Goal: Information Seeking & Learning: Learn about a topic

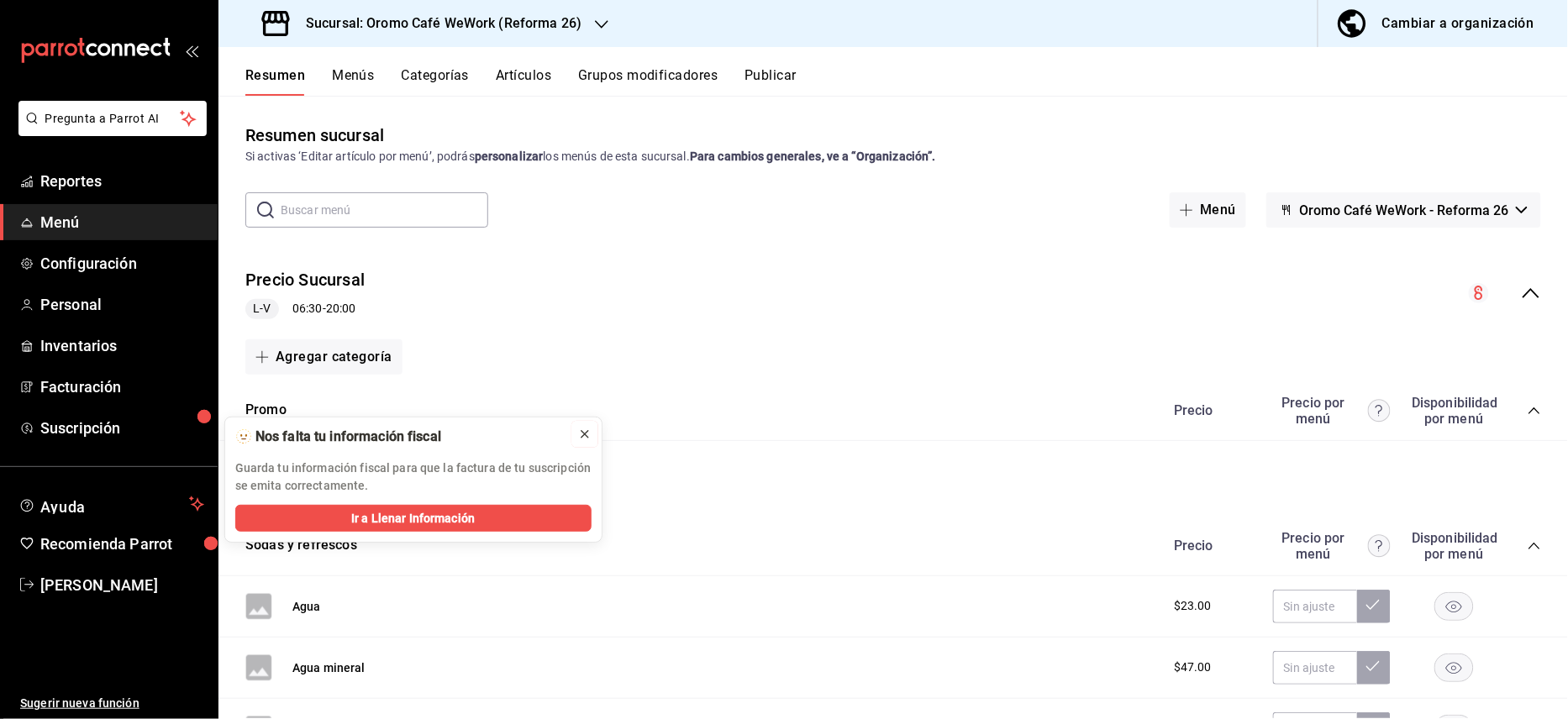
click at [581, 438] on icon at bounding box center [584, 433] width 7 height 7
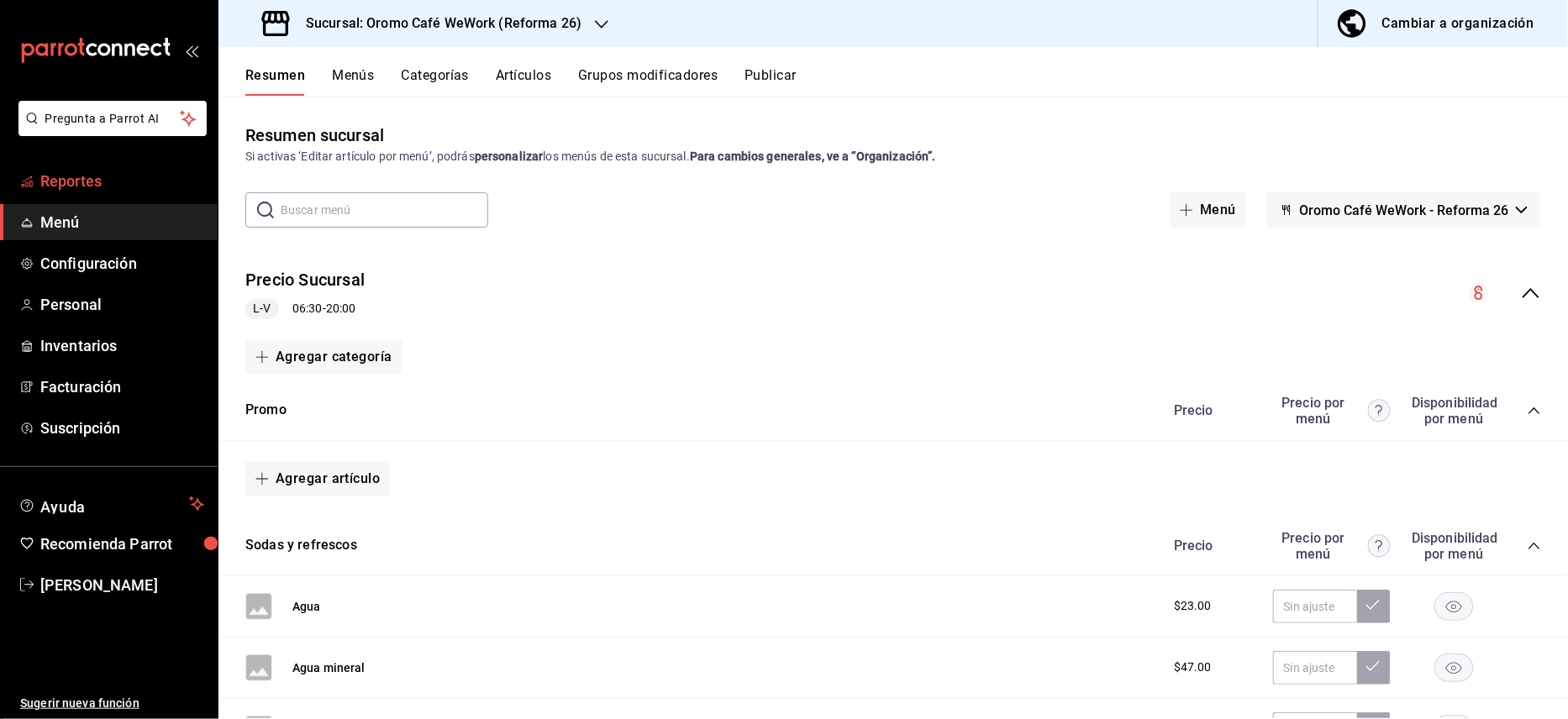
click at [95, 183] on span "Reportes" at bounding box center [122, 181] width 164 height 23
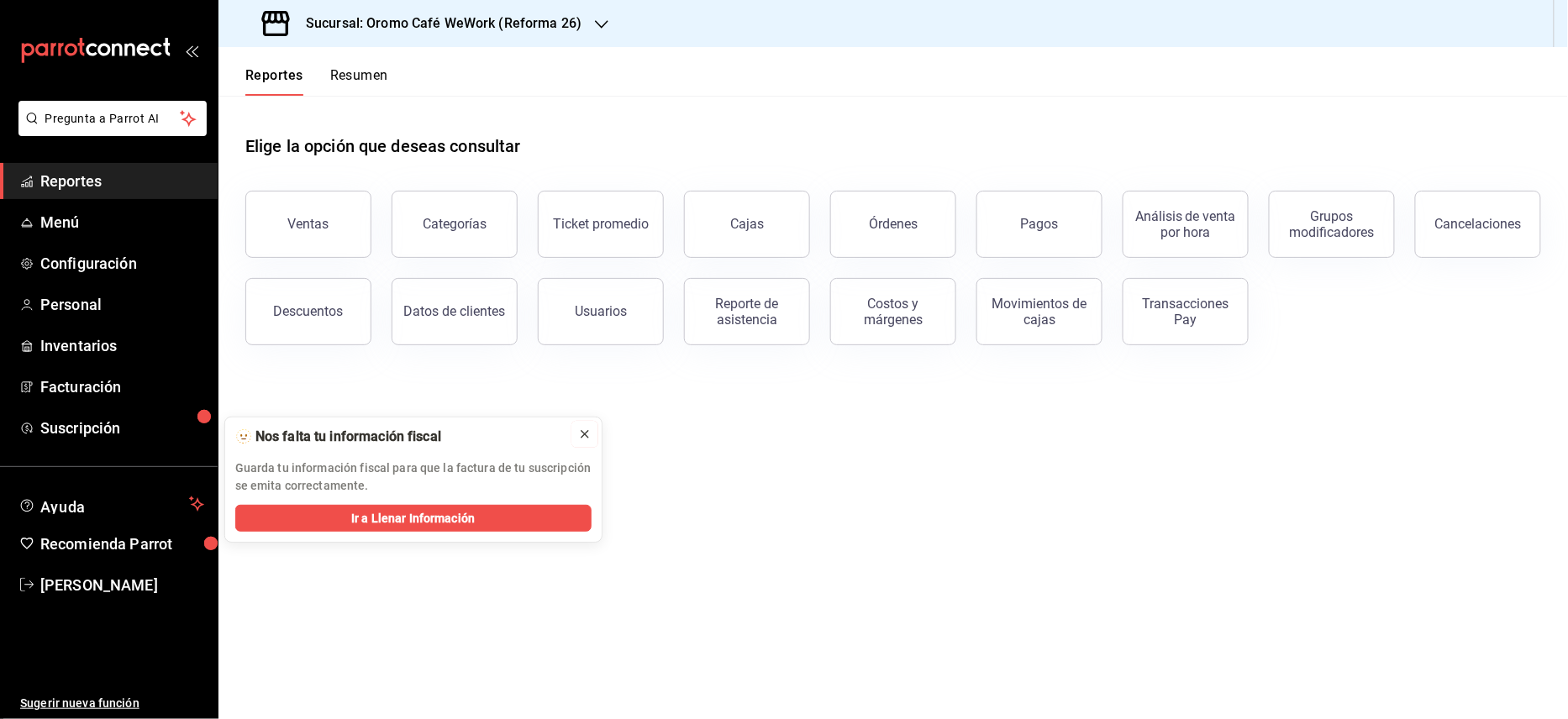
click at [588, 435] on icon at bounding box center [585, 434] width 13 height 13
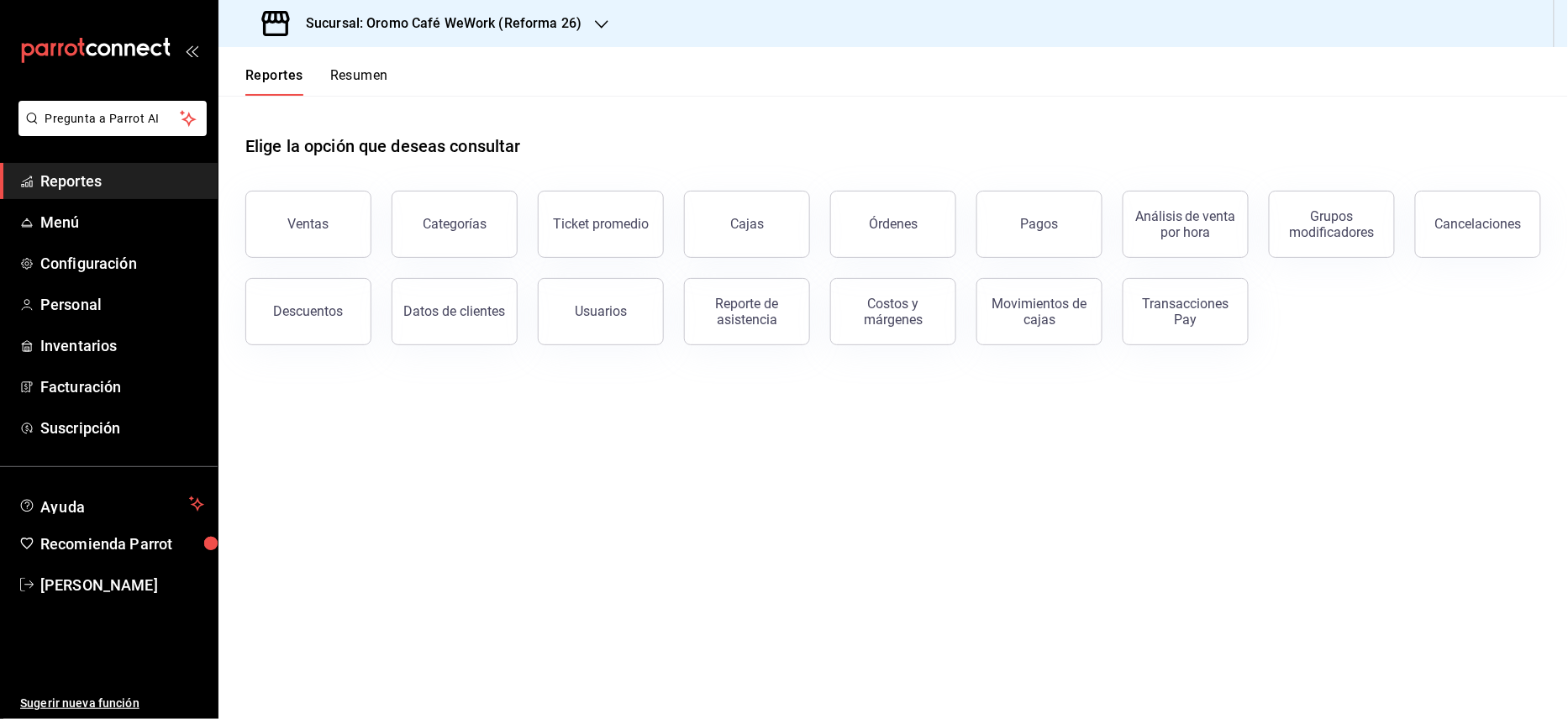
click at [64, 185] on span "Reportes" at bounding box center [122, 181] width 164 height 23
click at [570, 28] on h3 "Sucursal: Oromo Café WeWork (Reforma 26)" at bounding box center [436, 23] width 289 height 20
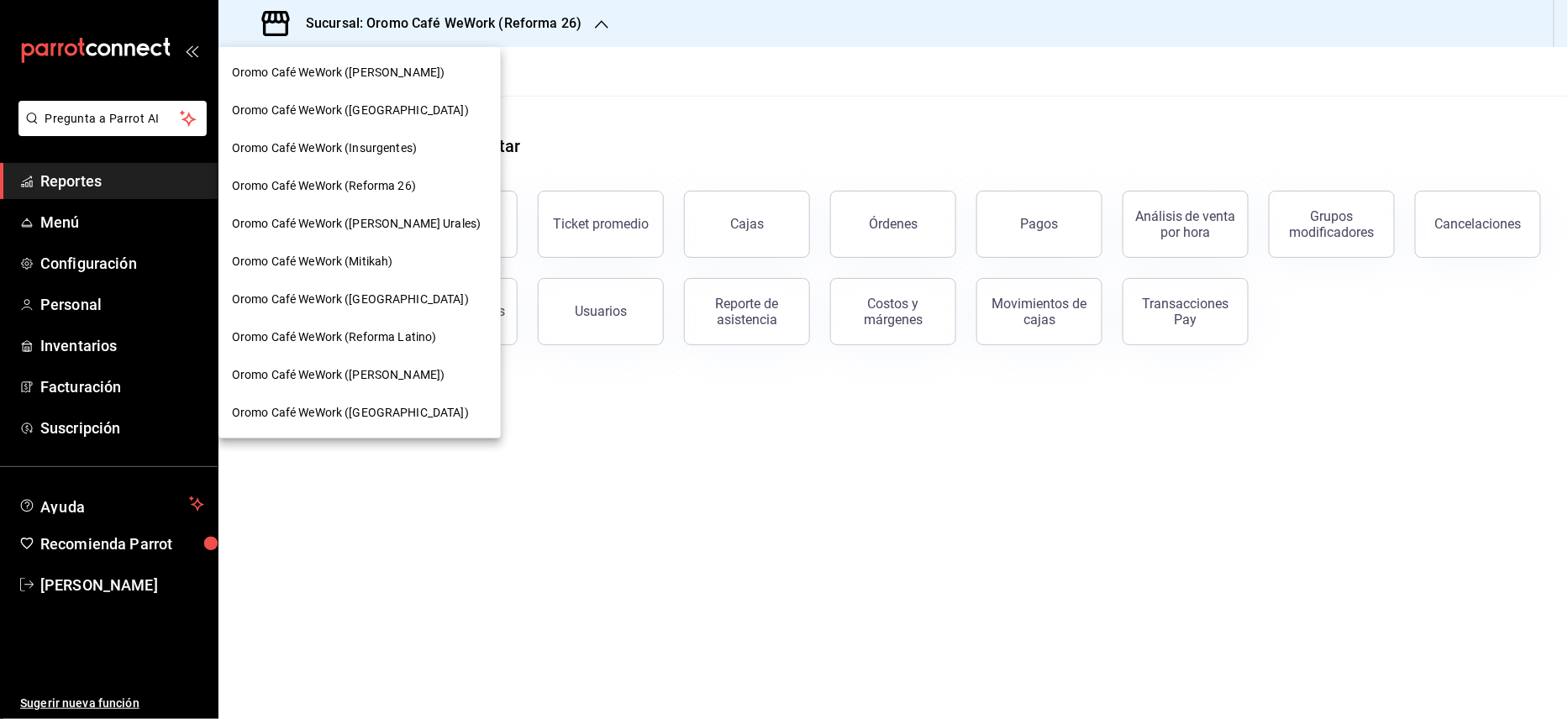
click at [377, 324] on div "Oromo Café WeWork (Reforma Latino)" at bounding box center [360, 337] width 283 height 38
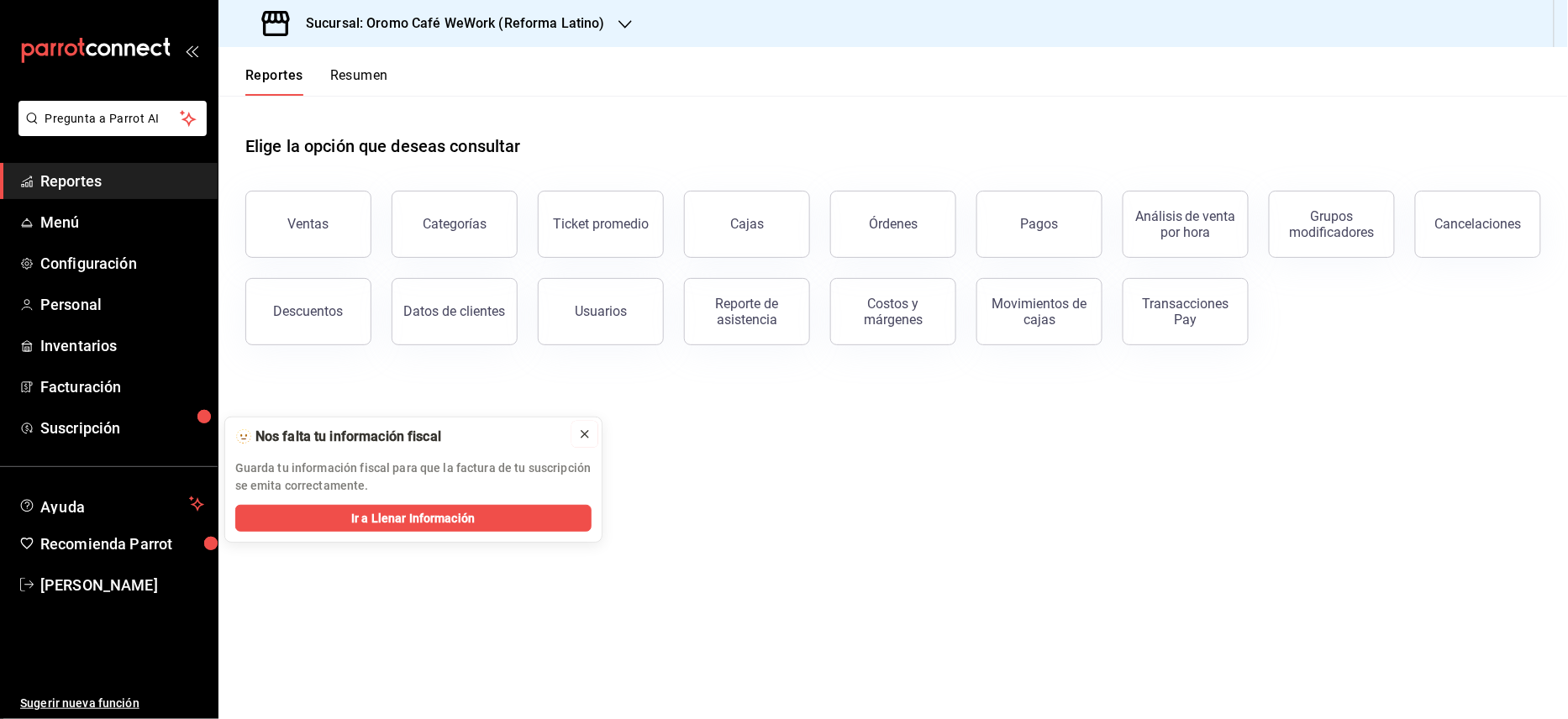
click at [582, 437] on icon at bounding box center [584, 433] width 7 height 7
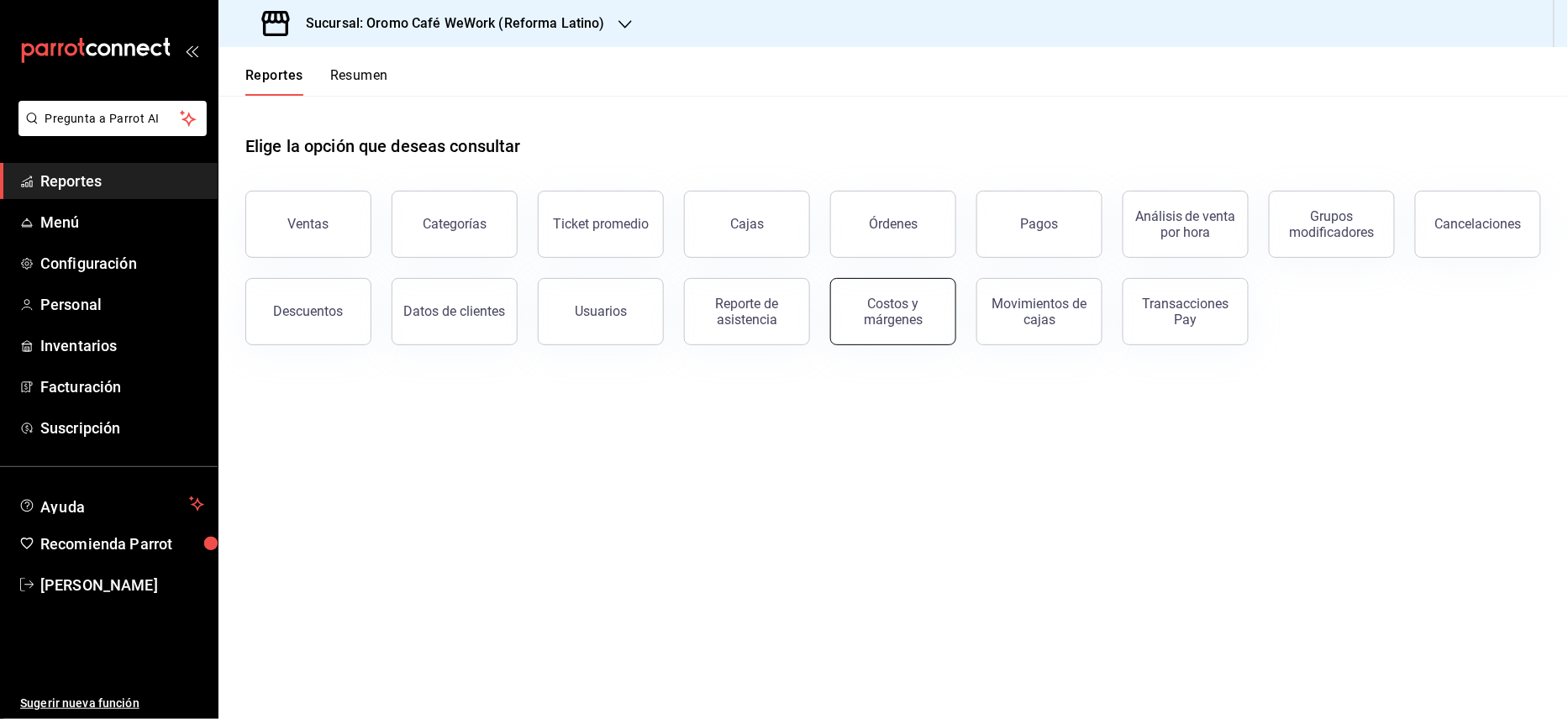
click at [864, 321] on div "Costos y márgenes" at bounding box center [893, 312] width 105 height 32
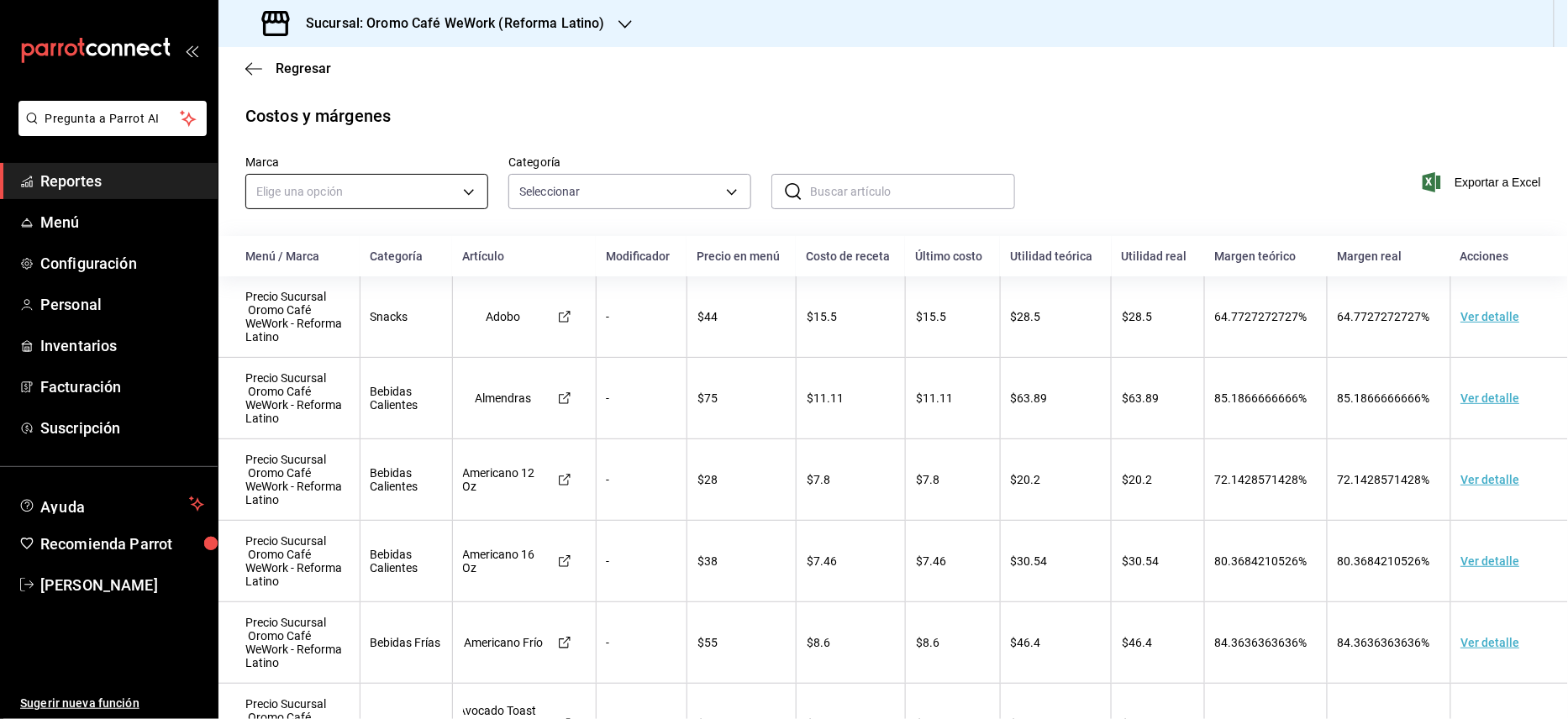
click at [462, 199] on body "Pregunta a Parrot AI Reportes Menú Configuración Personal Inventarios Facturaci…" at bounding box center [784, 359] width 1568 height 719
click at [640, 193] on div at bounding box center [784, 359] width 1568 height 719
click at [687, 193] on body "Pregunta a Parrot AI Reportes Menú Configuración Personal Inventarios Facturaci…" at bounding box center [784, 359] width 1568 height 719
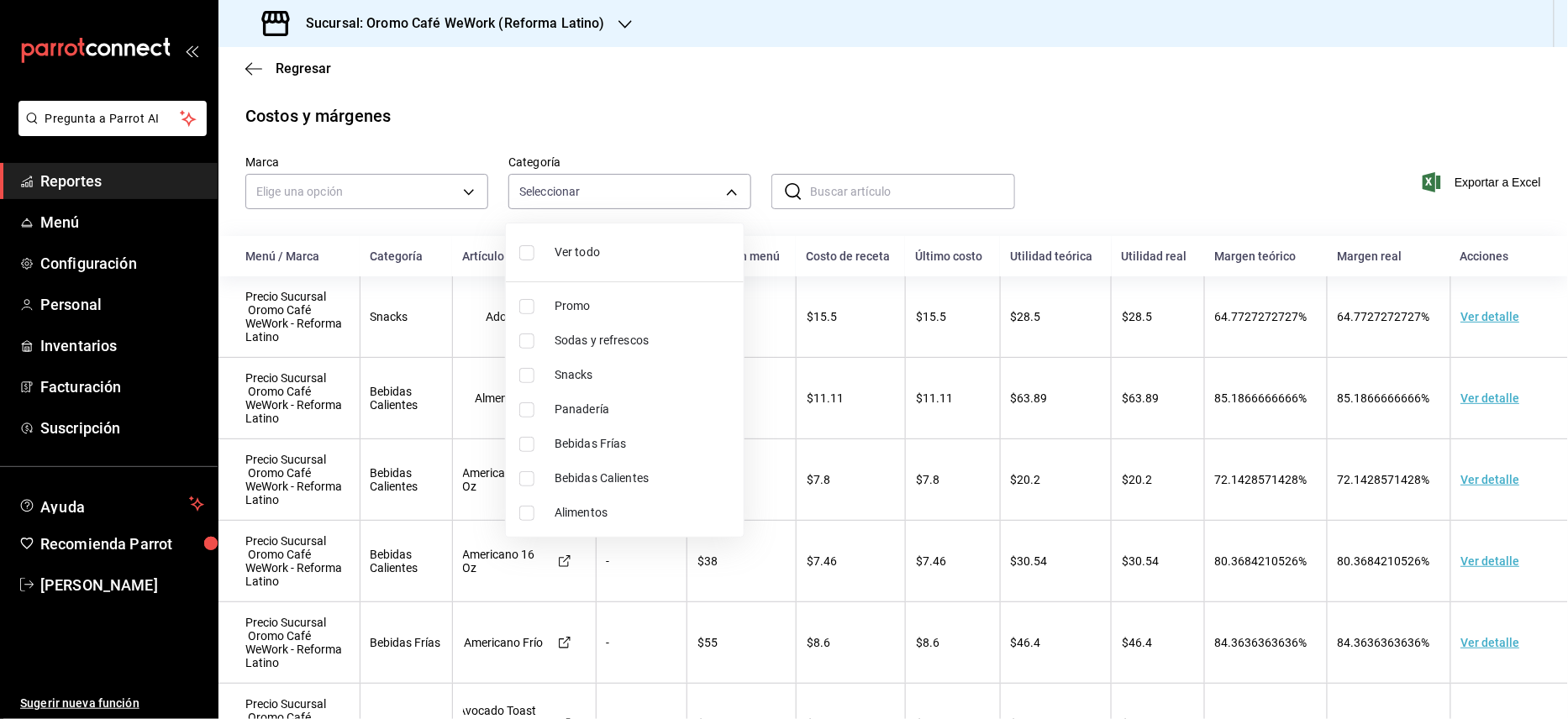
click at [585, 334] on span "Sodas y refrescos" at bounding box center [643, 340] width 175 height 18
type input "51376cfb-fd0a-494b-8b63-fb3f5f1ebb49"
checkbox input "true"
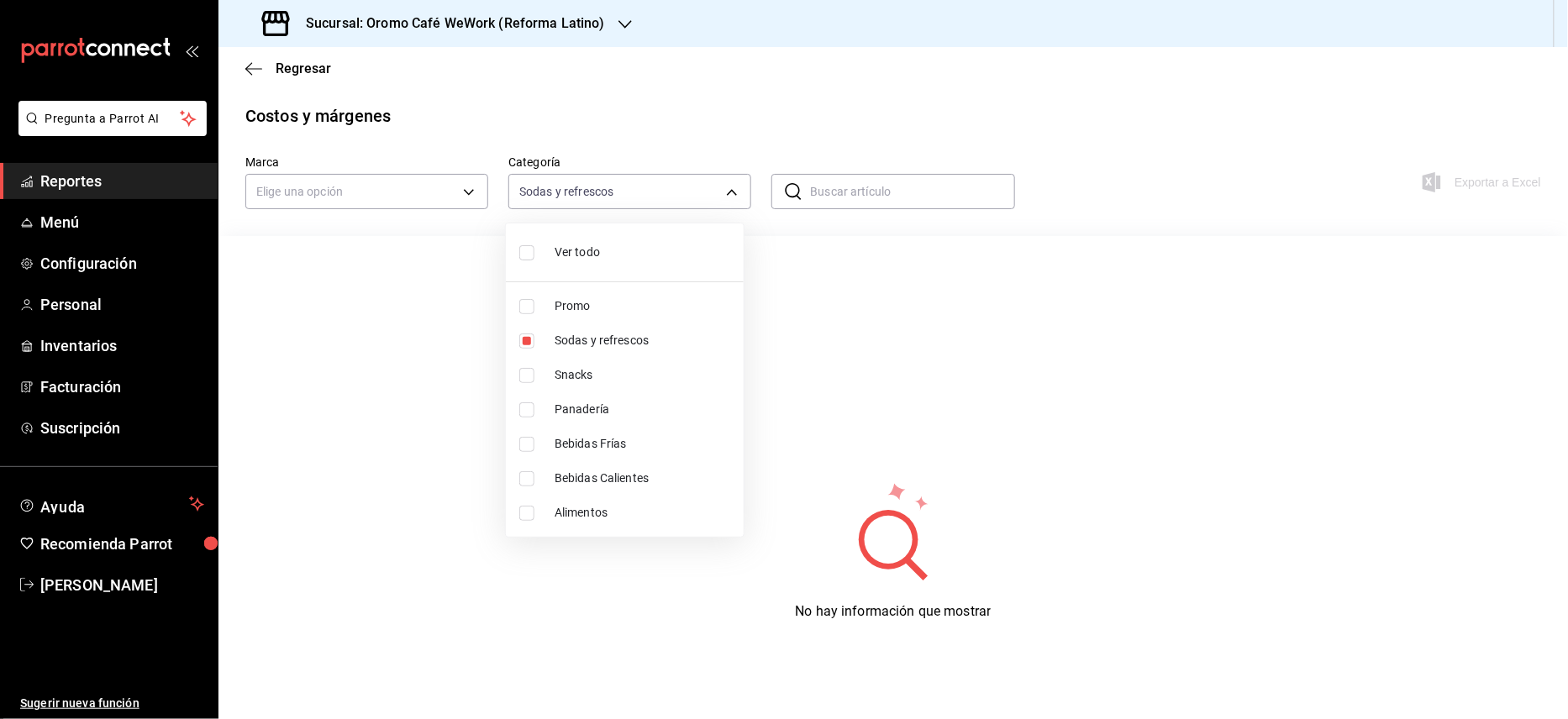
click at [1133, 180] on div at bounding box center [784, 359] width 1568 height 719
click at [609, 14] on div "Sucursal: Oromo Café WeWork (Reforma Latino)" at bounding box center [435, 24] width 407 height 47
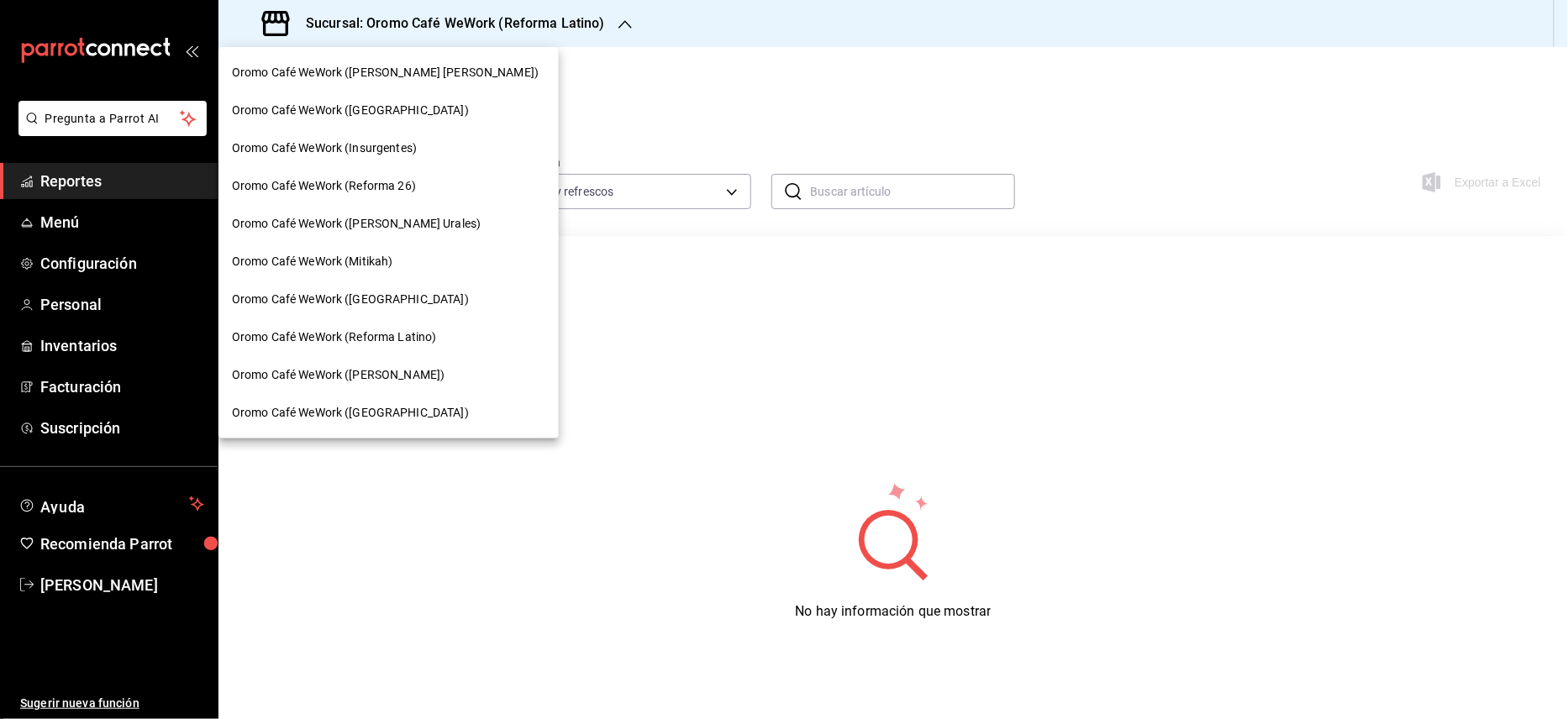
click at [432, 74] on span "Oromo Café WeWork ([PERSON_NAME])" at bounding box center [384, 73] width 306 height 18
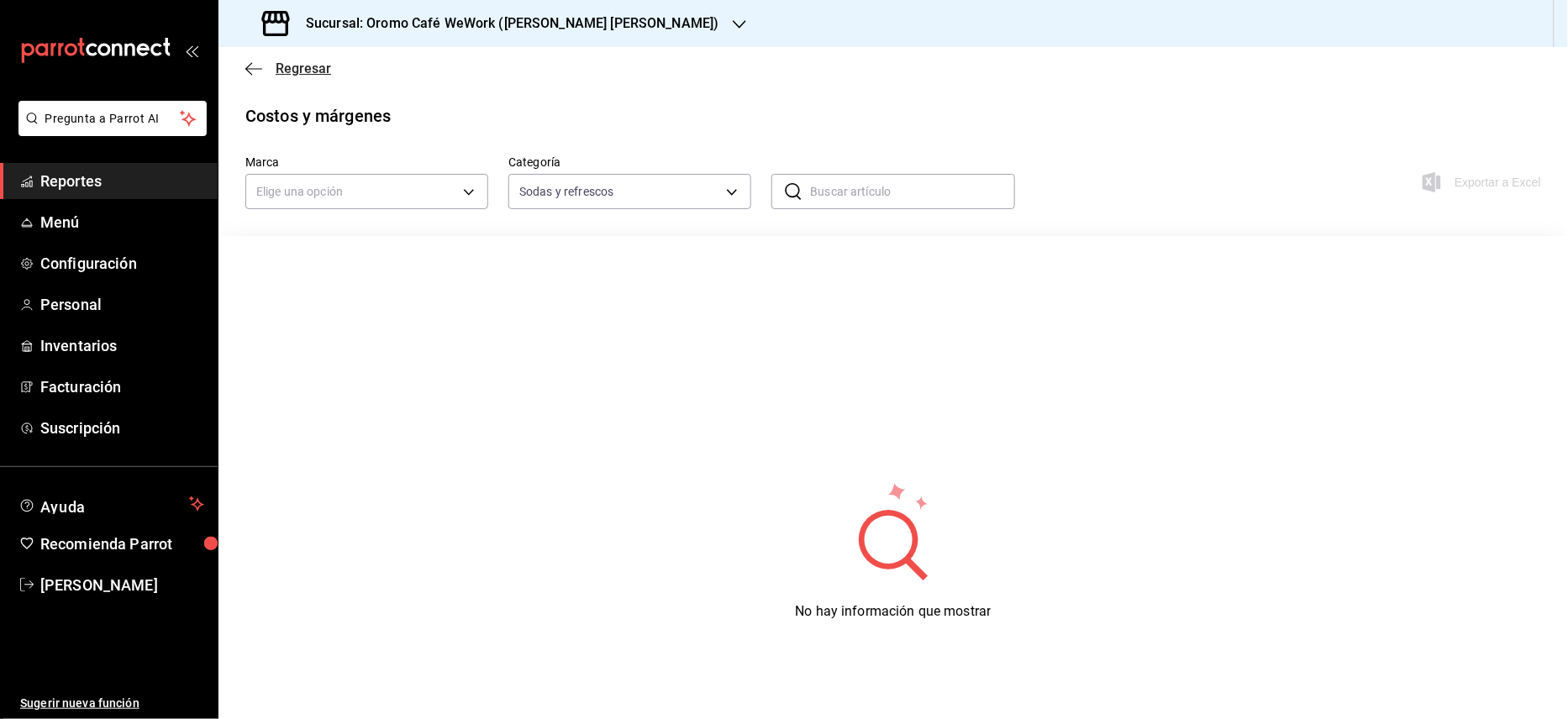
click at [287, 69] on span "Regresar" at bounding box center [302, 68] width 56 height 16
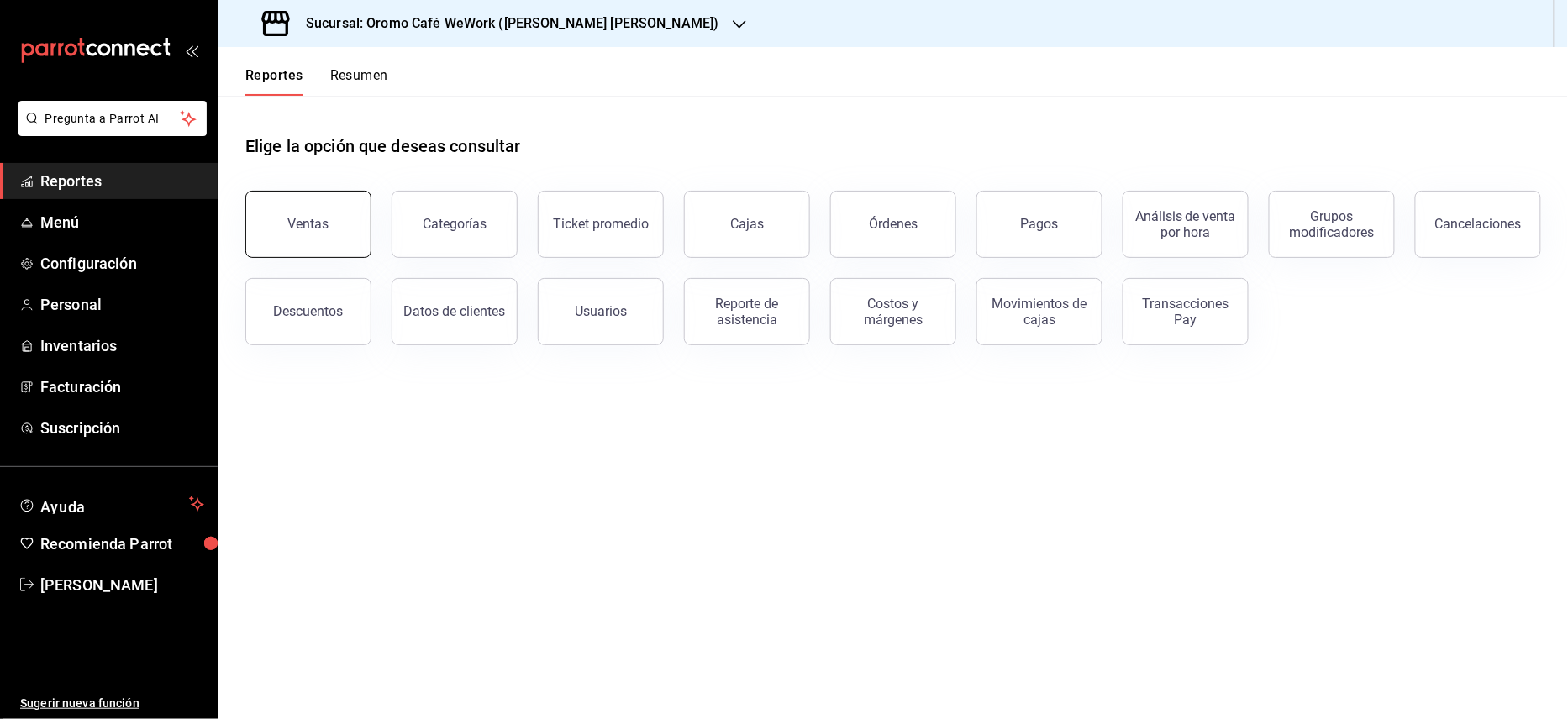
click at [334, 223] on button "Ventas" at bounding box center [308, 223] width 126 height 67
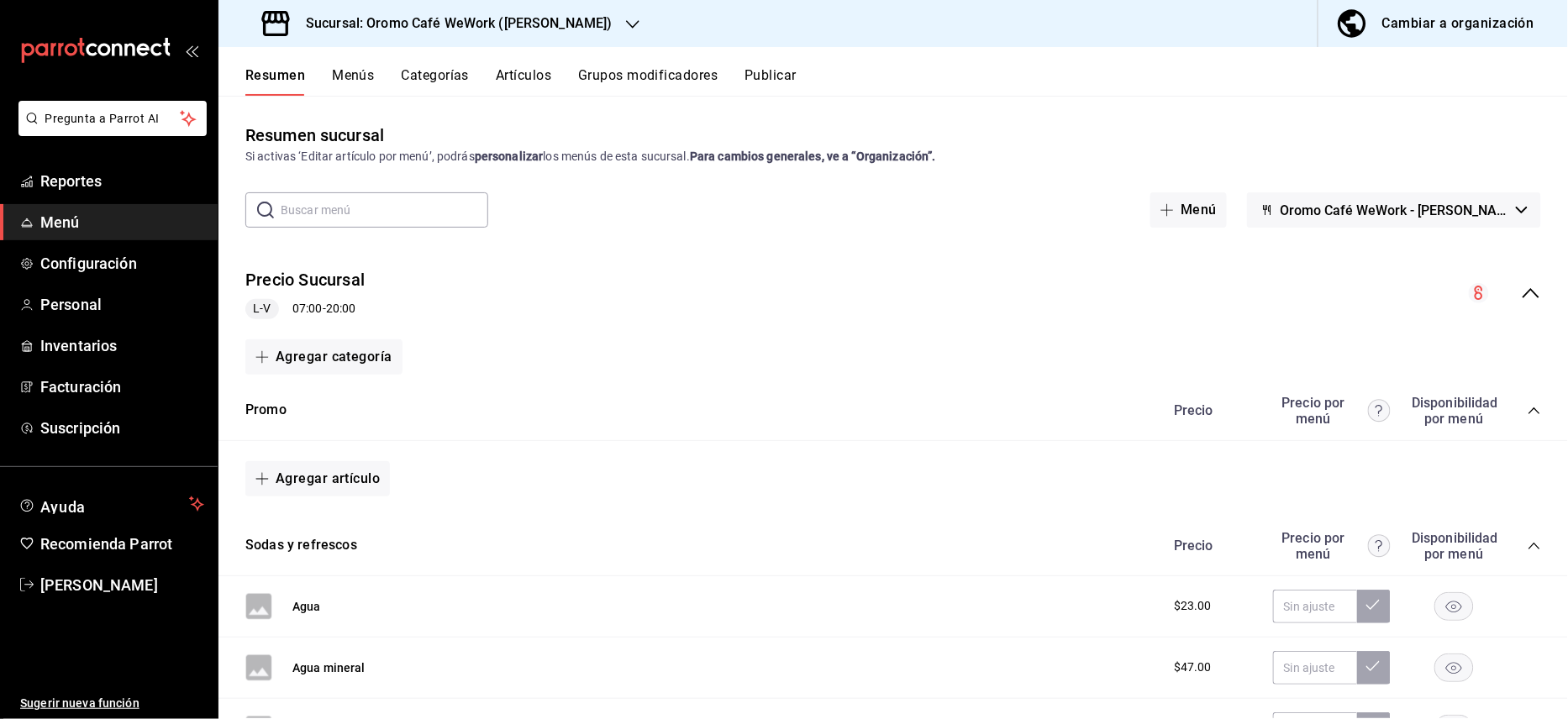
click at [612, 30] on h3 "Sucursal: Oromo Café WeWork ([PERSON_NAME])" at bounding box center [452, 23] width 320 height 20
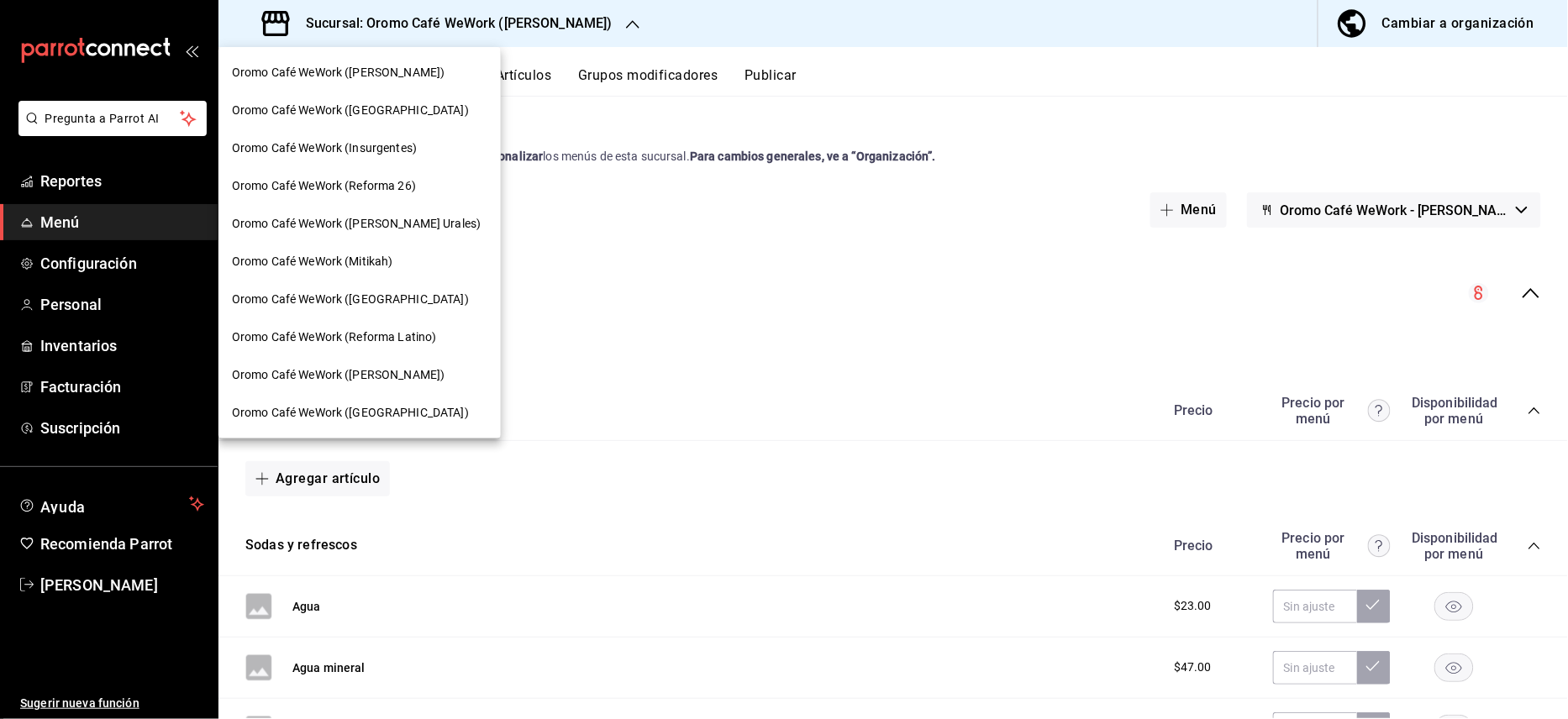
click at [360, 74] on span "Oromo Café WeWork ([PERSON_NAME])" at bounding box center [338, 73] width 213 height 18
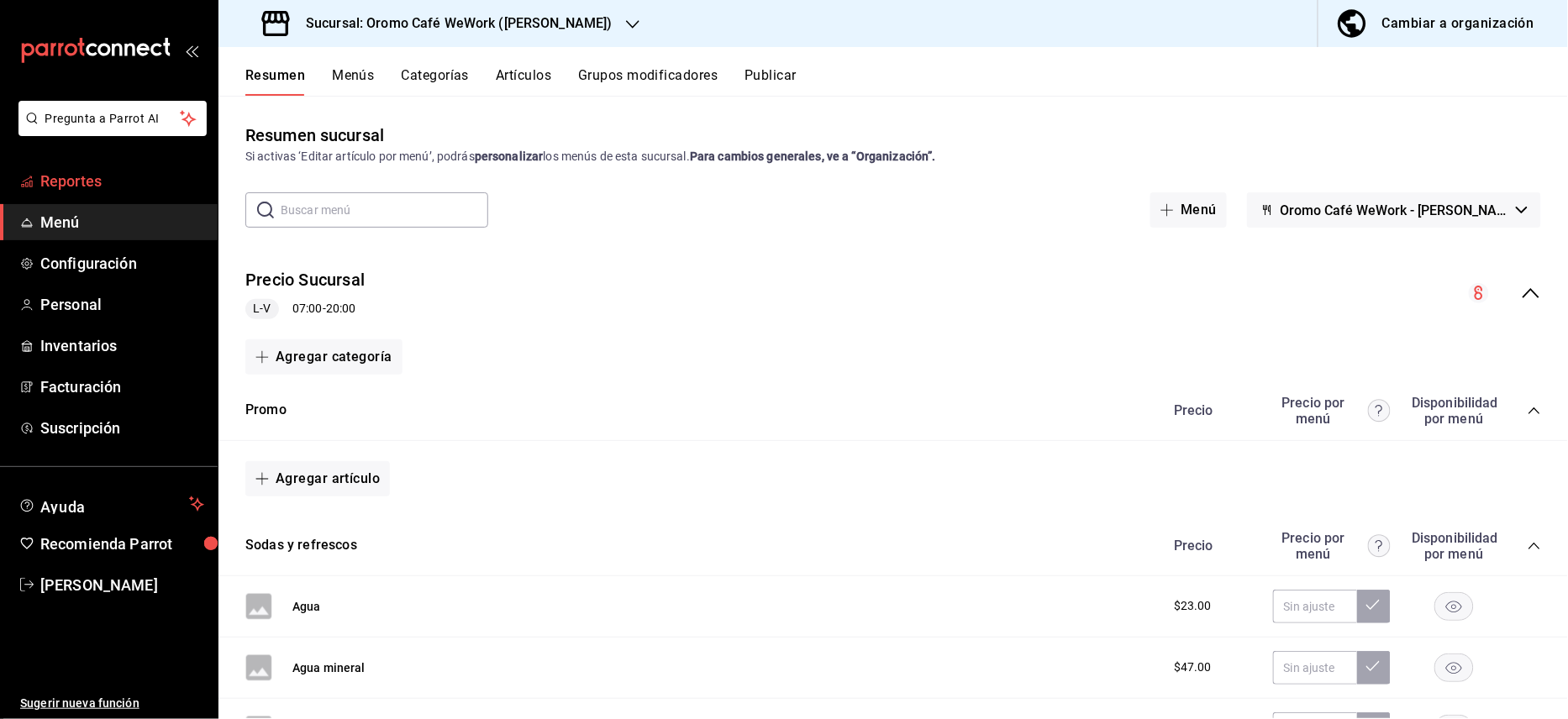
click at [95, 180] on span "Reportes" at bounding box center [122, 181] width 164 height 23
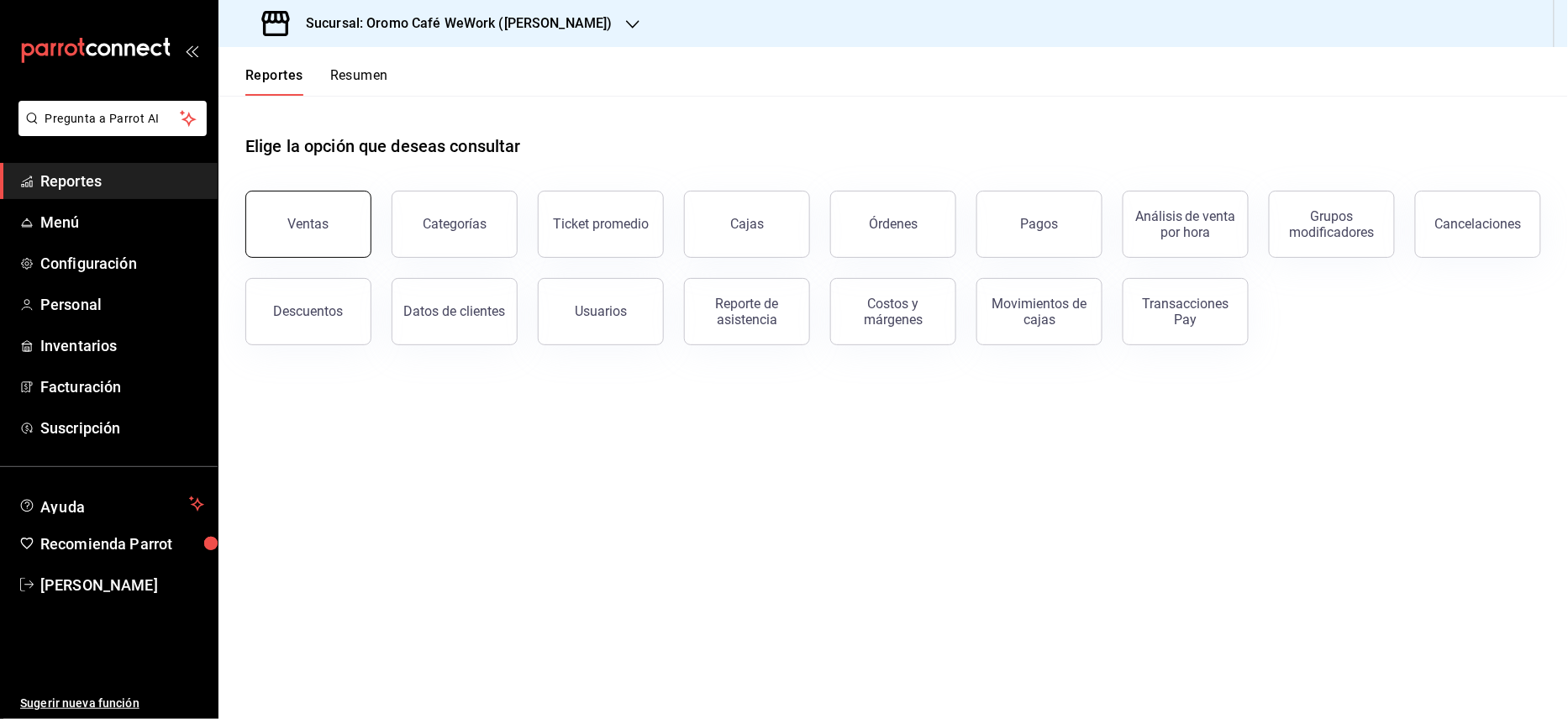
click at [351, 221] on button "Ventas" at bounding box center [308, 223] width 126 height 67
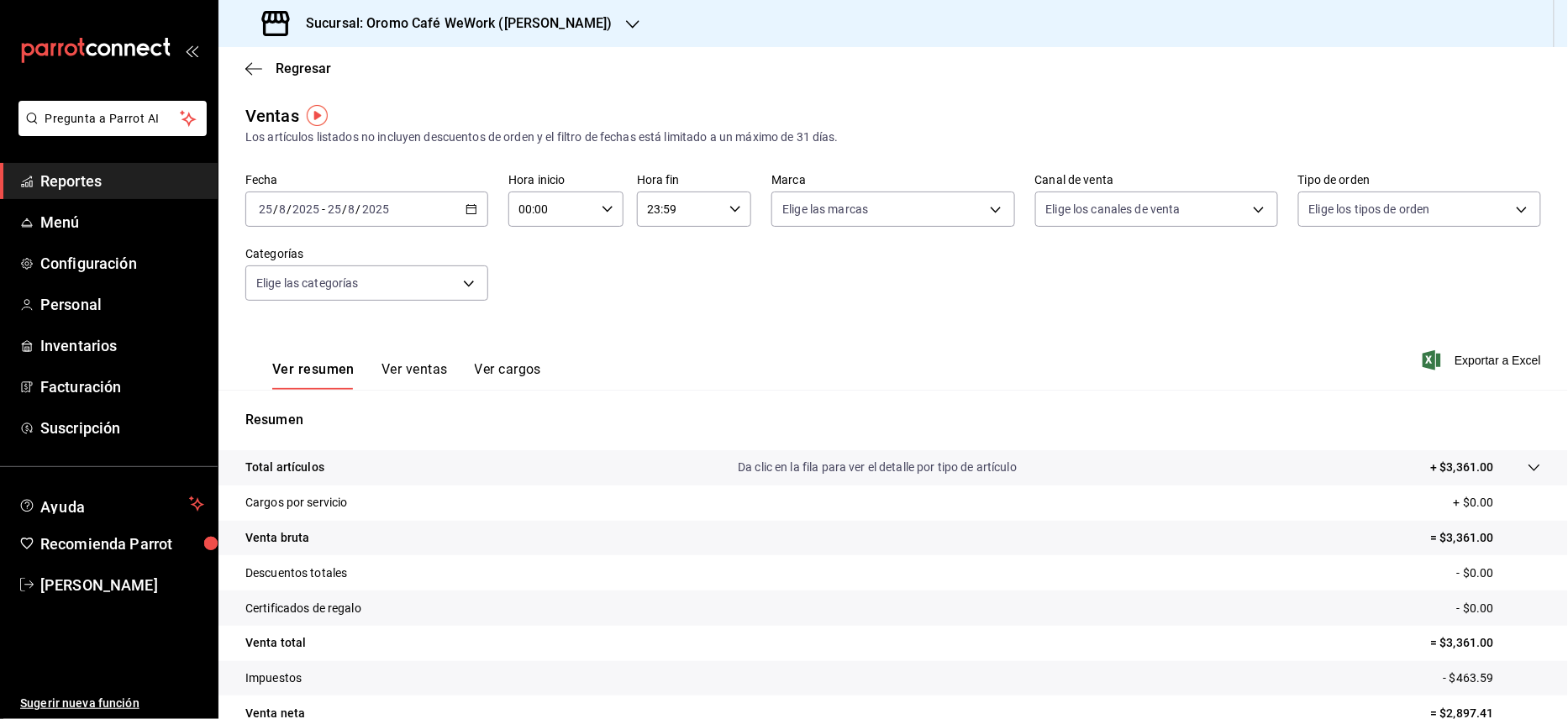
click at [418, 369] on button "Ver ventas" at bounding box center [415, 375] width 66 height 28
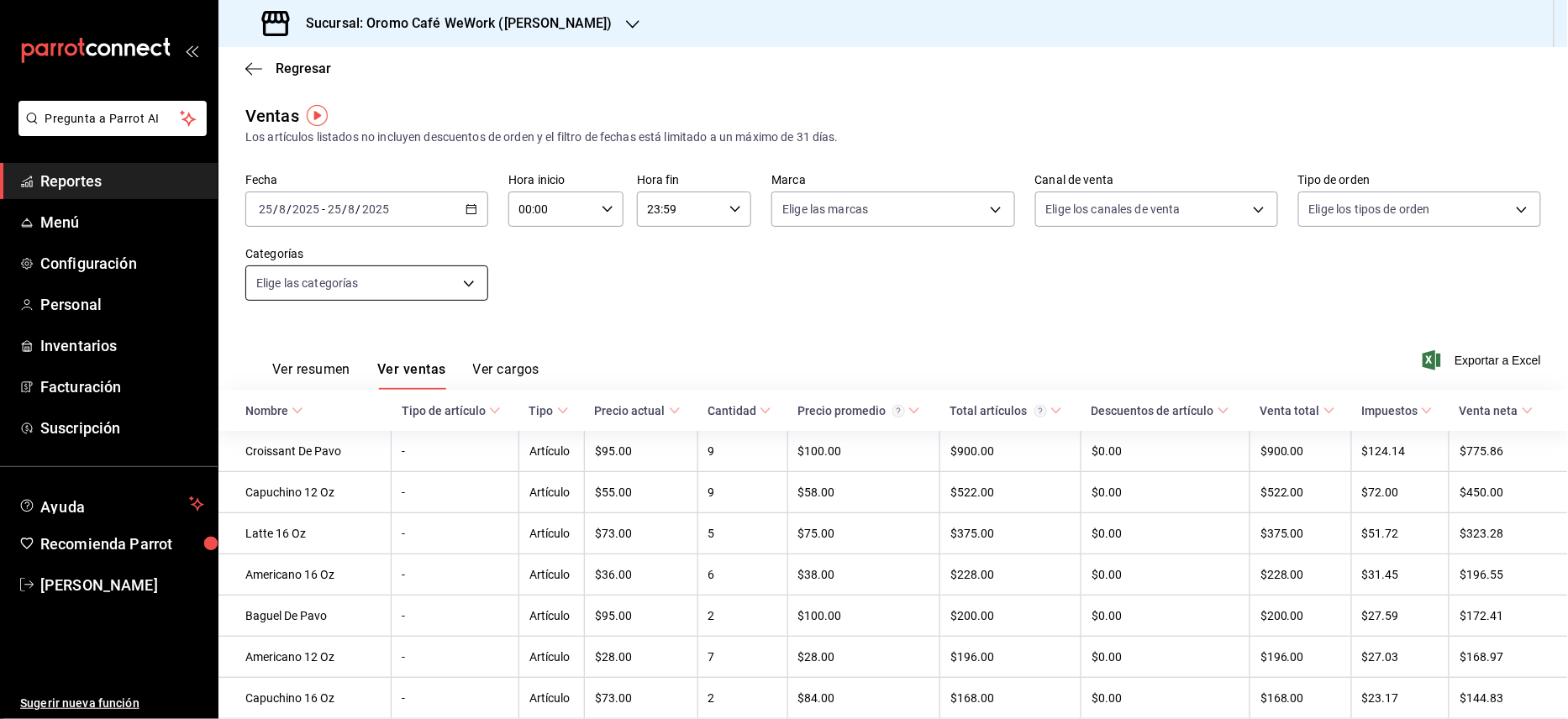
click at [466, 280] on body "Pregunta a Parrot AI Reportes Menú Configuración Personal Inventarios Facturaci…" at bounding box center [784, 359] width 1568 height 719
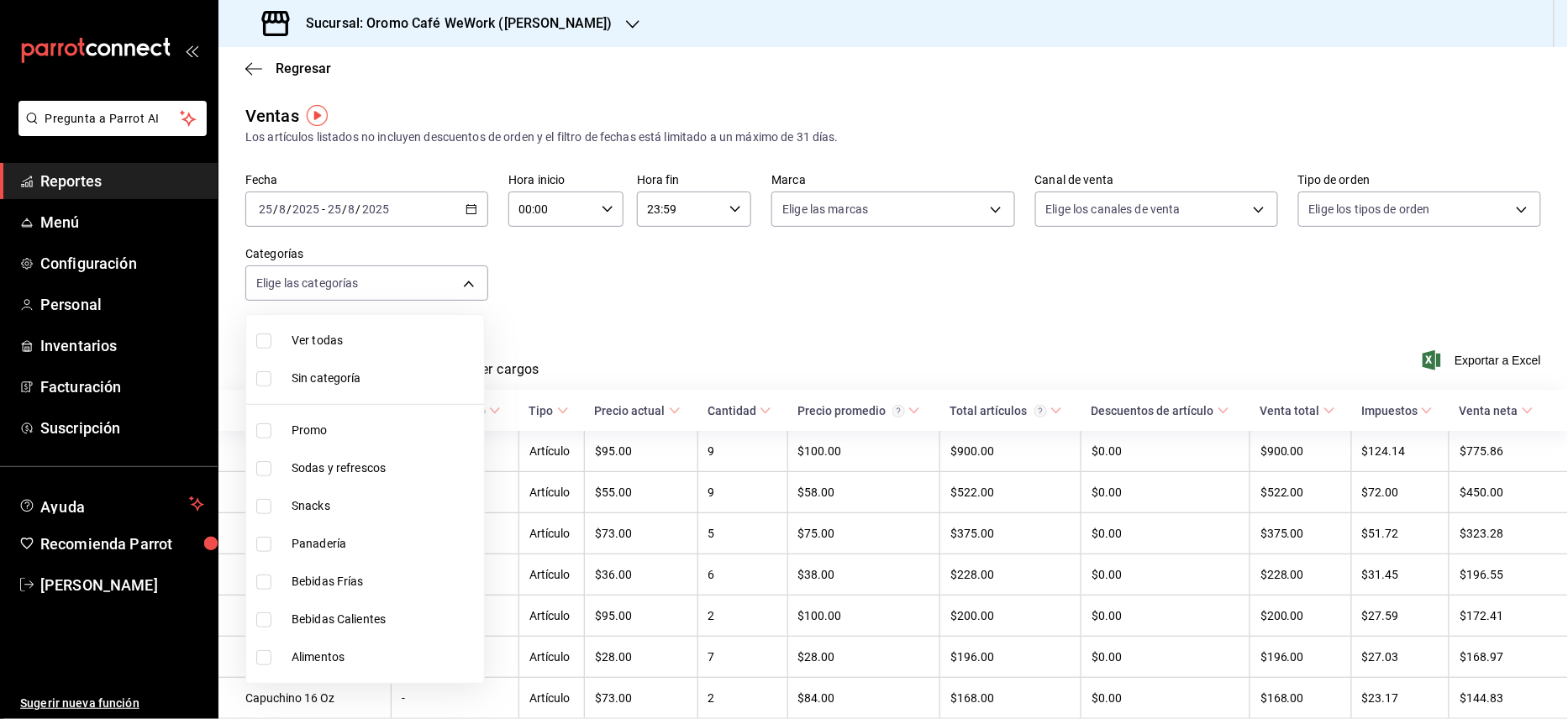
click at [393, 464] on span "Sodas y refrescos" at bounding box center [384, 468] width 186 height 18
type input "83a90a18-1fb0-4a15-89af-30f61ef0c231"
checkbox input "true"
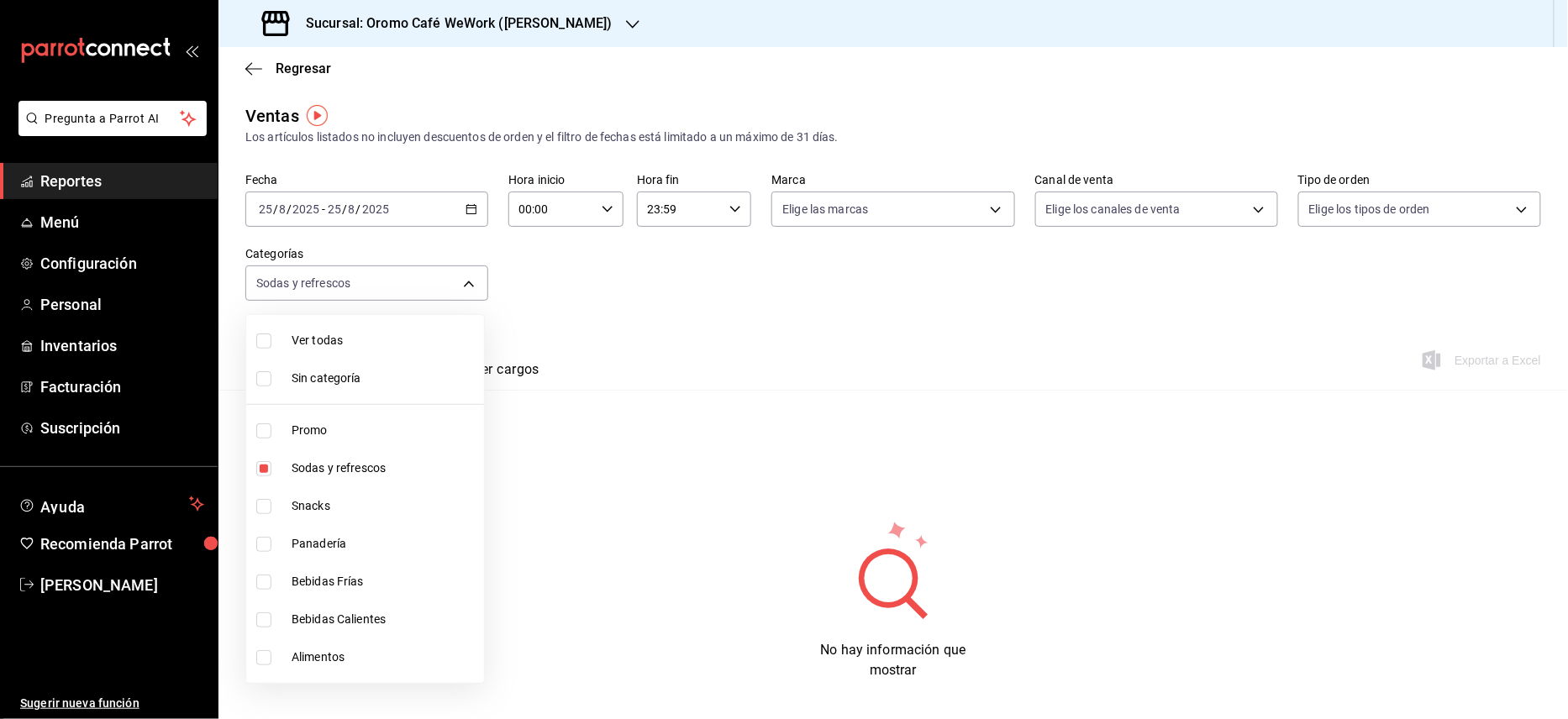
click at [464, 204] on div at bounding box center [784, 359] width 1568 height 719
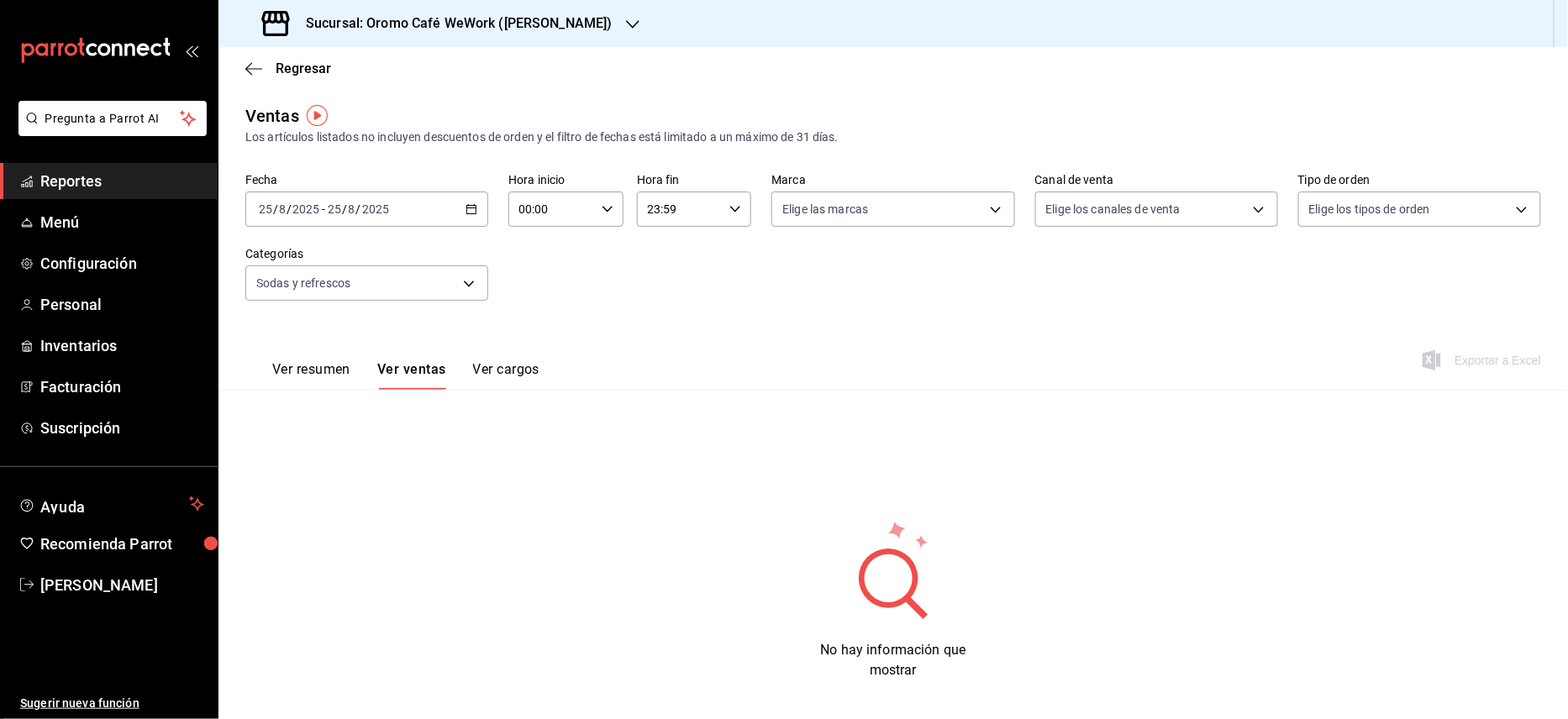
click at [466, 204] on icon "button" at bounding box center [471, 209] width 11 height 11
click at [297, 407] on span "Rango de fechas" at bounding box center [325, 411] width 130 height 18
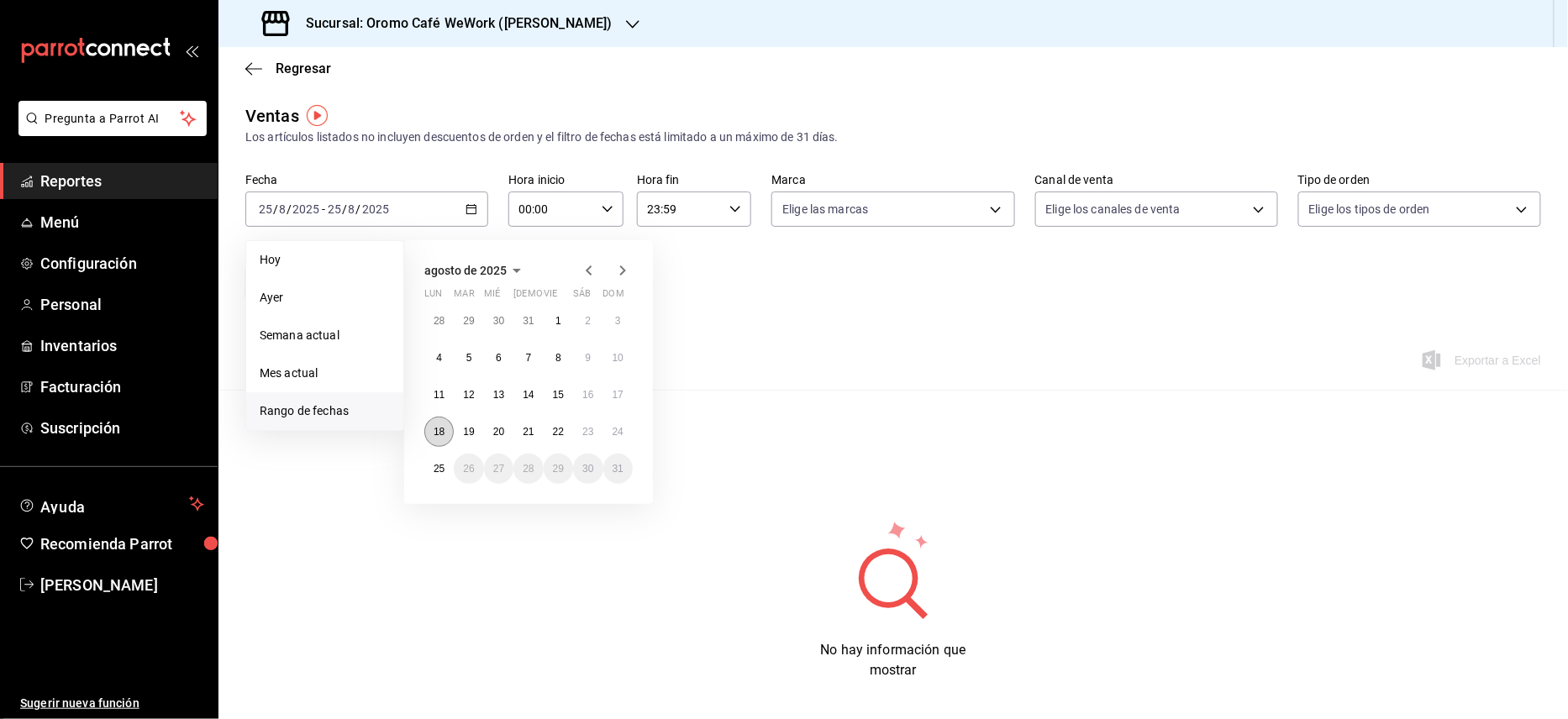
click at [435, 431] on abbr "18" at bounding box center [439, 432] width 11 height 11
click at [569, 431] on button "22" at bounding box center [558, 432] width 29 height 30
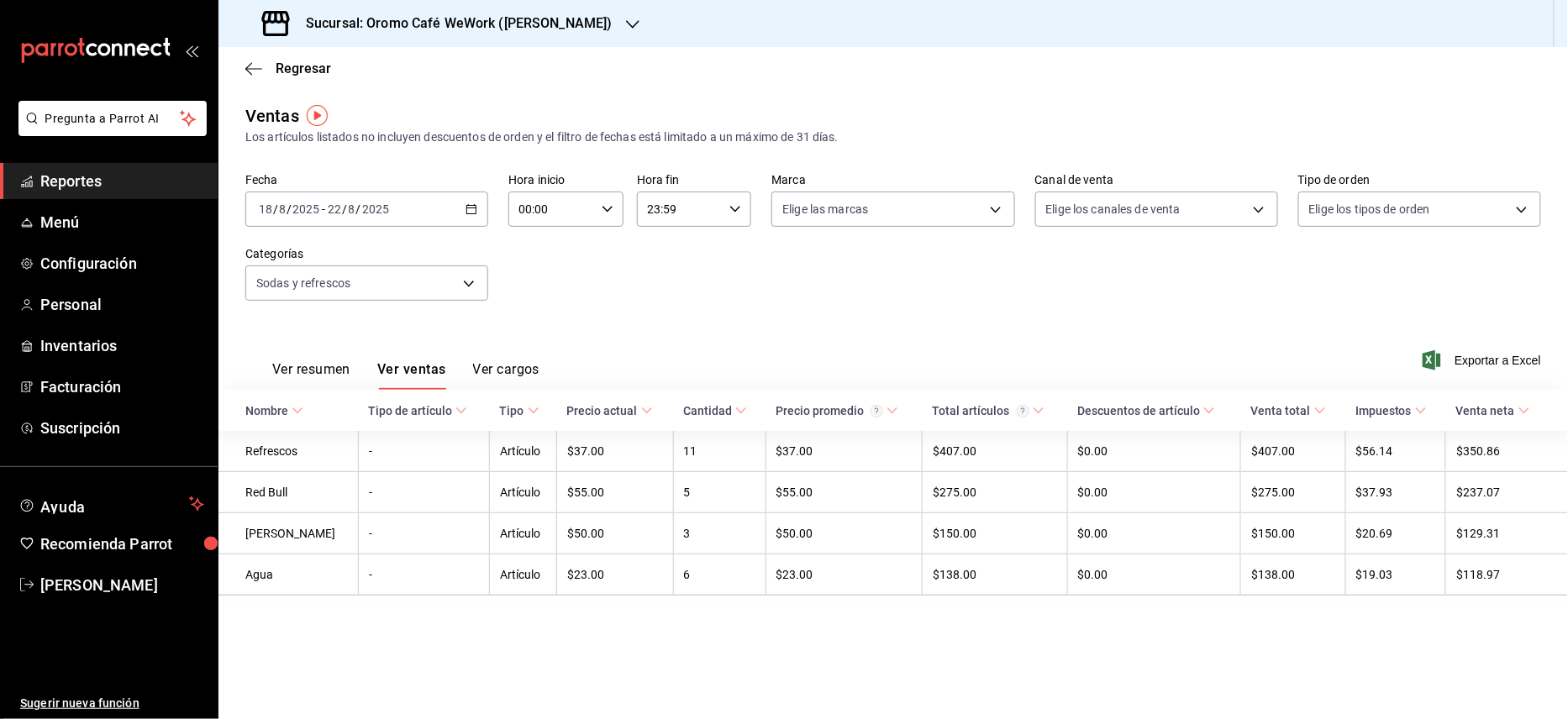
click at [612, 25] on h3 "Sucursal: Oromo Café WeWork ([PERSON_NAME])" at bounding box center [452, 23] width 320 height 20
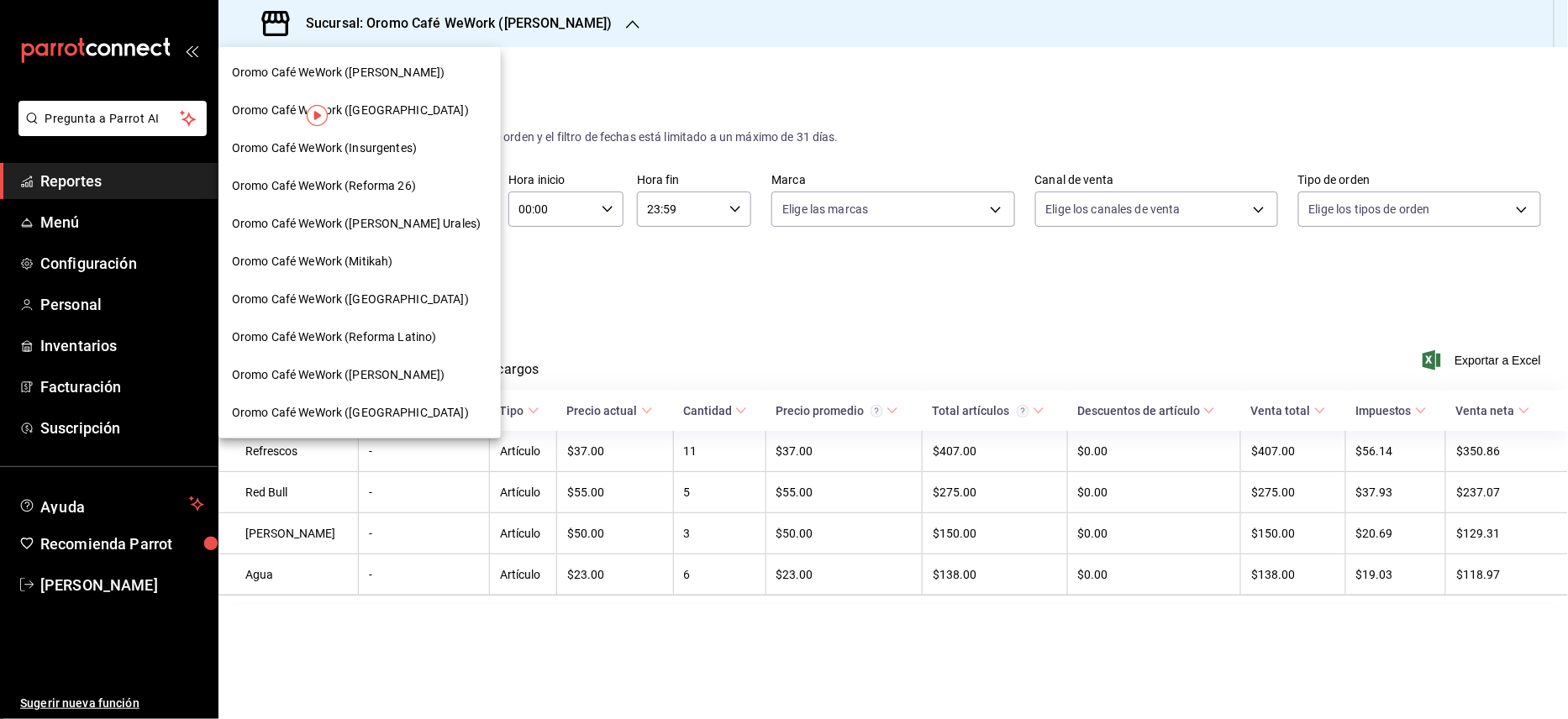
click at [412, 375] on span "Oromo Café WeWork ([PERSON_NAME])" at bounding box center [338, 375] width 213 height 18
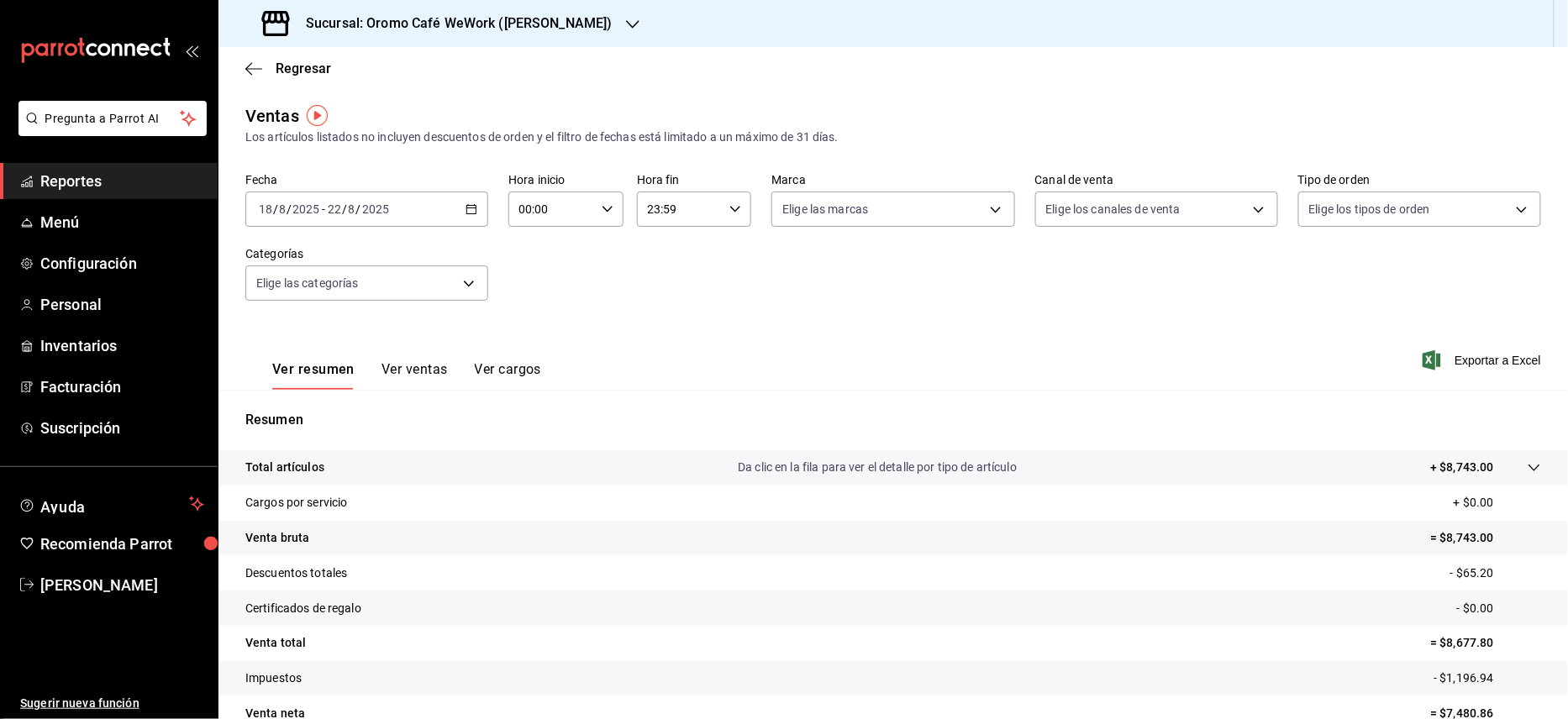
click at [410, 369] on button "Ver ventas" at bounding box center [415, 375] width 66 height 28
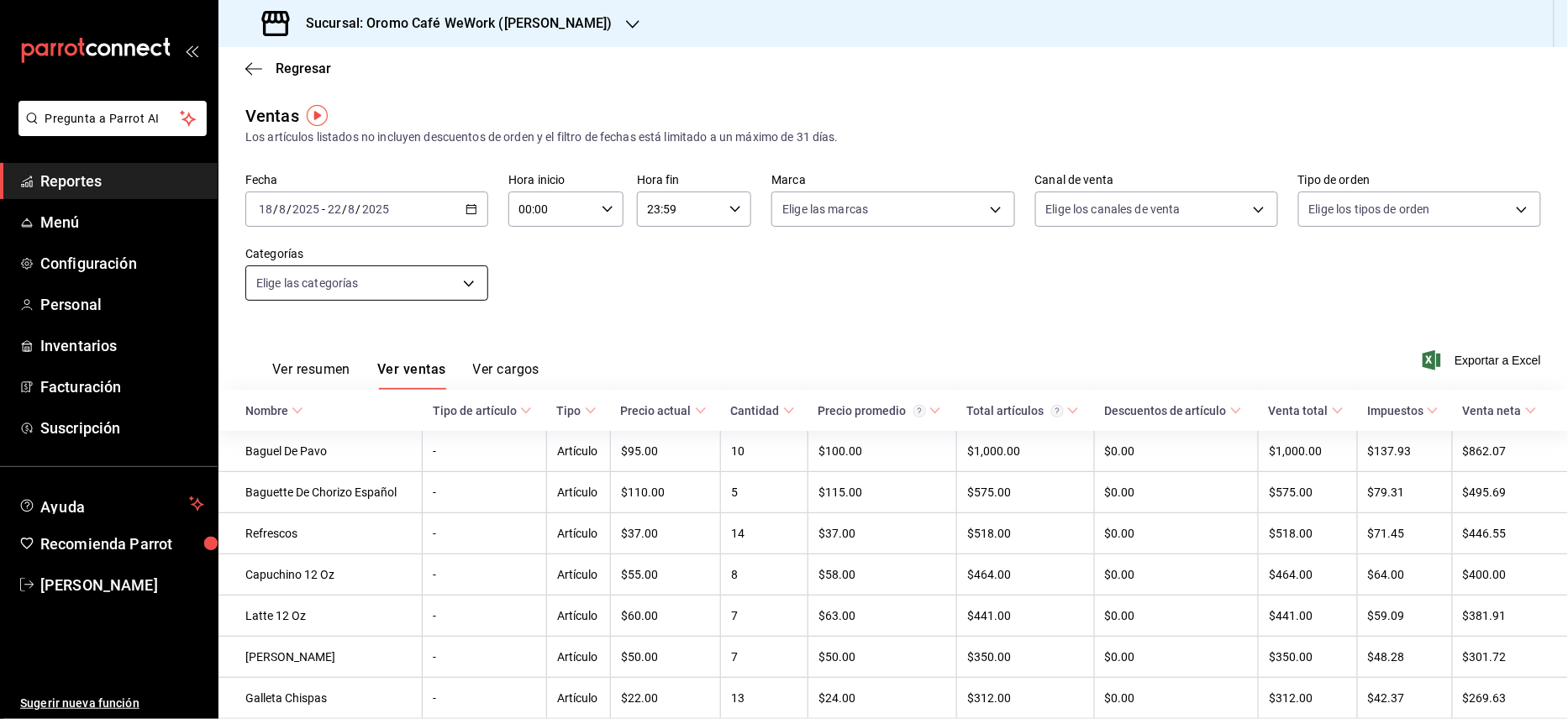
click at [454, 294] on body "Pregunta a Parrot AI Reportes Menú Configuración Personal Inventarios Facturaci…" at bounding box center [784, 359] width 1568 height 719
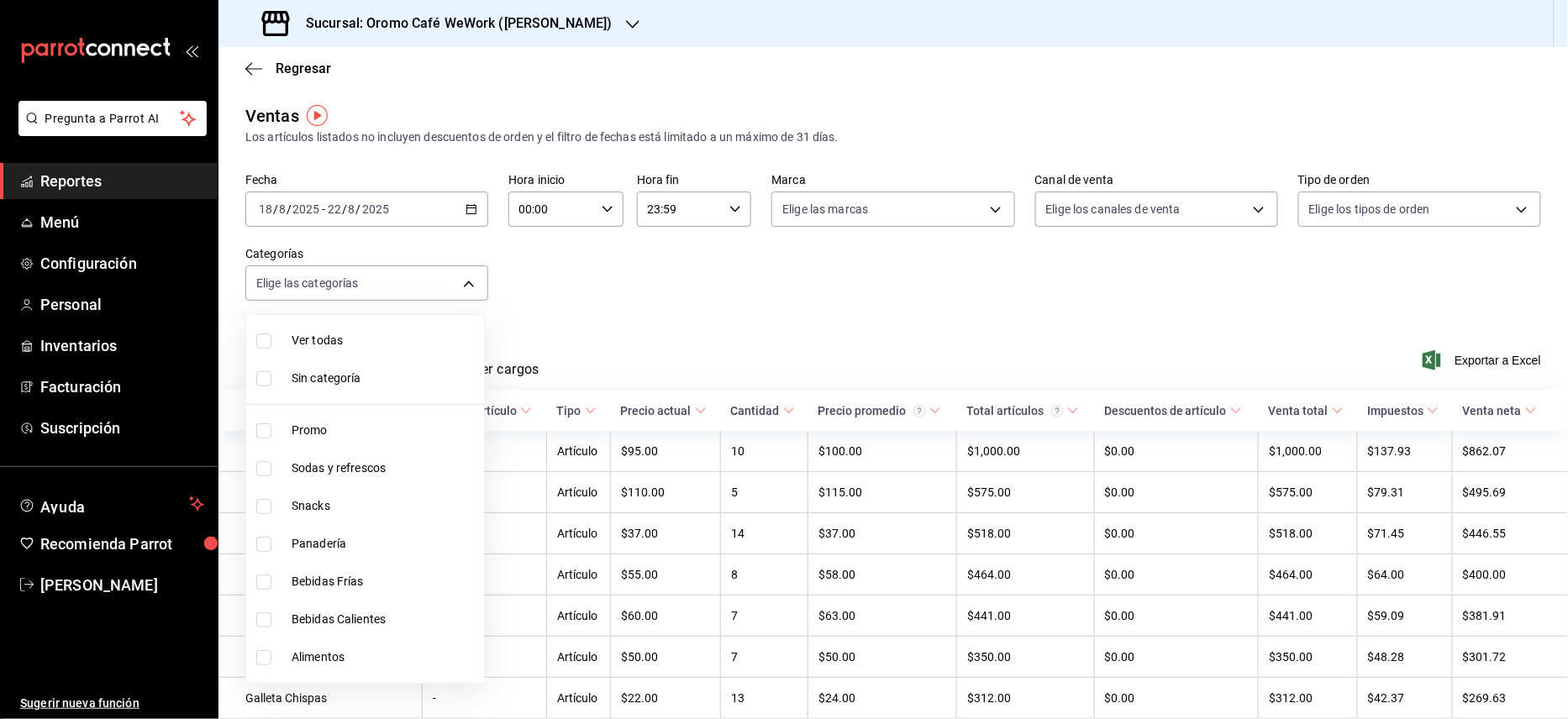
click at [341, 460] on span "Sodas y refrescos" at bounding box center [384, 468] width 186 height 18
type input "681d7354-93bc-48bf-9a54-f73bc735ebef"
checkbox input "true"
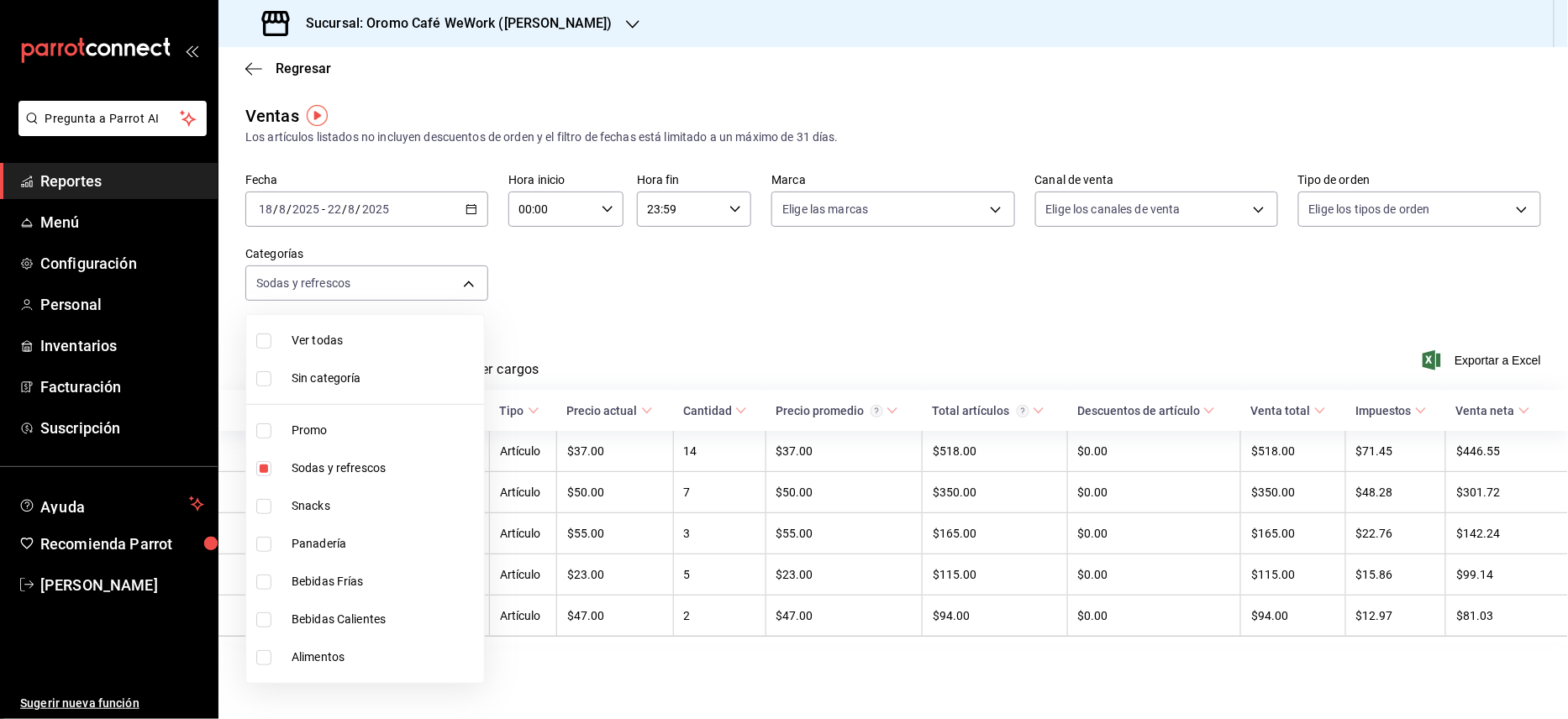
click at [843, 236] on div at bounding box center [784, 359] width 1568 height 719
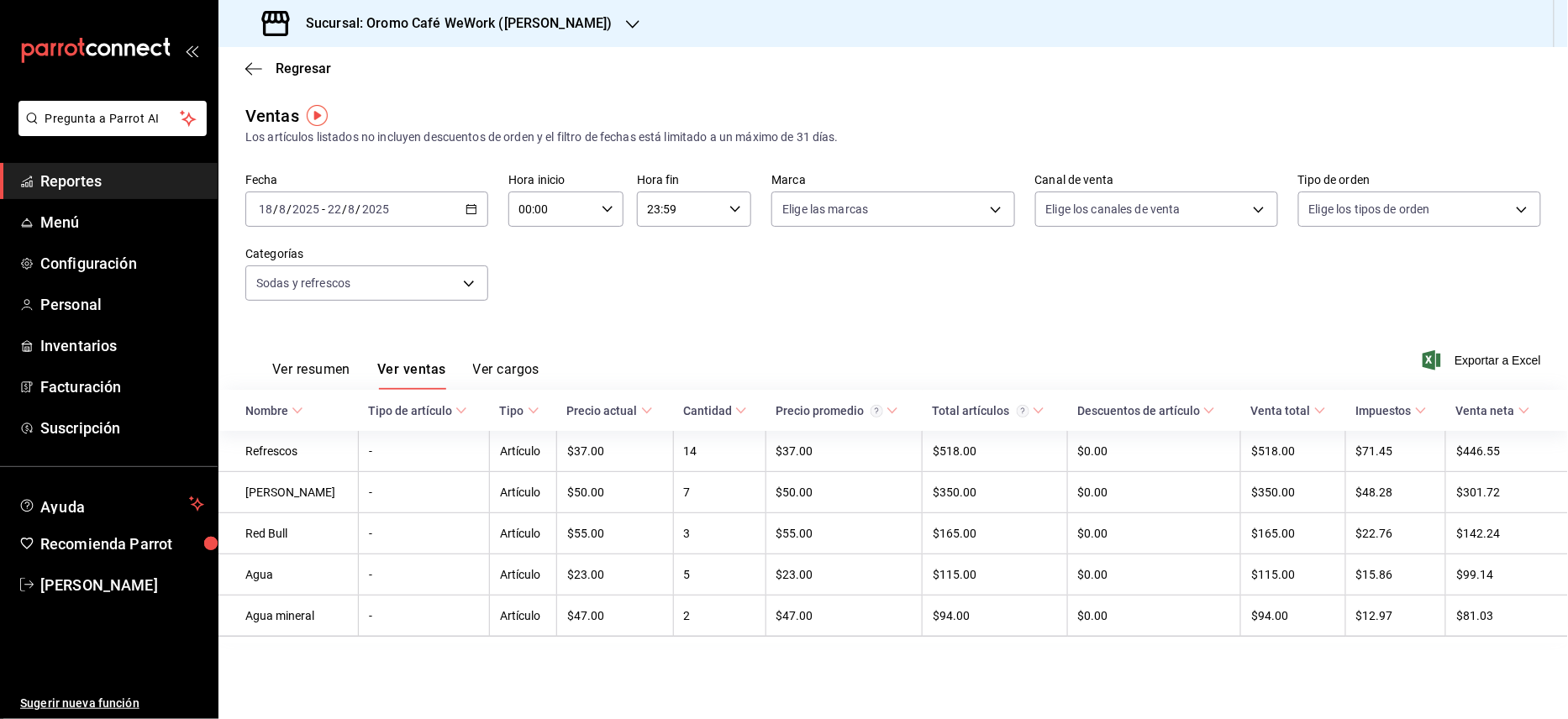
click at [590, 10] on div "Sucursal: Oromo Café WeWork ([PERSON_NAME])" at bounding box center [439, 24] width 415 height 47
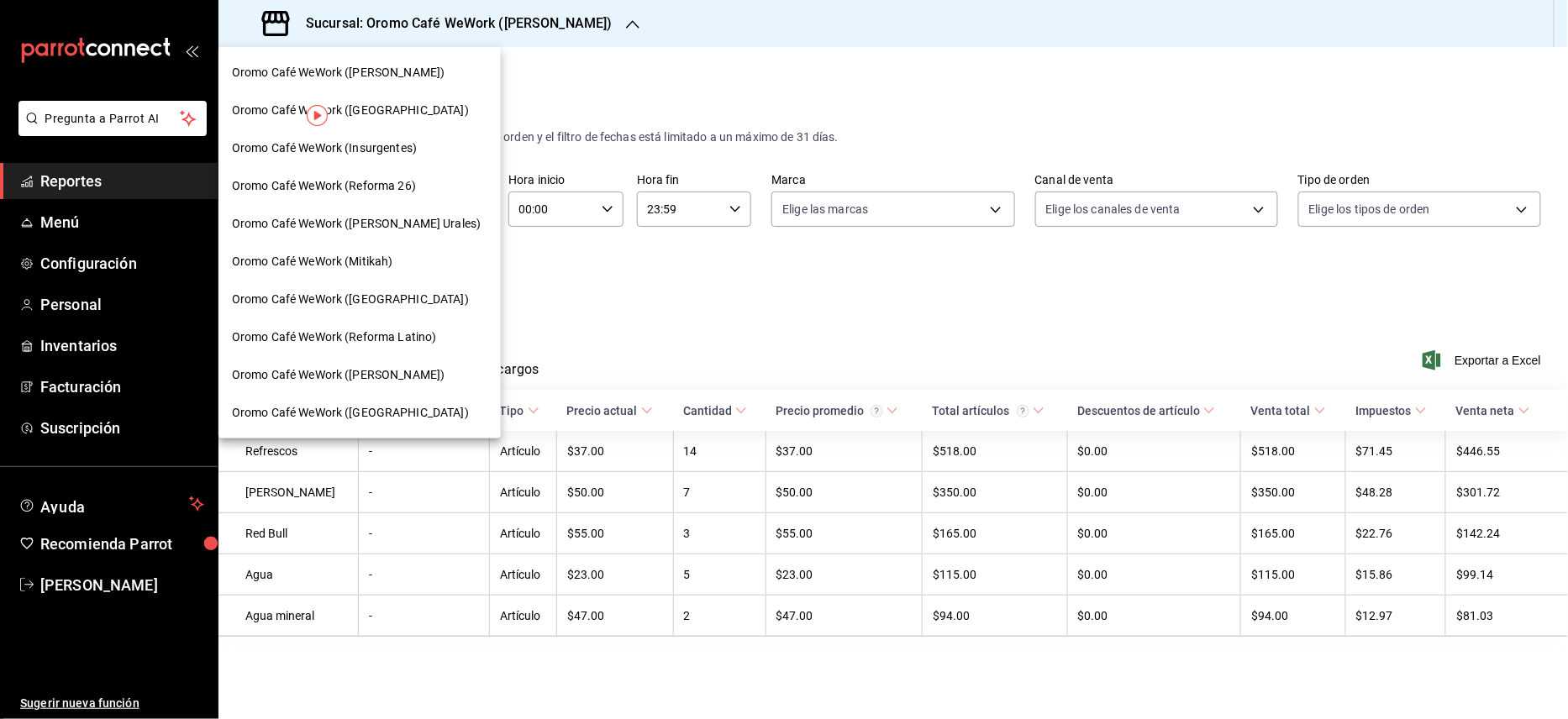
click at [414, 221] on span "Oromo Café WeWork ([PERSON_NAME] Urales)" at bounding box center [356, 223] width 249 height 18
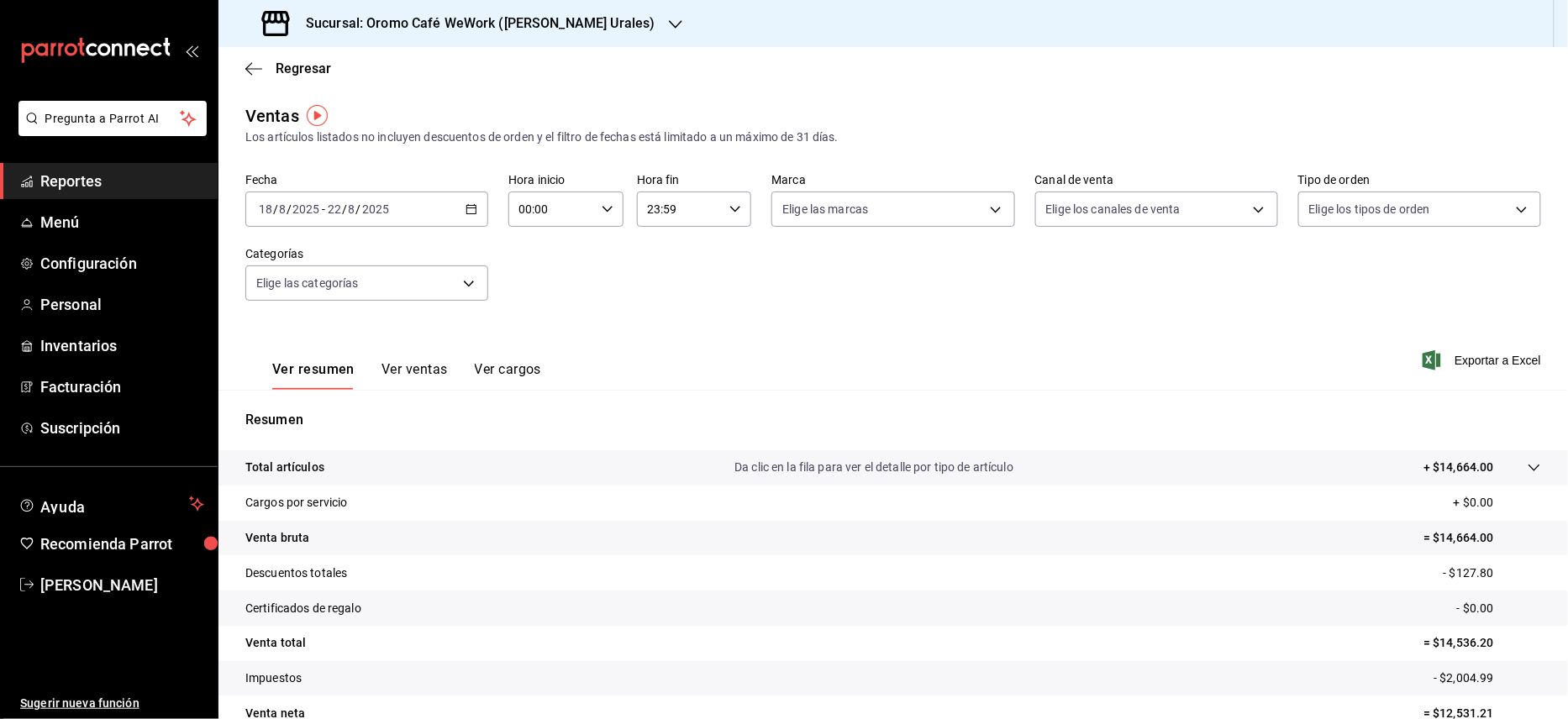
click at [468, 206] on icon "button" at bounding box center [471, 209] width 11 height 11
click at [754, 286] on div "Fecha [DATE] [DATE] - [DATE] [DATE] [DATE] [DATE] Semana actual Mes actual Rang…" at bounding box center [892, 247] width 1296 height 148
click at [420, 375] on button "Ver ventas" at bounding box center [415, 375] width 66 height 28
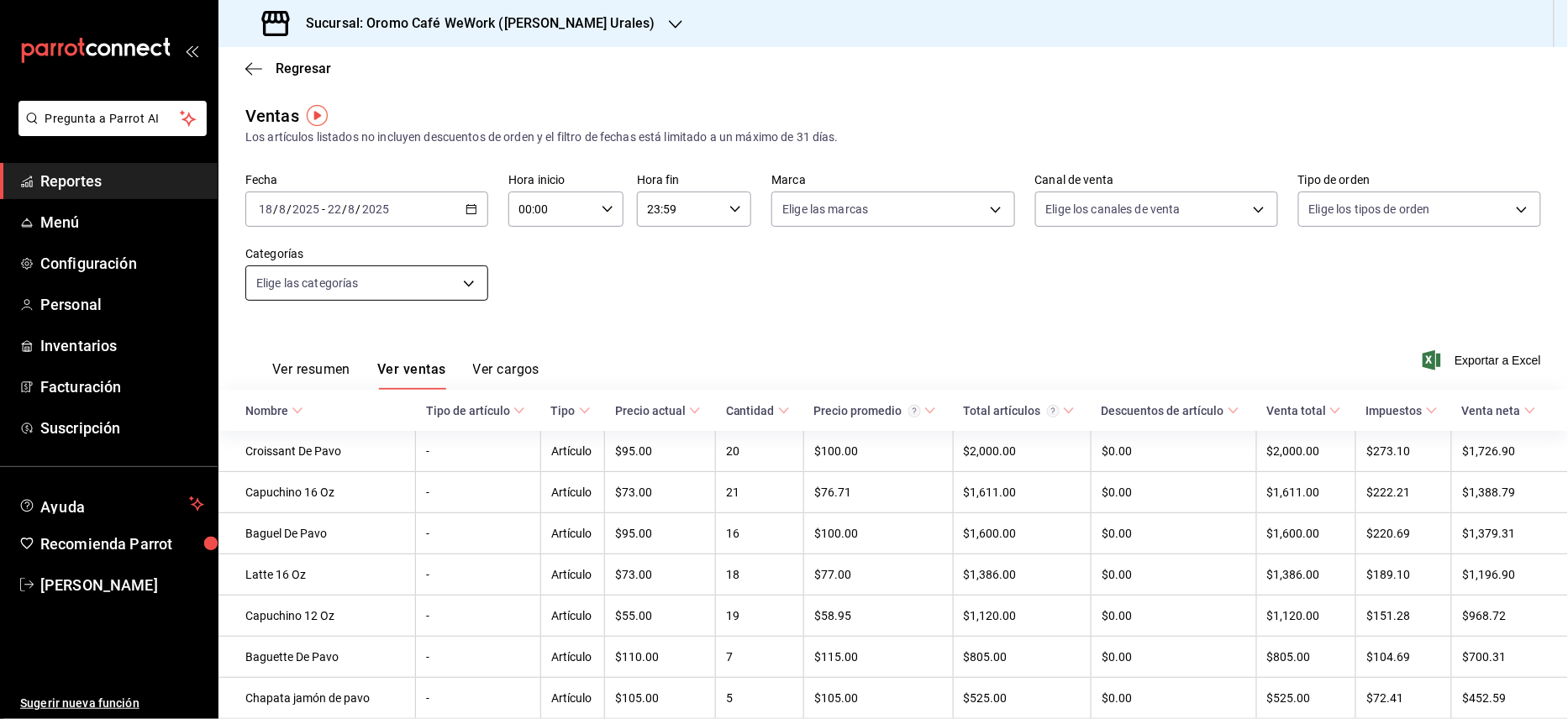
click at [464, 287] on body "Pregunta a Parrot AI Reportes Menú Configuración Personal Inventarios Facturaci…" at bounding box center [784, 359] width 1568 height 719
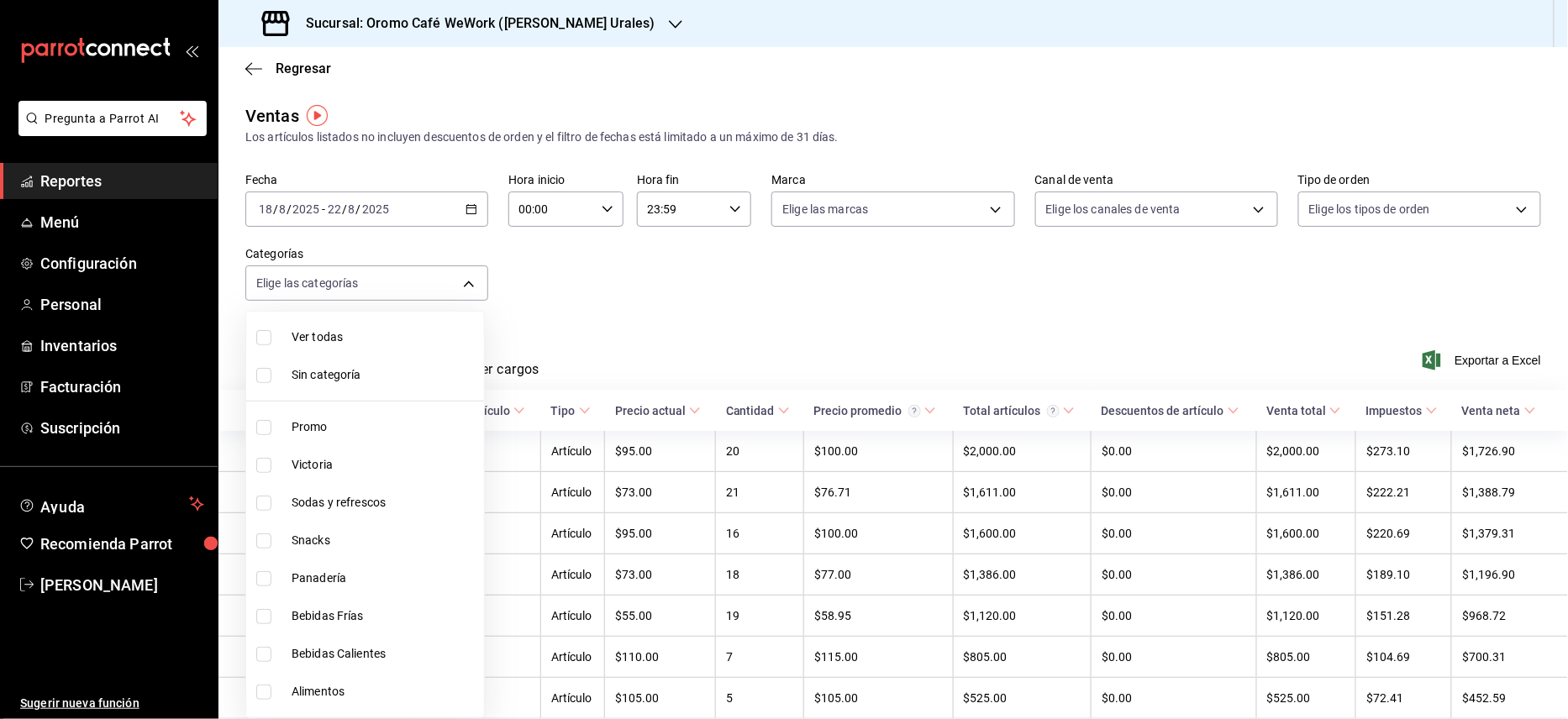
click at [361, 492] on li "Sodas y refrescos" at bounding box center [365, 503] width 237 height 38
type input "01ade101-944d-4993-8dee-f85ffb58f67b"
checkbox input "true"
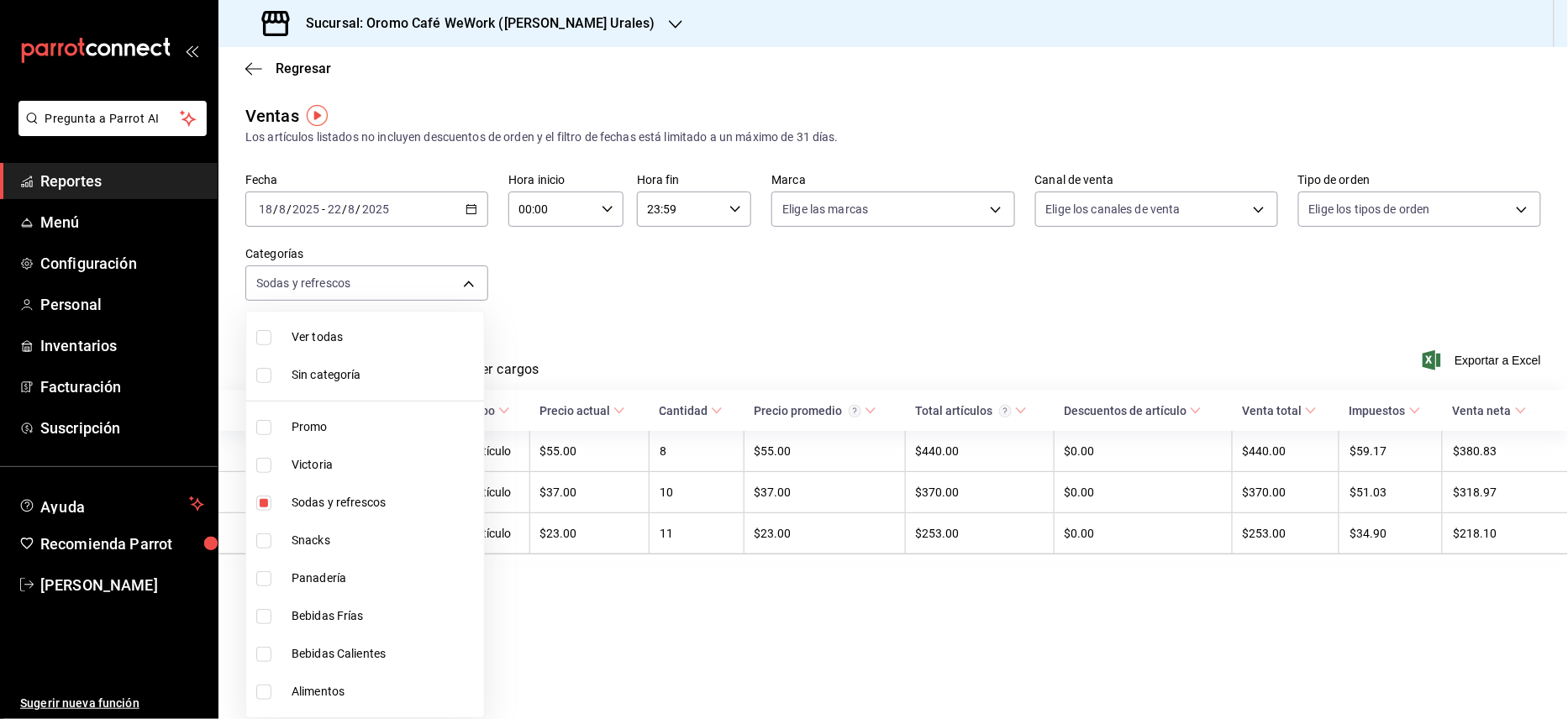
click at [741, 353] on div at bounding box center [784, 359] width 1568 height 719
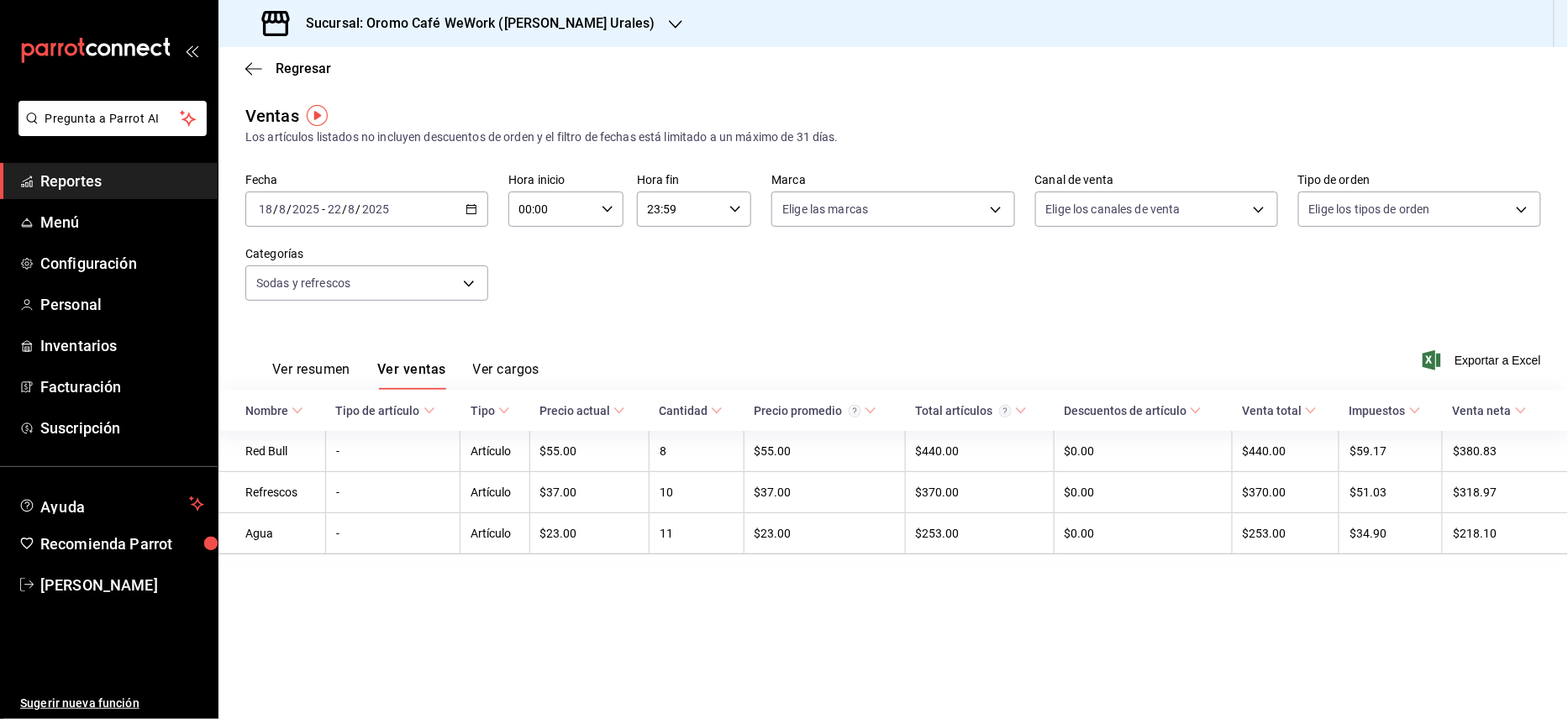
click at [542, 35] on div "Sucursal: Oromo Café WeWork ([PERSON_NAME] Urales)" at bounding box center [460, 24] width 457 height 47
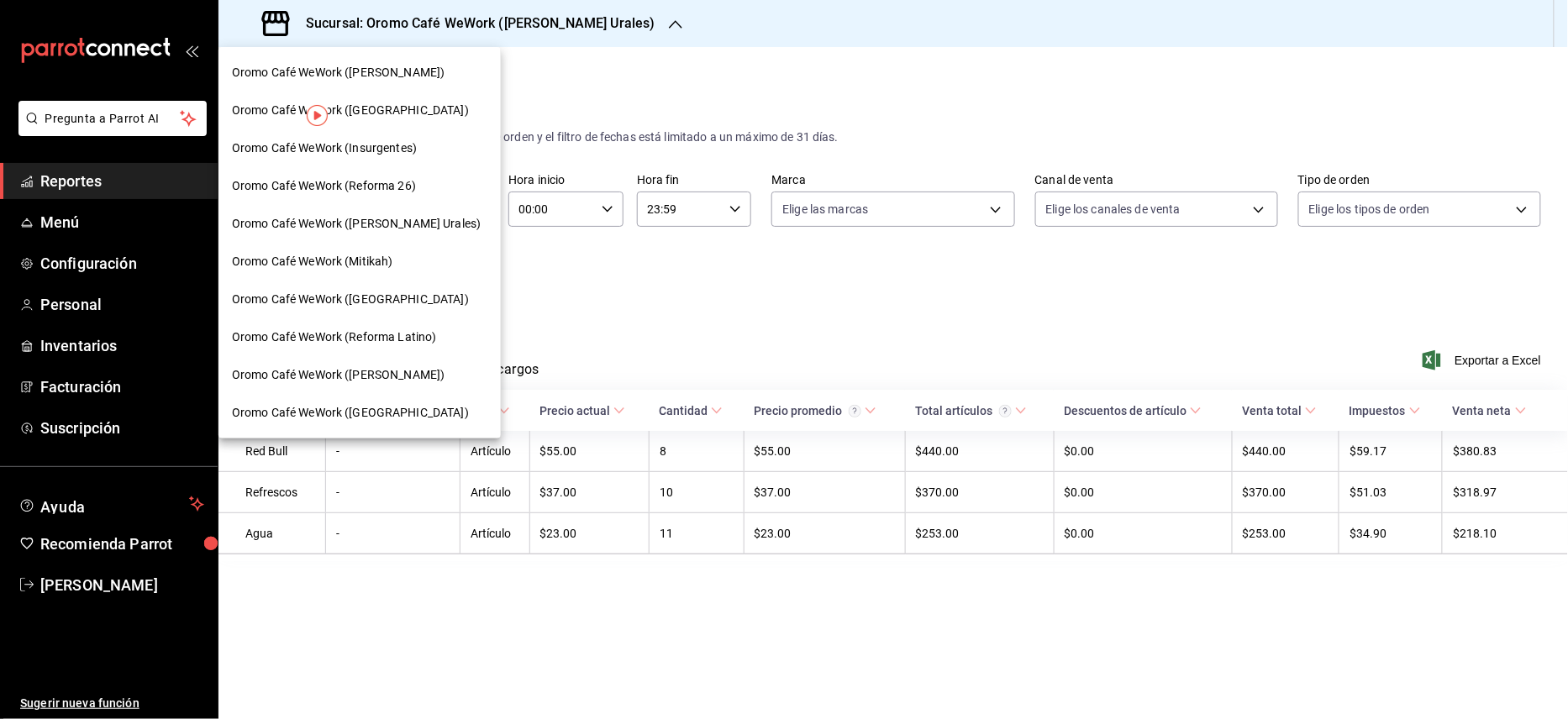
click at [378, 417] on span "Oromo Café WeWork ([GEOGRAPHIC_DATA])" at bounding box center [350, 413] width 237 height 18
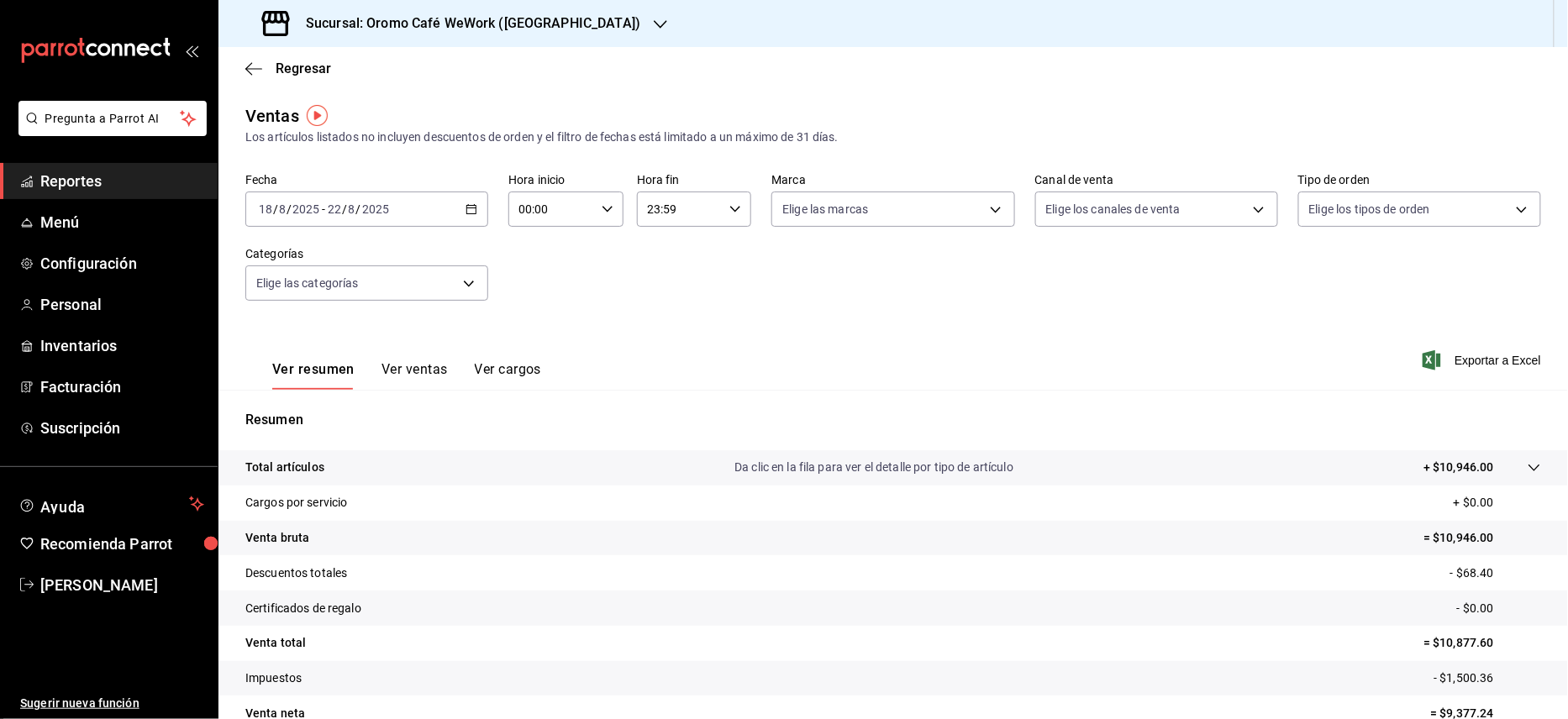
click at [405, 377] on button "Ver ventas" at bounding box center [415, 375] width 66 height 28
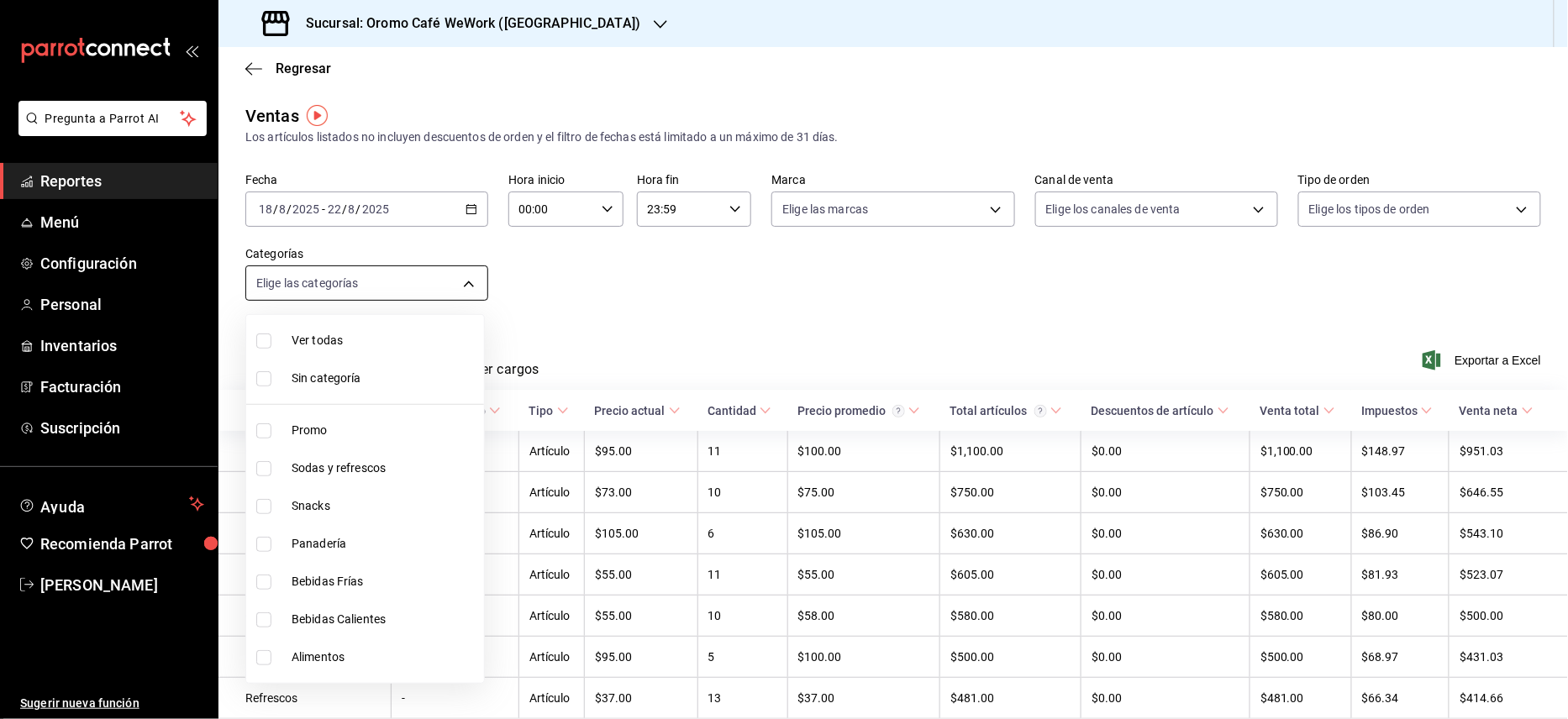
click at [465, 284] on body "Pregunta a Parrot AI Reportes Menú Configuración Personal Inventarios Facturaci…" at bounding box center [784, 359] width 1568 height 719
click at [330, 462] on span "Sodas y refrescos" at bounding box center [384, 468] width 186 height 18
type input "6b63ab43-9ee1-46c2-88db-385d27383248"
checkbox input "true"
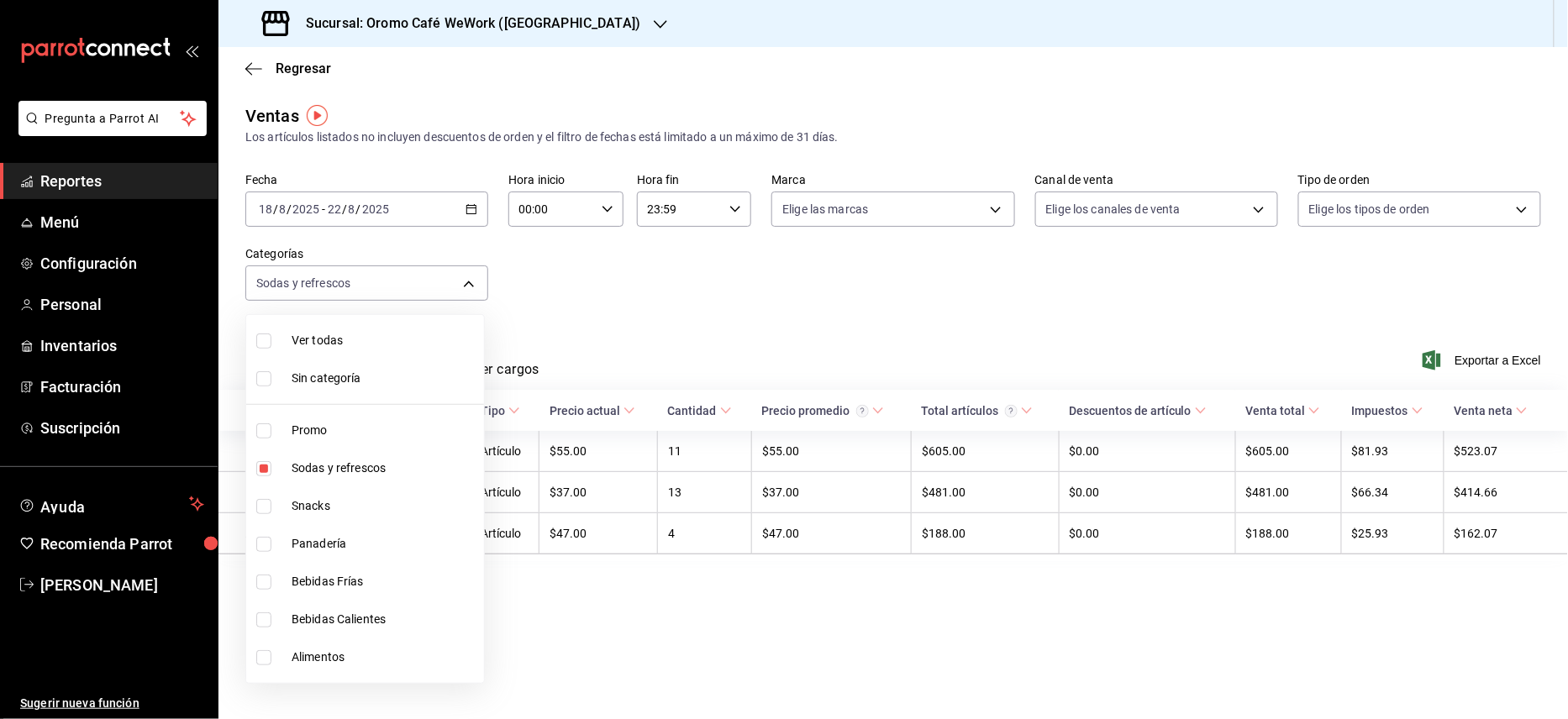
click at [830, 294] on div at bounding box center [784, 359] width 1568 height 719
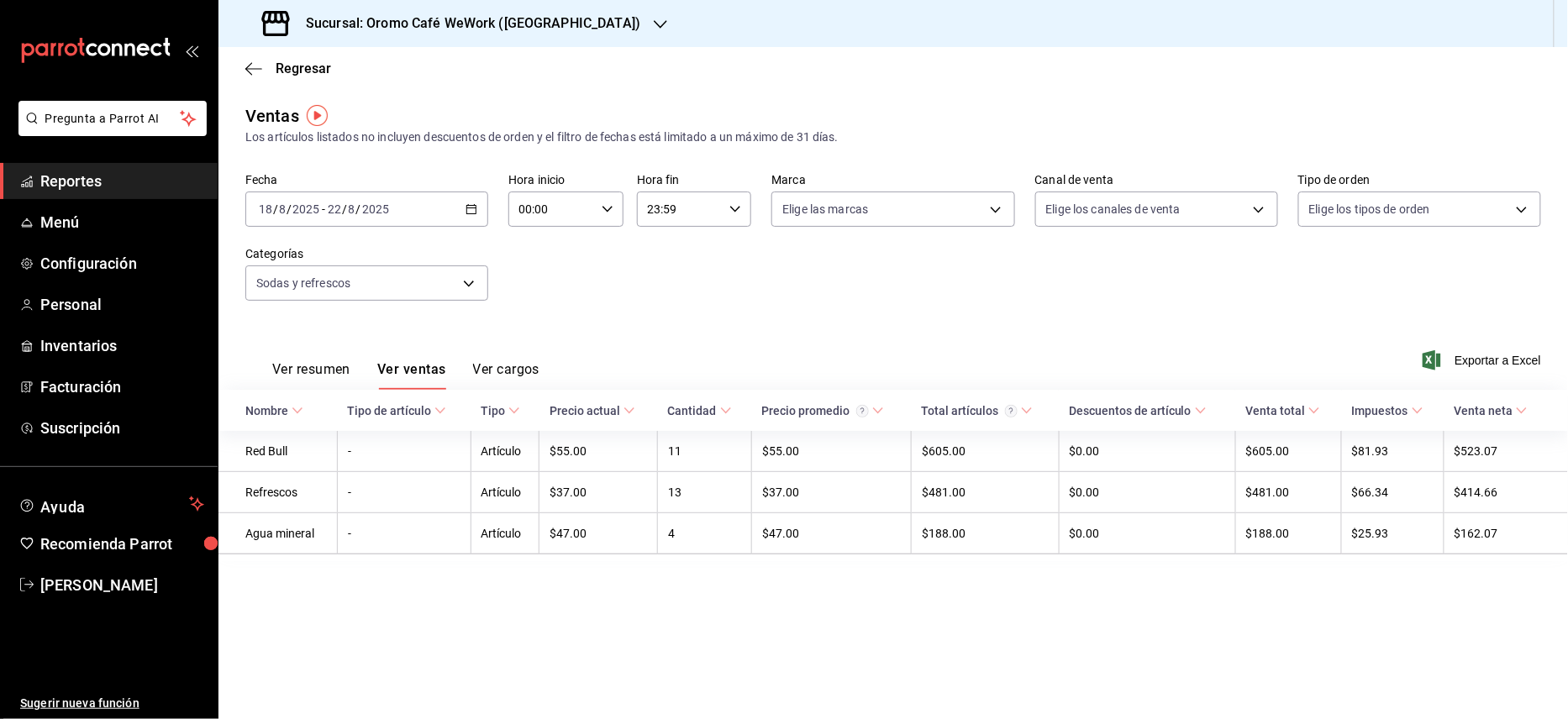
click at [485, 27] on h3 "Sucursal: Oromo Café WeWork ([GEOGRAPHIC_DATA])" at bounding box center [466, 23] width 348 height 20
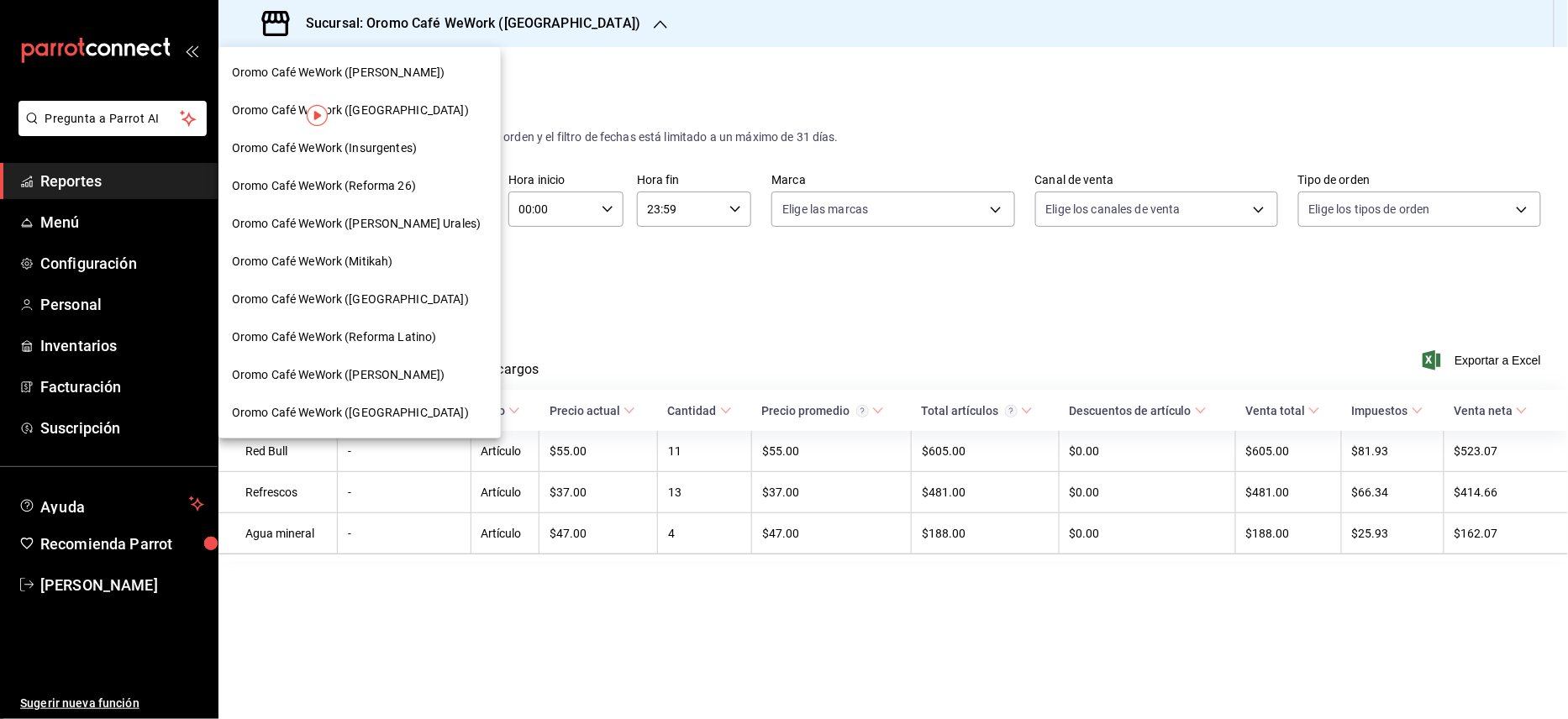
click at [411, 114] on span "Oromo Café WeWork ([GEOGRAPHIC_DATA])" at bounding box center [350, 110] width 237 height 18
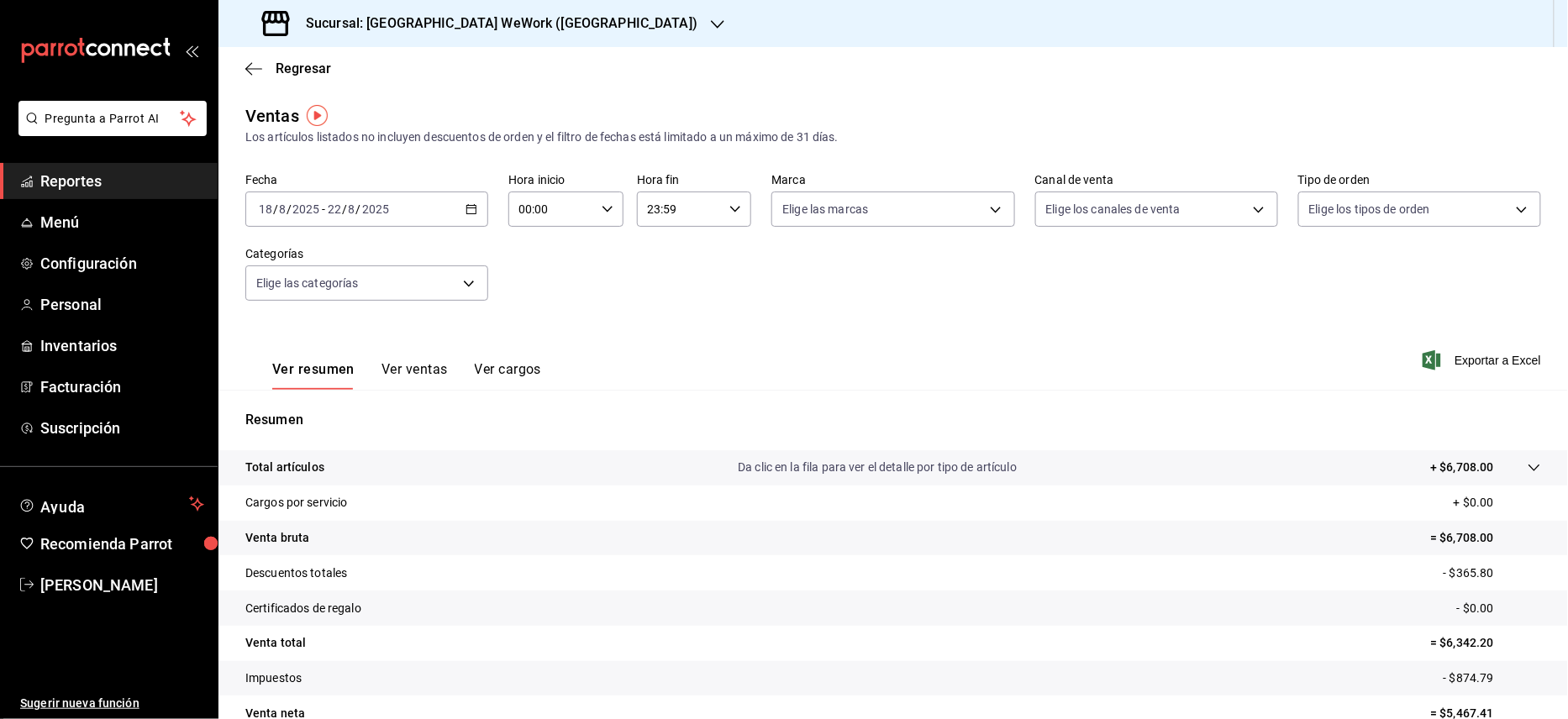
click at [421, 367] on button "Ver ventas" at bounding box center [415, 375] width 66 height 28
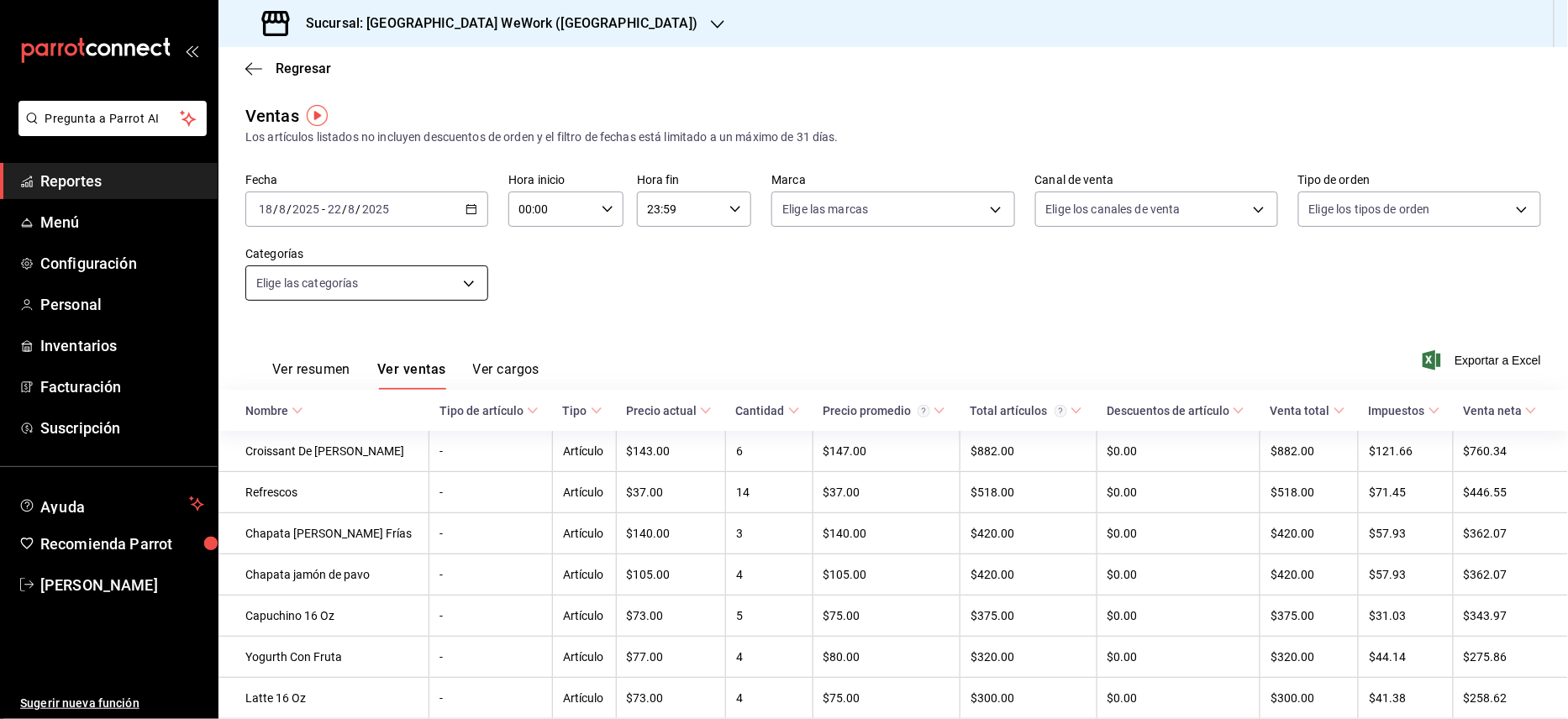
click at [431, 280] on body "Pregunta a Parrot AI Reportes Menú Configuración Personal Inventarios Facturaci…" at bounding box center [784, 359] width 1568 height 719
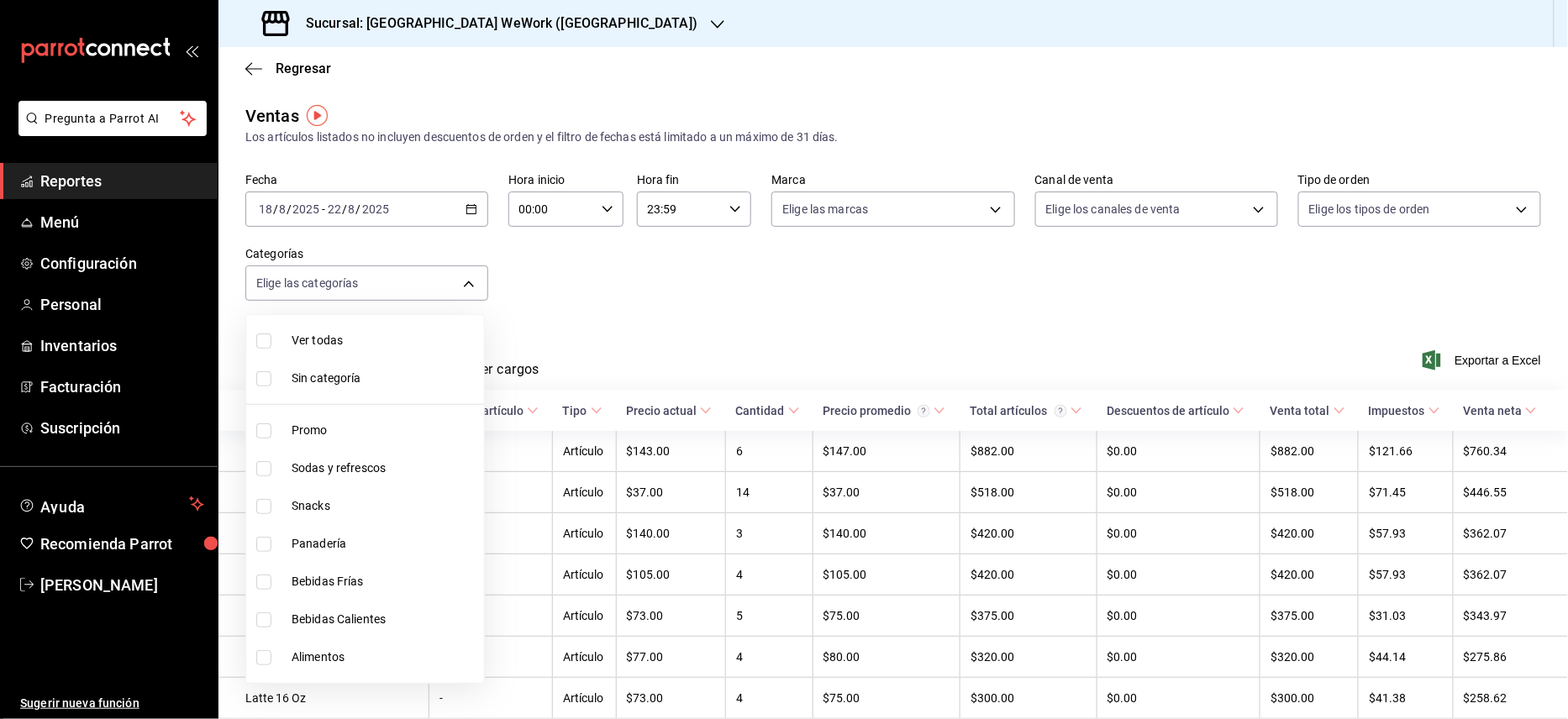
click at [361, 464] on span "Sodas y refrescos" at bounding box center [384, 468] width 186 height 18
type input "0e89df92-3dbb-4123-9128-3094b01c0cab"
checkbox input "true"
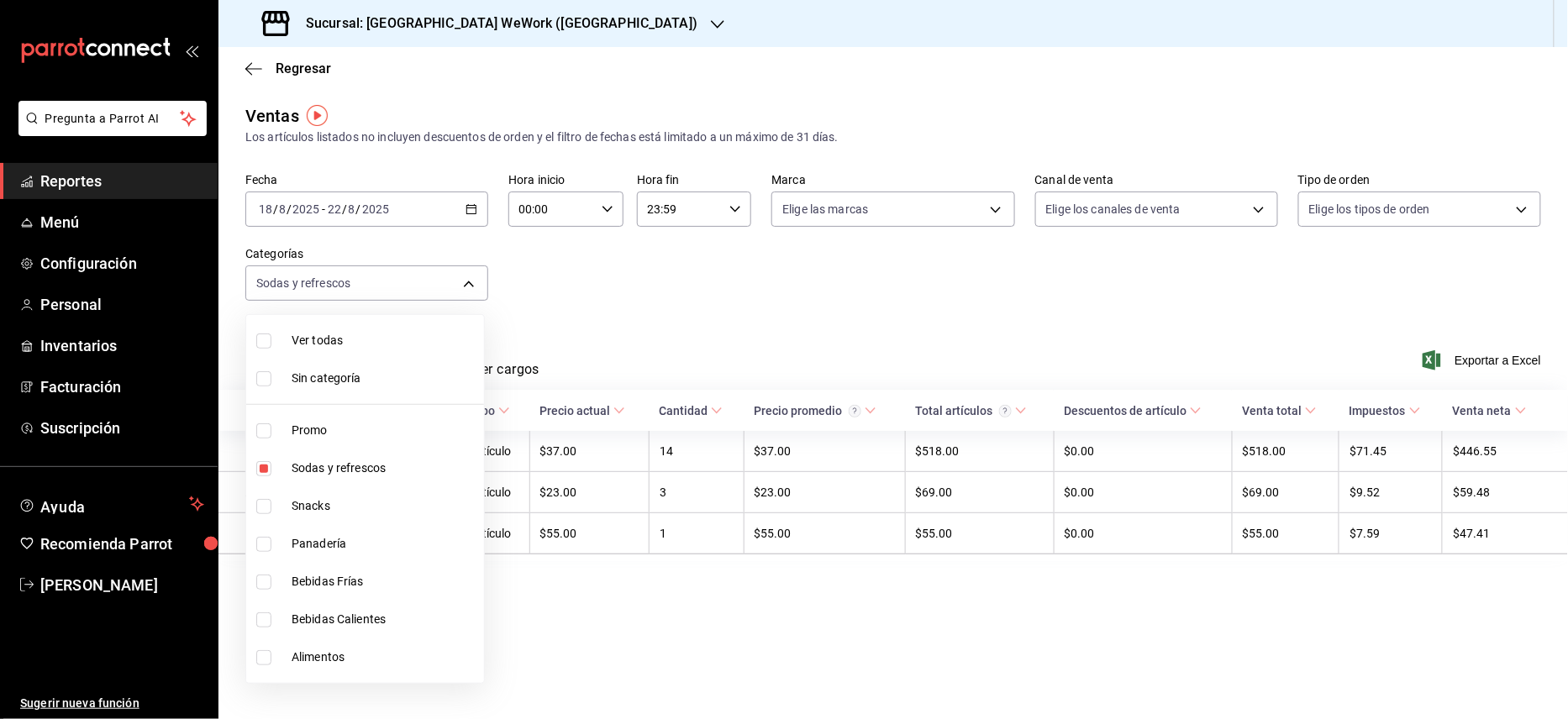
click at [989, 290] on div at bounding box center [784, 359] width 1568 height 719
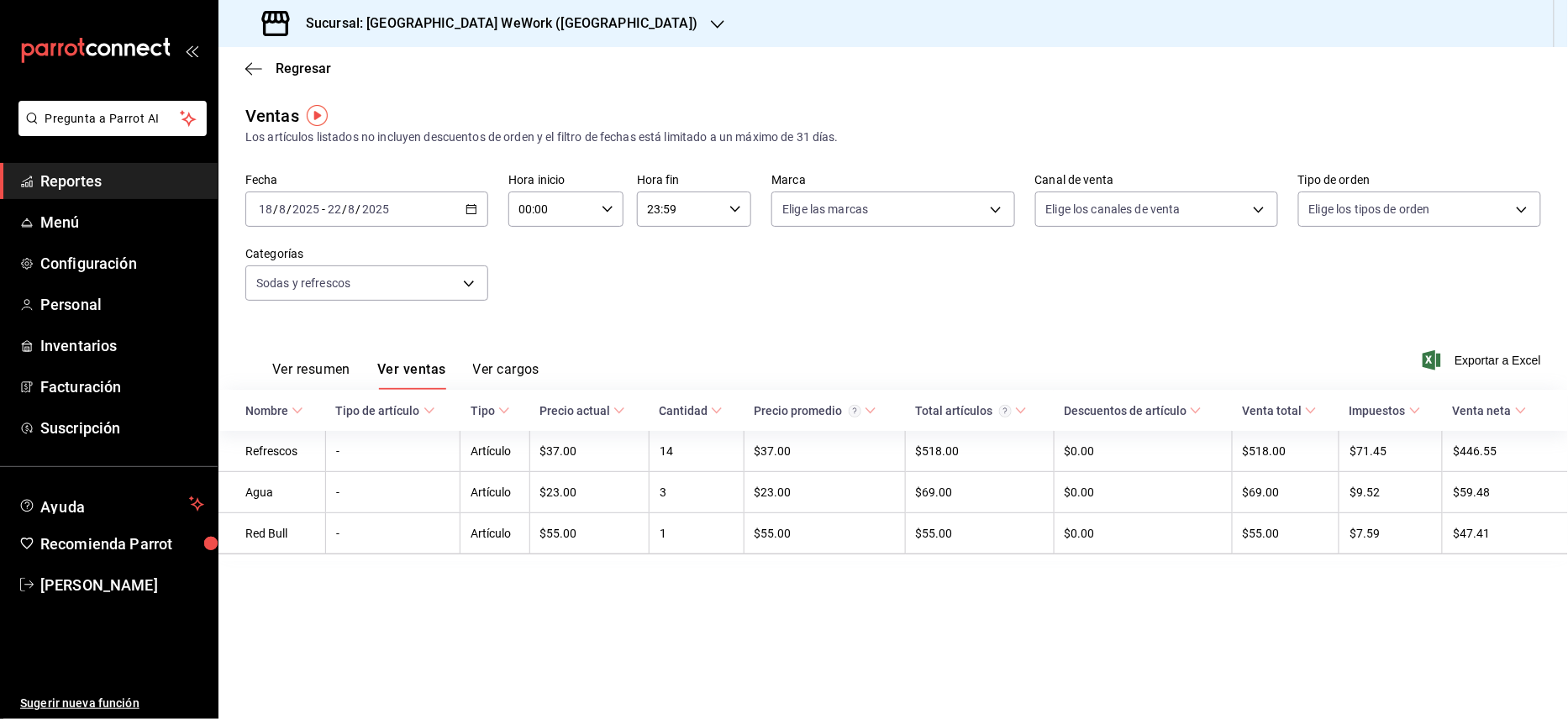
click at [581, 25] on h3 "Sucursal: [GEOGRAPHIC_DATA] WeWork ([GEOGRAPHIC_DATA])" at bounding box center [495, 23] width 405 height 20
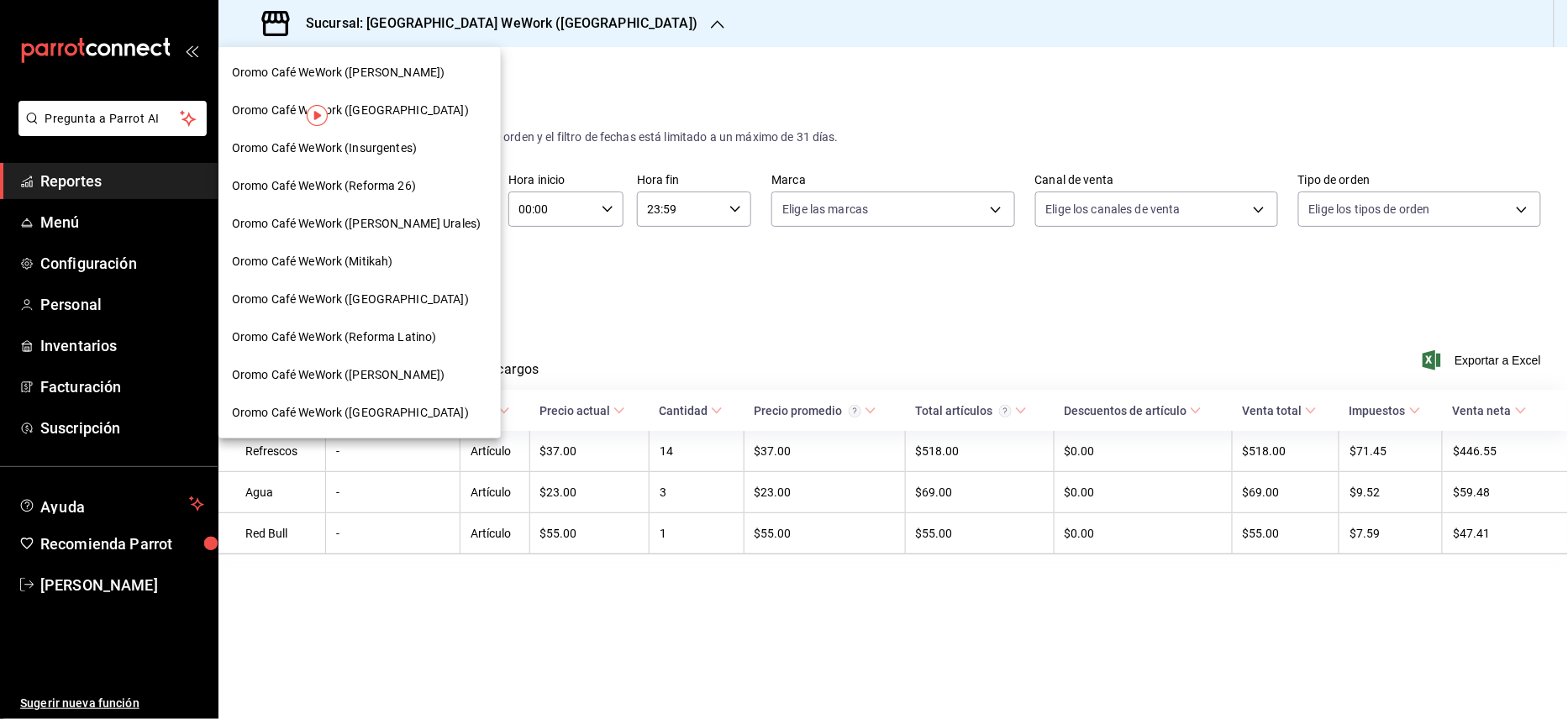
click at [407, 159] on div "Oromo Café WeWork (Insurgentes)" at bounding box center [360, 148] width 283 height 38
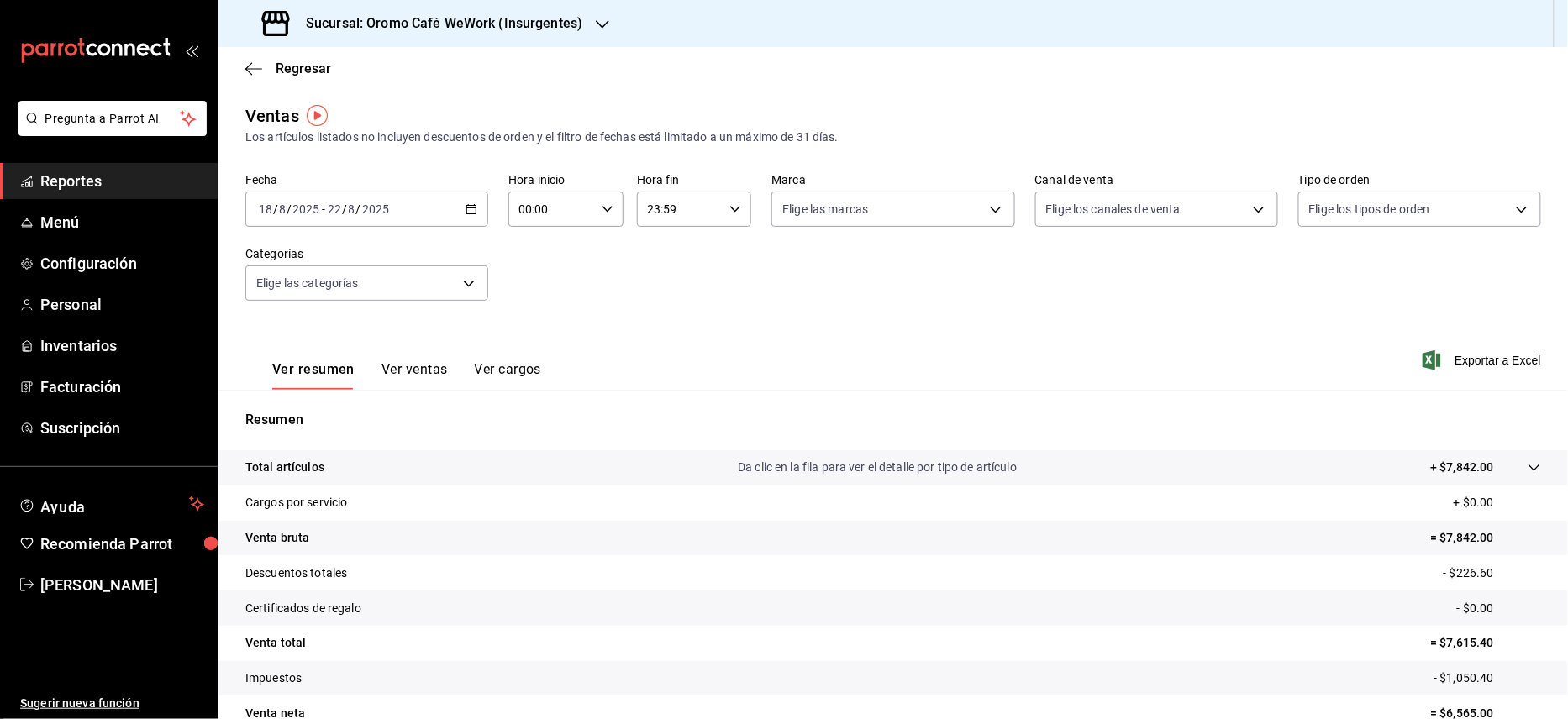
click at [468, 219] on div "[DATE] [DATE] - [DATE] [DATE]" at bounding box center [367, 208] width 243 height 35
click at [594, 330] on div "Ver resumen Ver ventas Ver cargos Exportar a Excel" at bounding box center [893, 355] width 1349 height 69
click at [462, 273] on body "Pregunta a Parrot AI Reportes Menú Configuración Personal Inventarios Facturaci…" at bounding box center [784, 359] width 1568 height 719
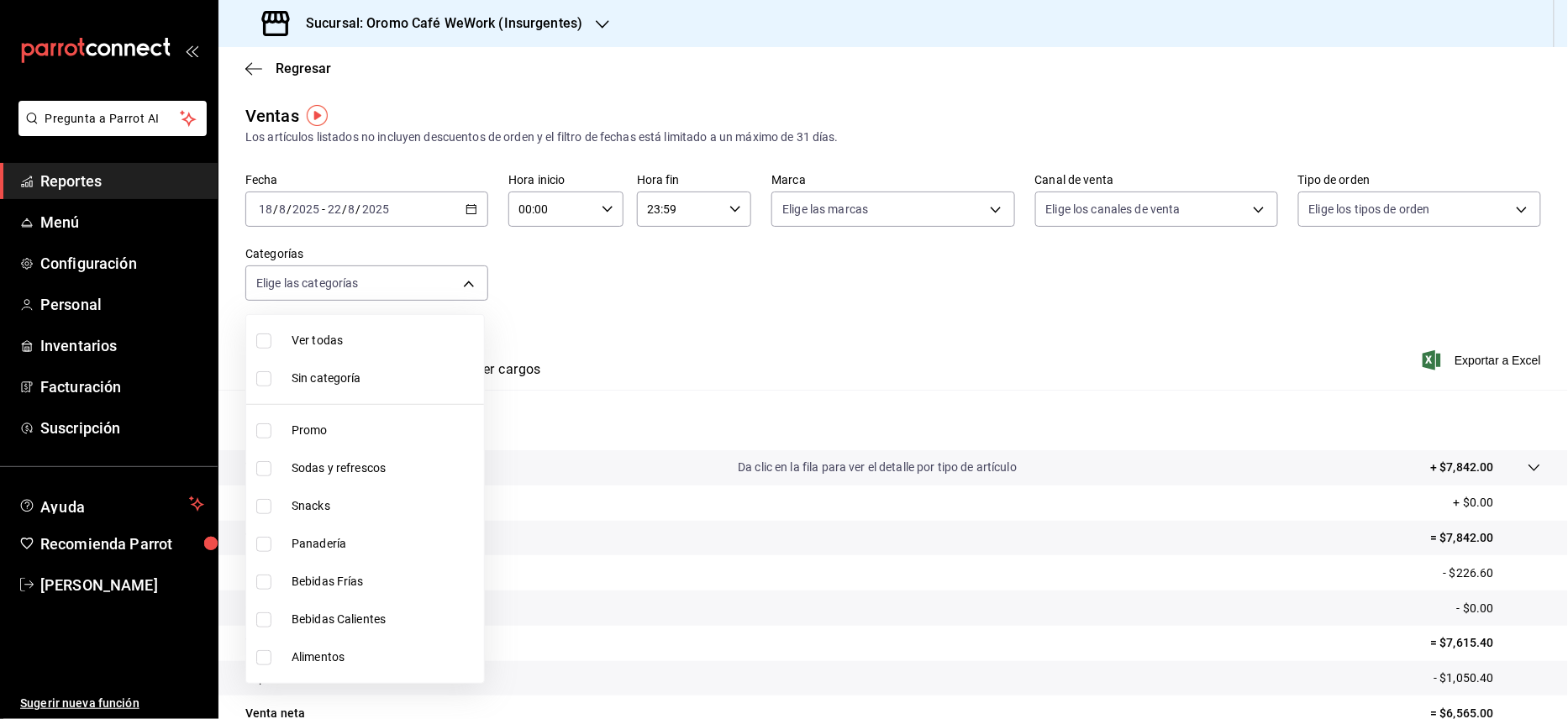
click at [363, 474] on span "Sodas y refrescos" at bounding box center [384, 468] width 186 height 18
type input "47508b72-3083-4686-81f1-7efc6ccbb14f"
checkbox input "true"
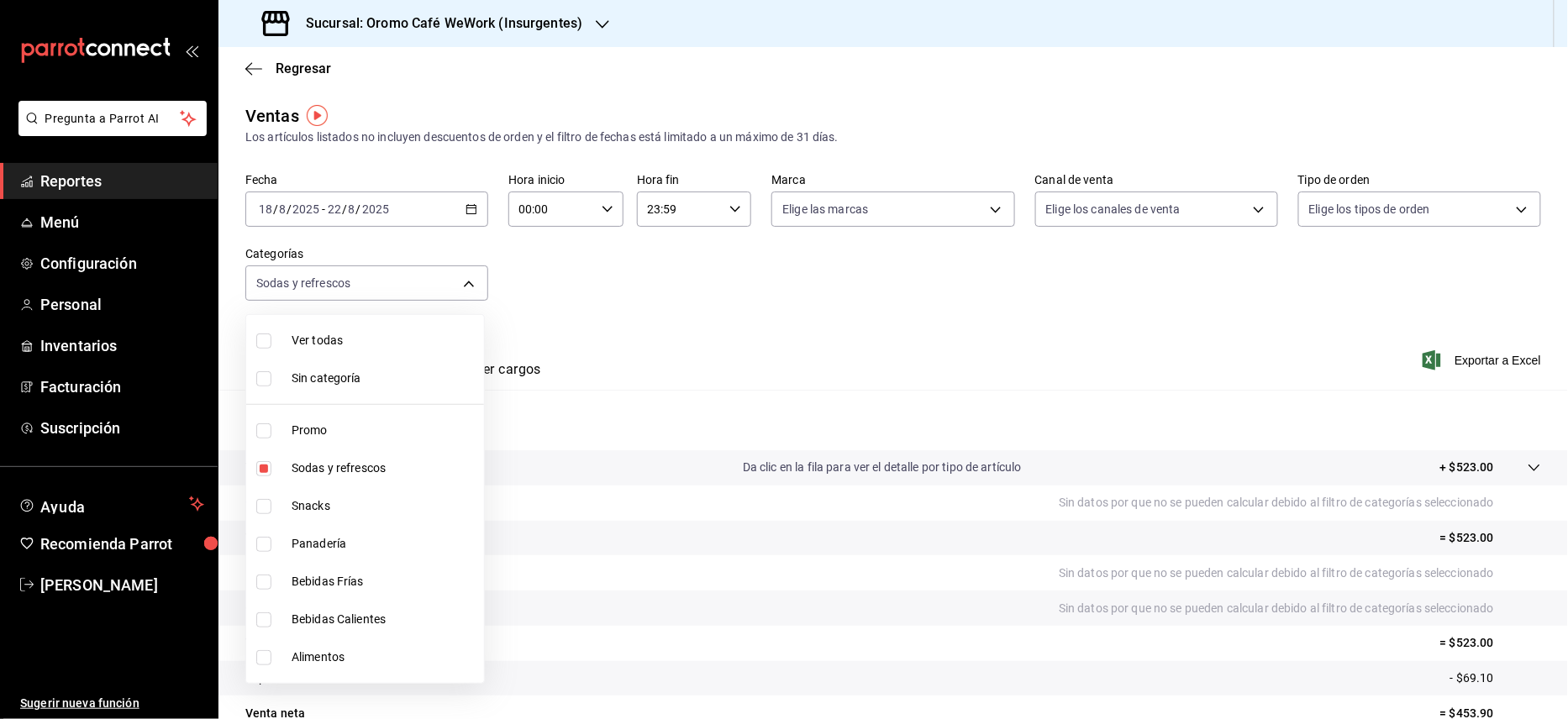
click at [757, 337] on div at bounding box center [784, 359] width 1568 height 719
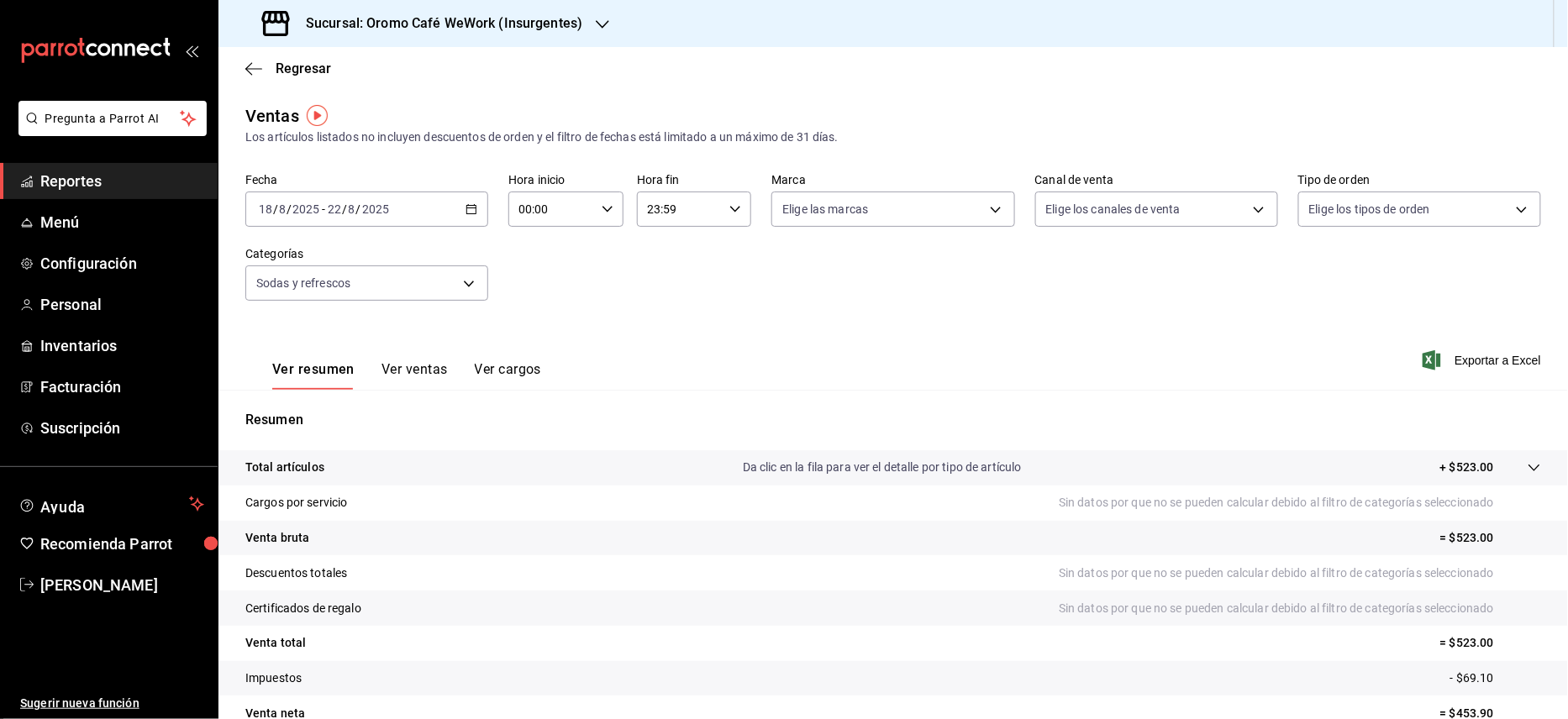
click at [400, 368] on button "Ver ventas" at bounding box center [415, 375] width 66 height 28
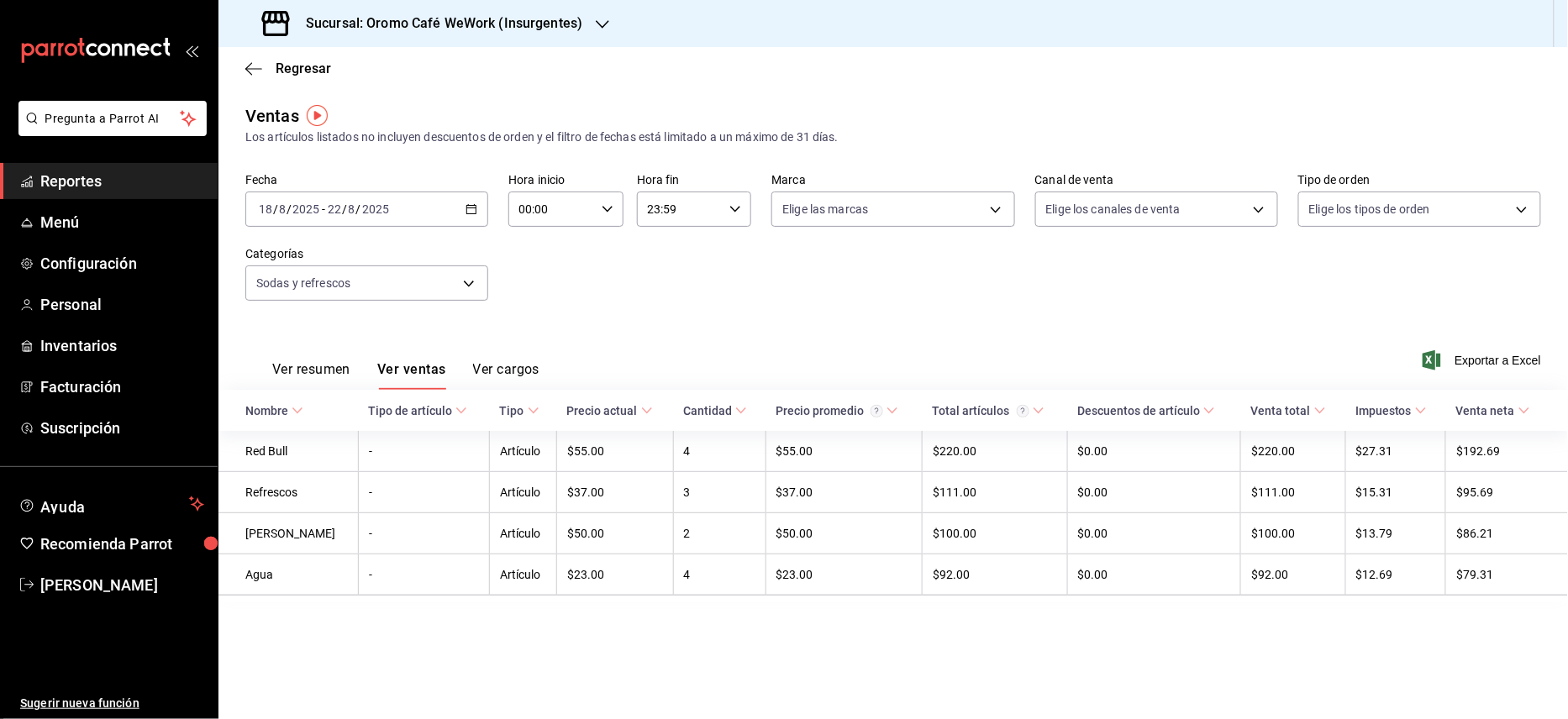
click at [513, 15] on h3 "Sucursal: Oromo Café WeWork (Insurgentes)" at bounding box center [437, 23] width 290 height 20
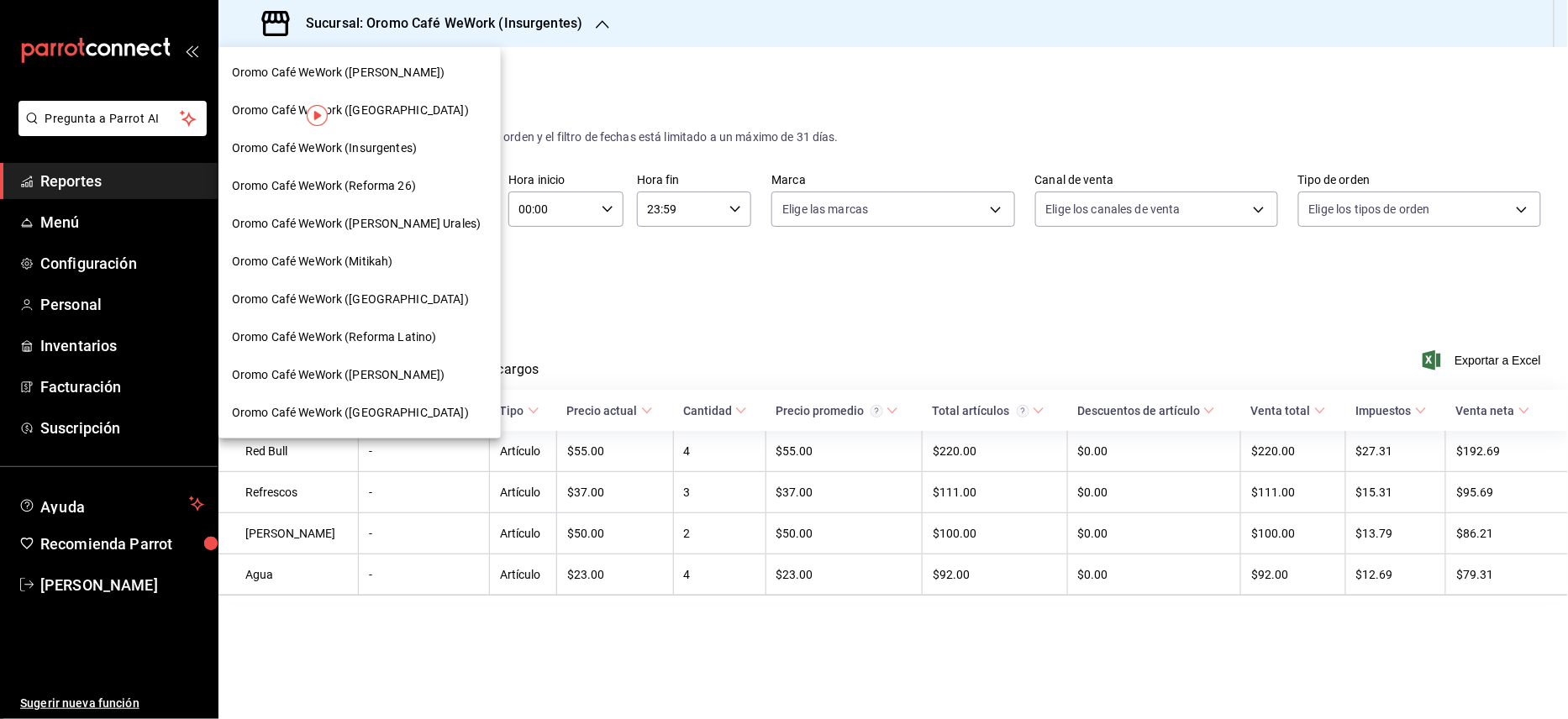
click at [401, 334] on span "Oromo Café WeWork (Reforma Latino)" at bounding box center [334, 337] width 204 height 18
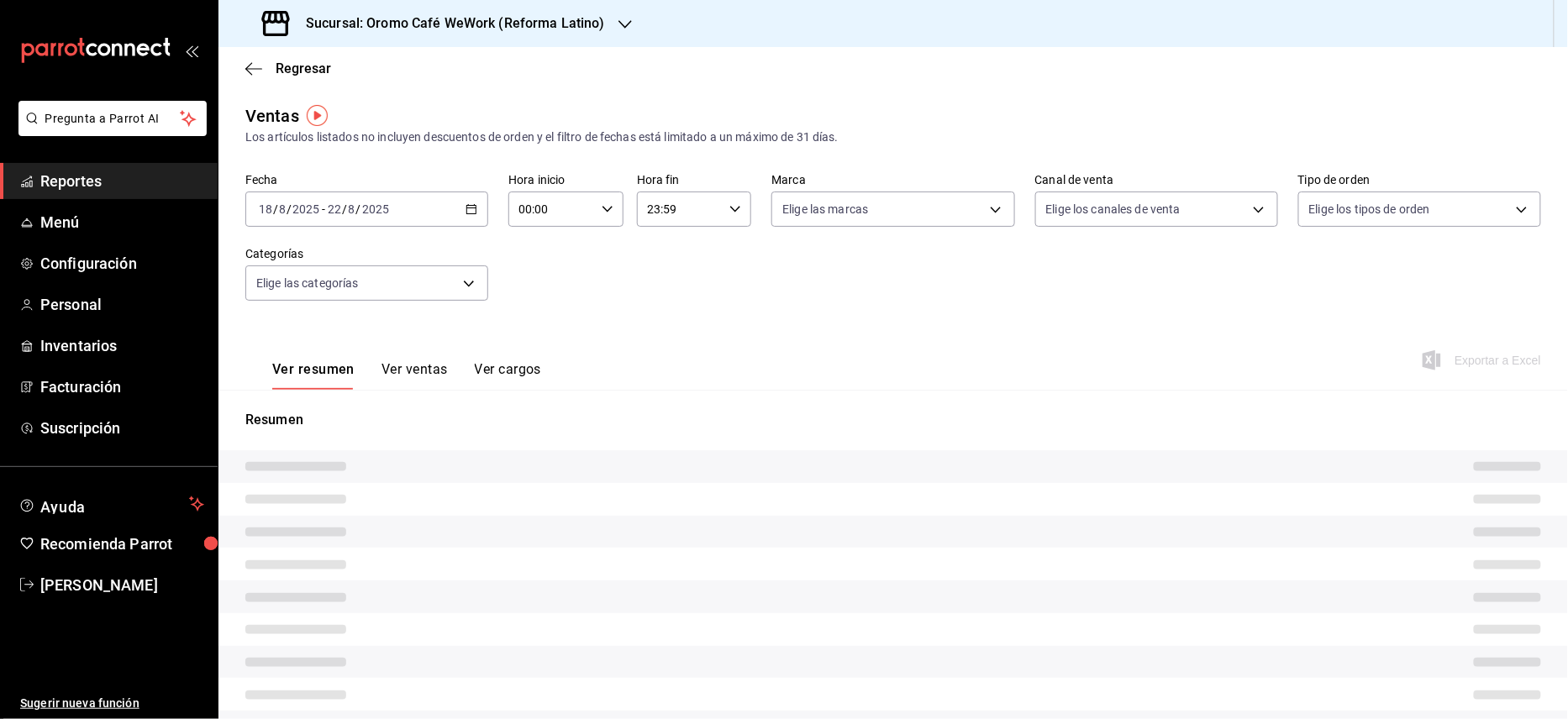
click at [416, 373] on button "Ver ventas" at bounding box center [415, 375] width 66 height 28
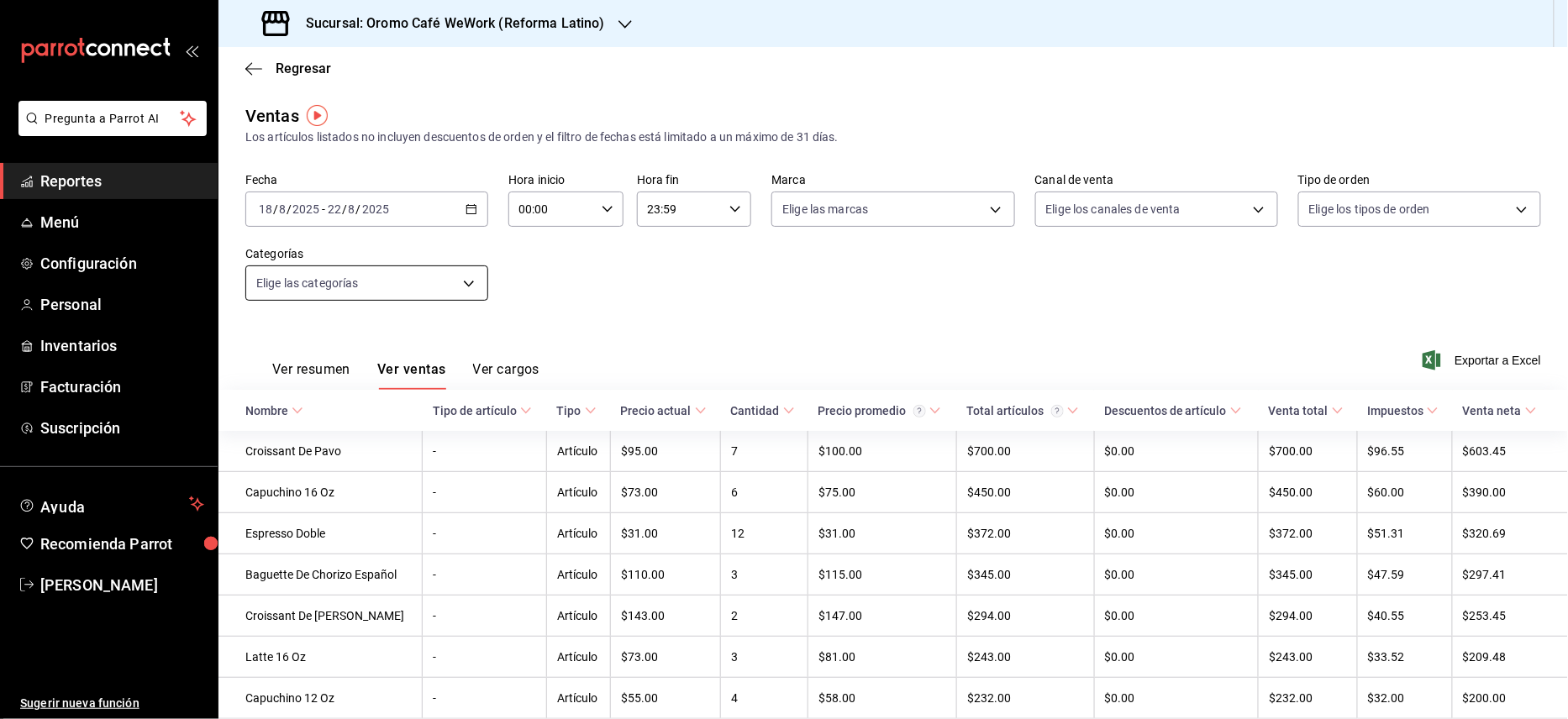
click at [448, 289] on body "Pregunta a Parrot AI Reportes Menú Configuración Personal Inventarios Facturaci…" at bounding box center [784, 359] width 1568 height 719
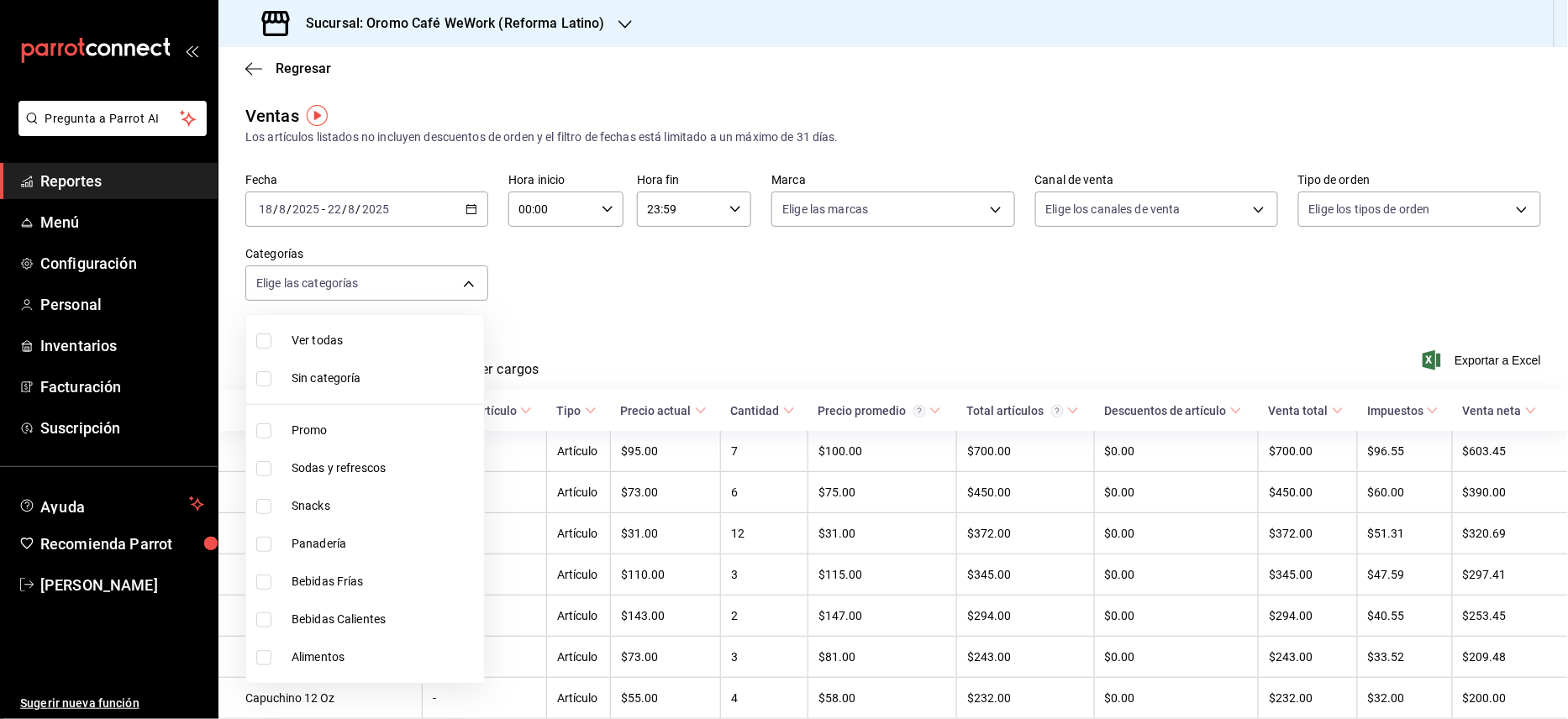
click at [347, 464] on span "Sodas y refrescos" at bounding box center [384, 468] width 186 height 18
type input "51376cfb-fd0a-494b-8b63-fb3f5f1ebb49"
checkbox input "true"
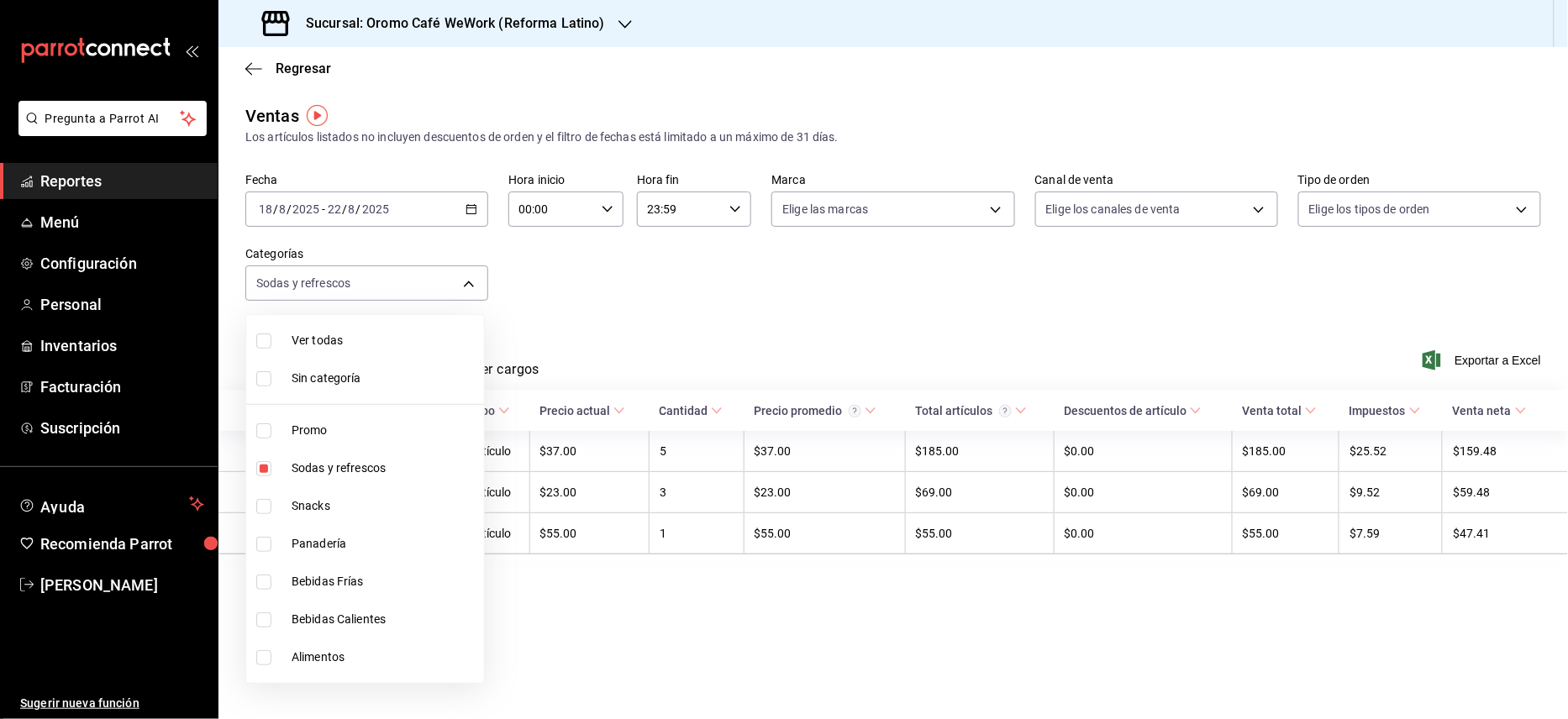
click at [1153, 335] on div at bounding box center [784, 359] width 1568 height 719
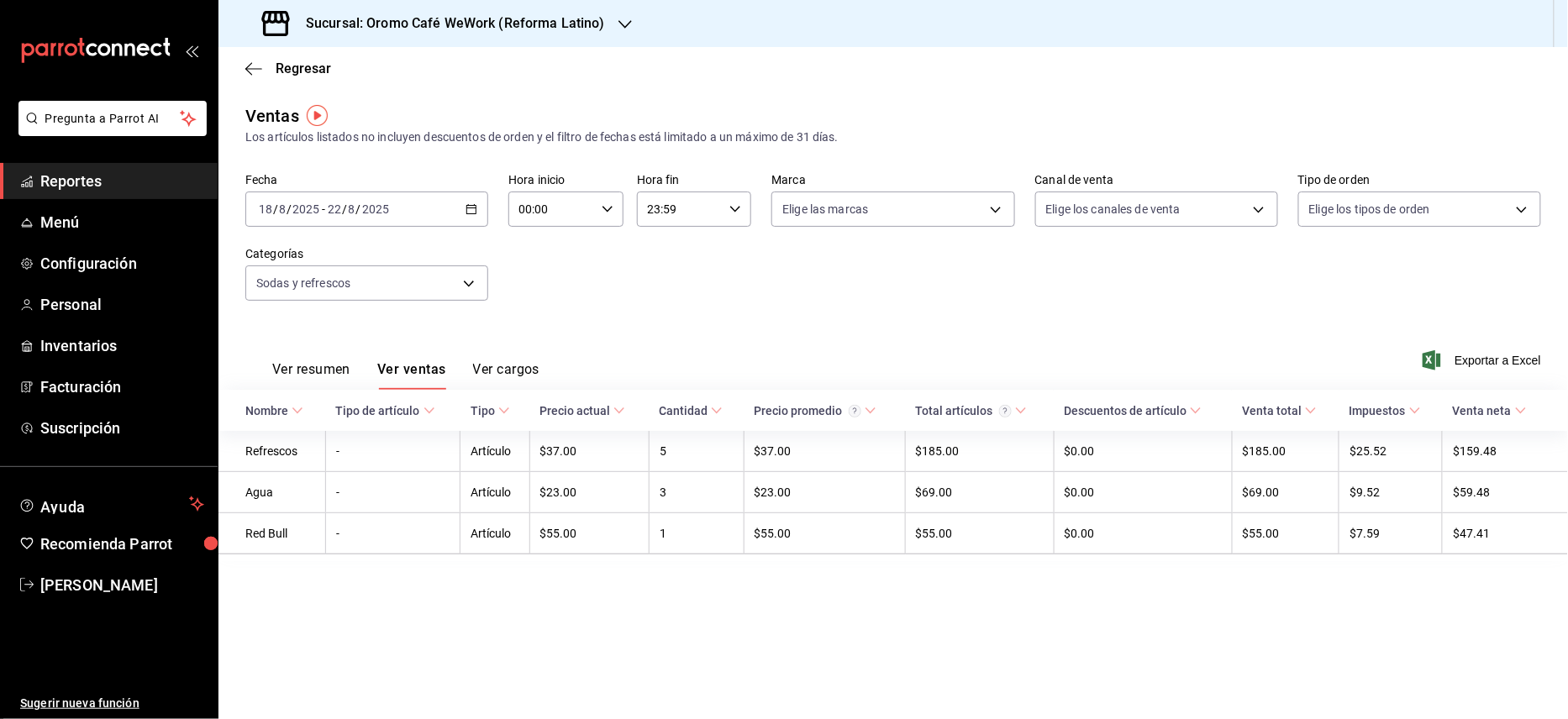
click at [536, 11] on div "Sucursal: Oromo Café WeWork (Reforma Latino)" at bounding box center [435, 24] width 407 height 47
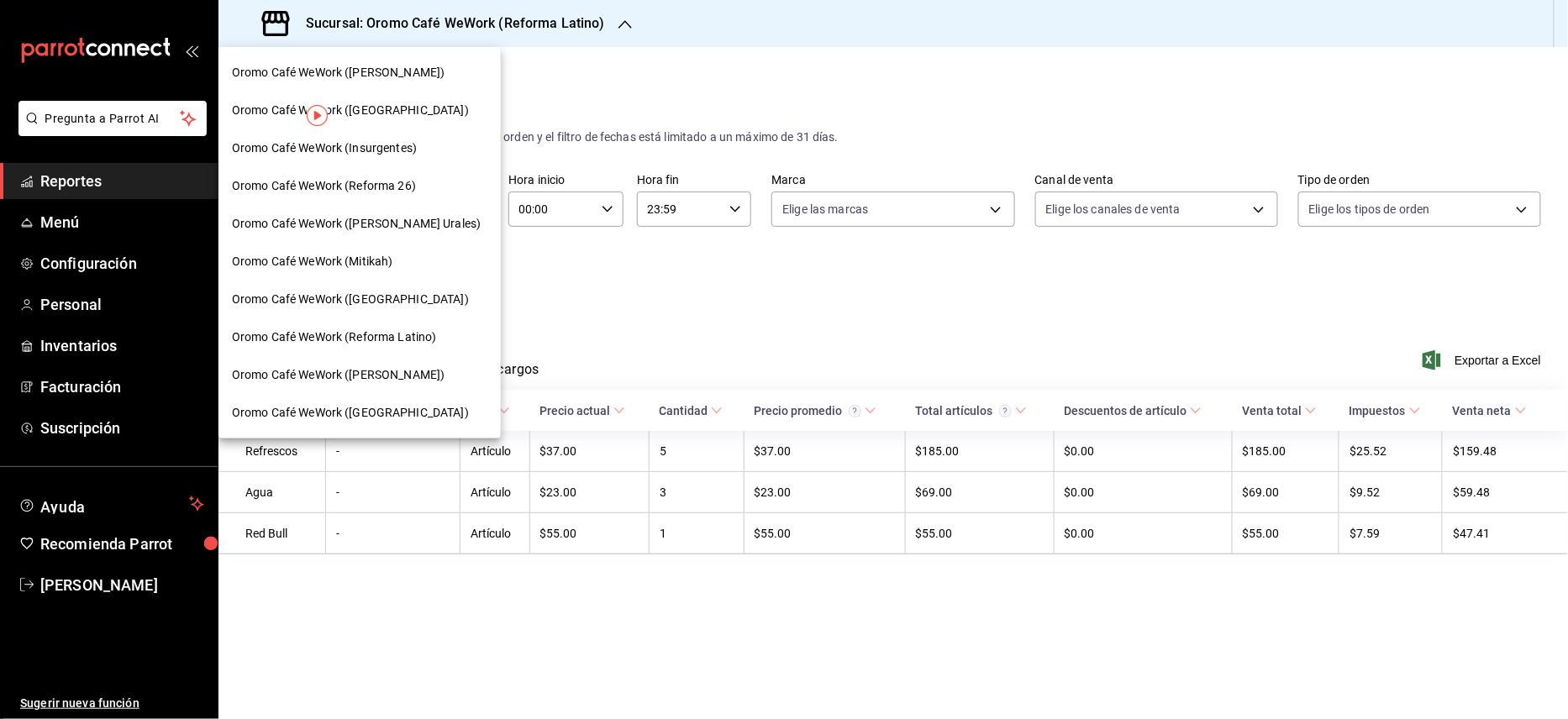
click at [407, 299] on div "Oromo Café WeWork ([GEOGRAPHIC_DATA])" at bounding box center [359, 300] width 255 height 18
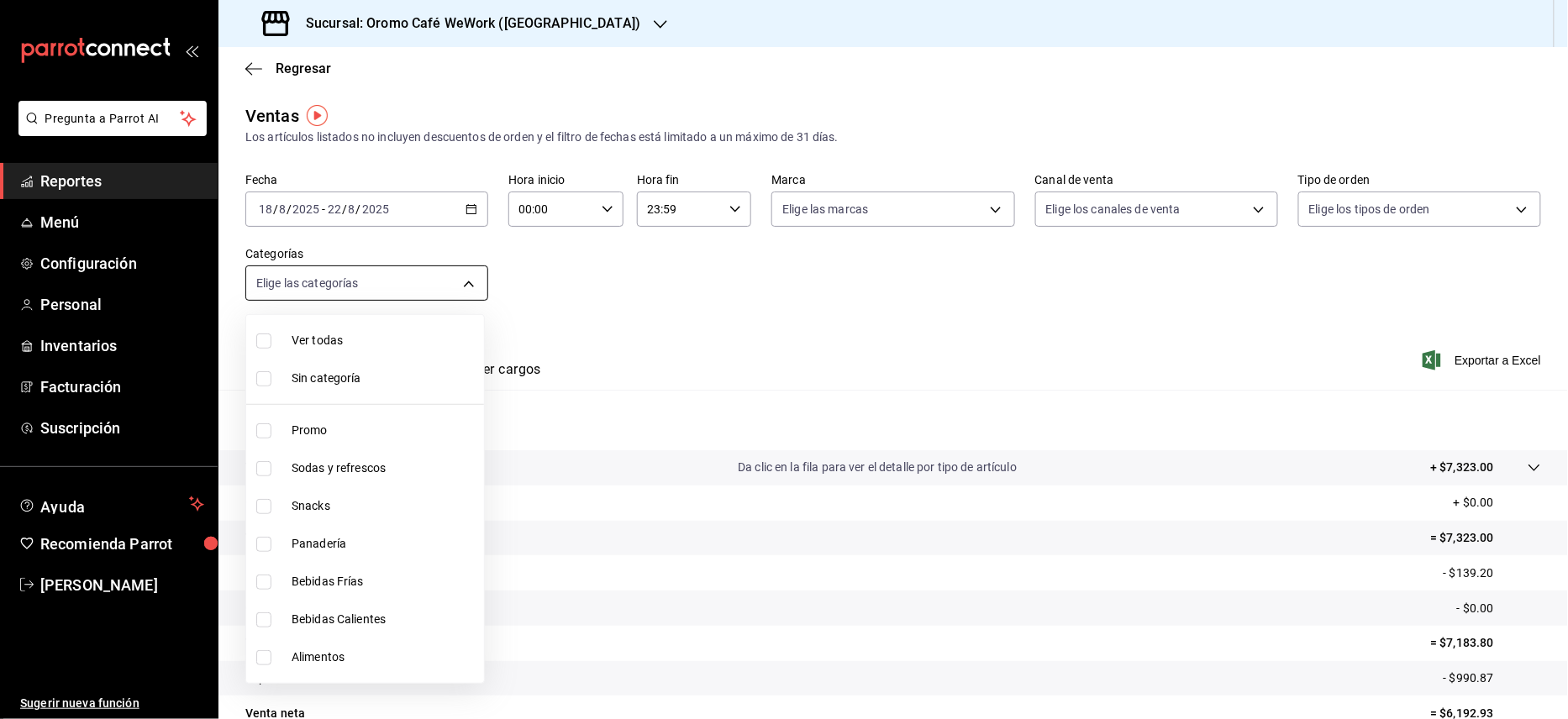
click at [444, 275] on body "Pregunta a Parrot AI Reportes Menú Configuración Personal Inventarios Facturaci…" at bounding box center [784, 359] width 1568 height 719
click at [326, 475] on span "Sodas y refrescos" at bounding box center [384, 468] width 186 height 18
type input "ebc25ed0-c8e9-4905-a342-c59d060269d1"
checkbox input "true"
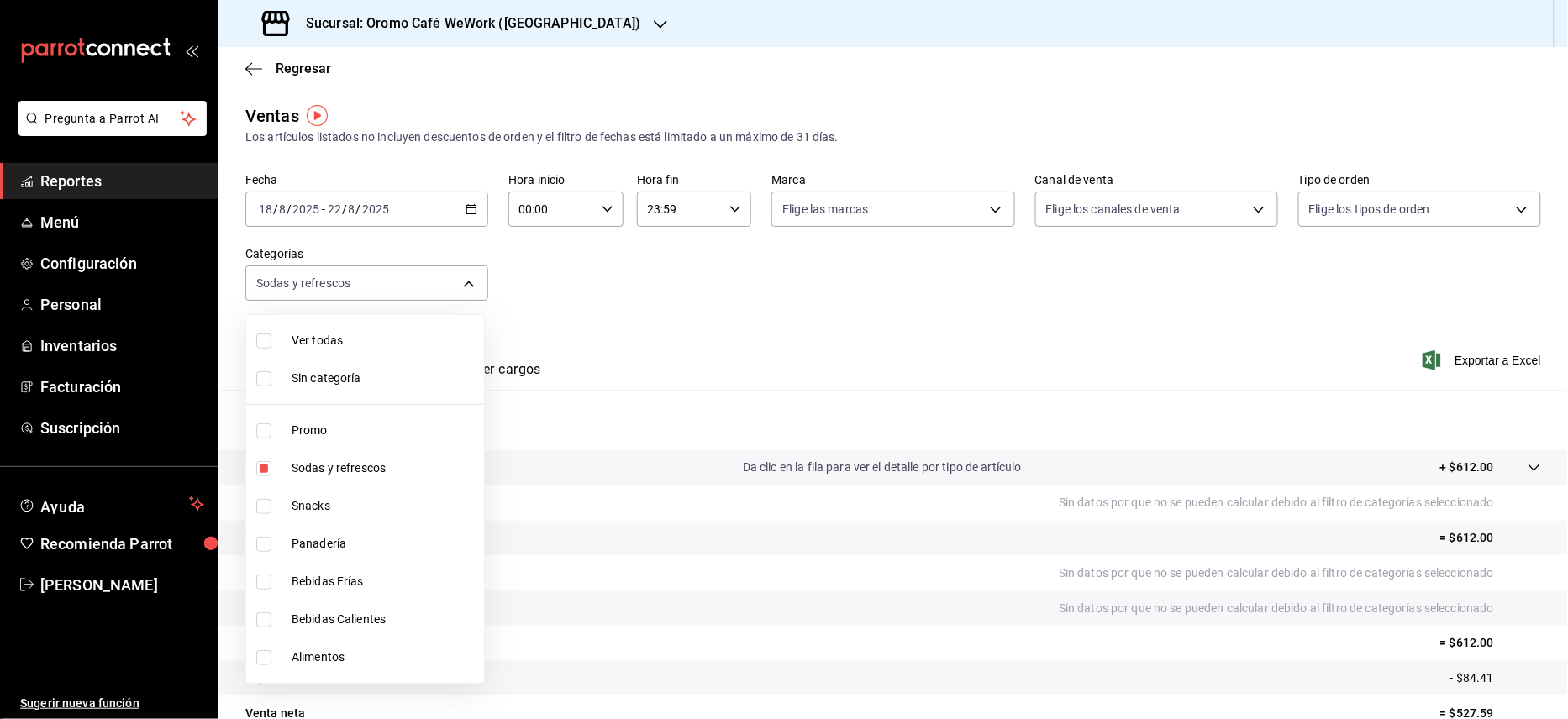
click at [653, 286] on div at bounding box center [784, 359] width 1568 height 719
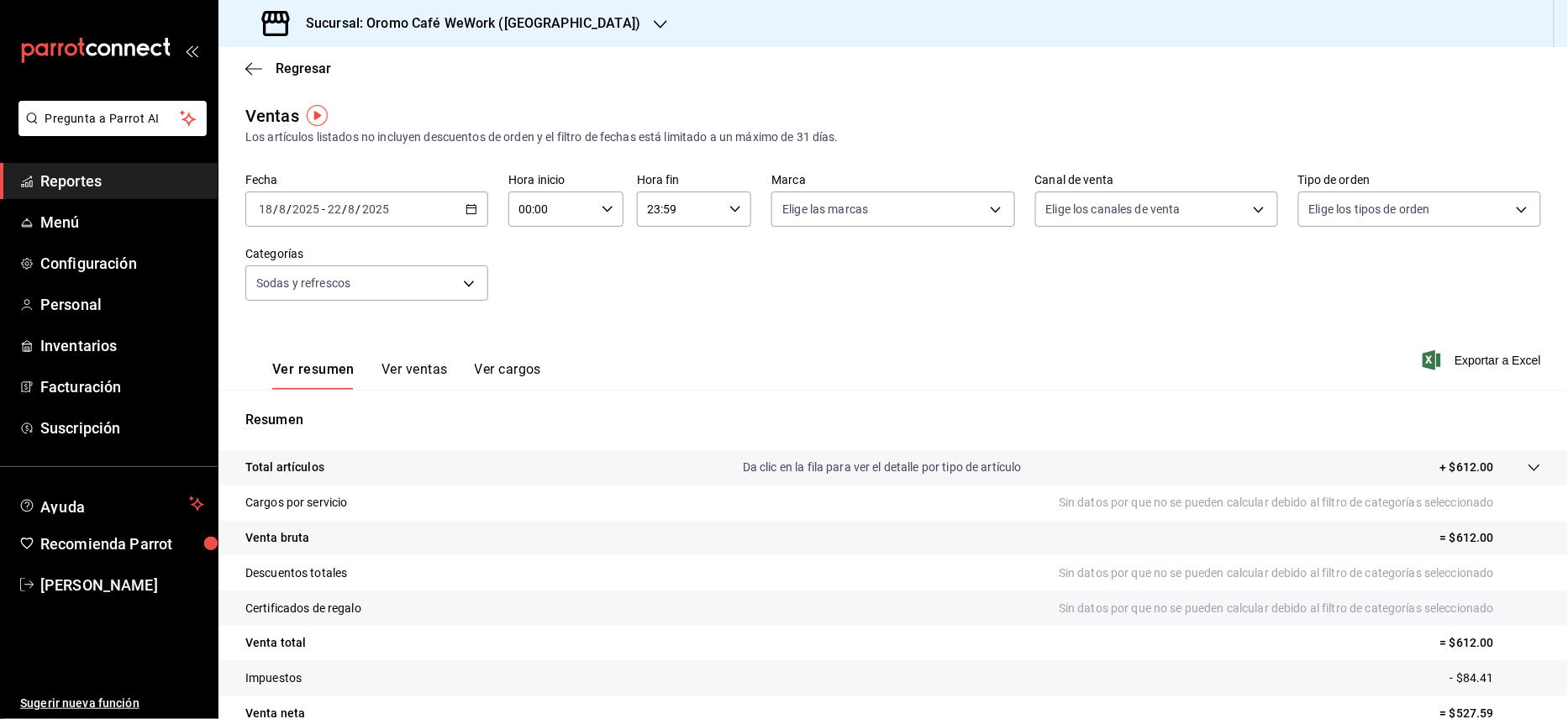
click at [400, 368] on button "Ver ventas" at bounding box center [415, 375] width 66 height 28
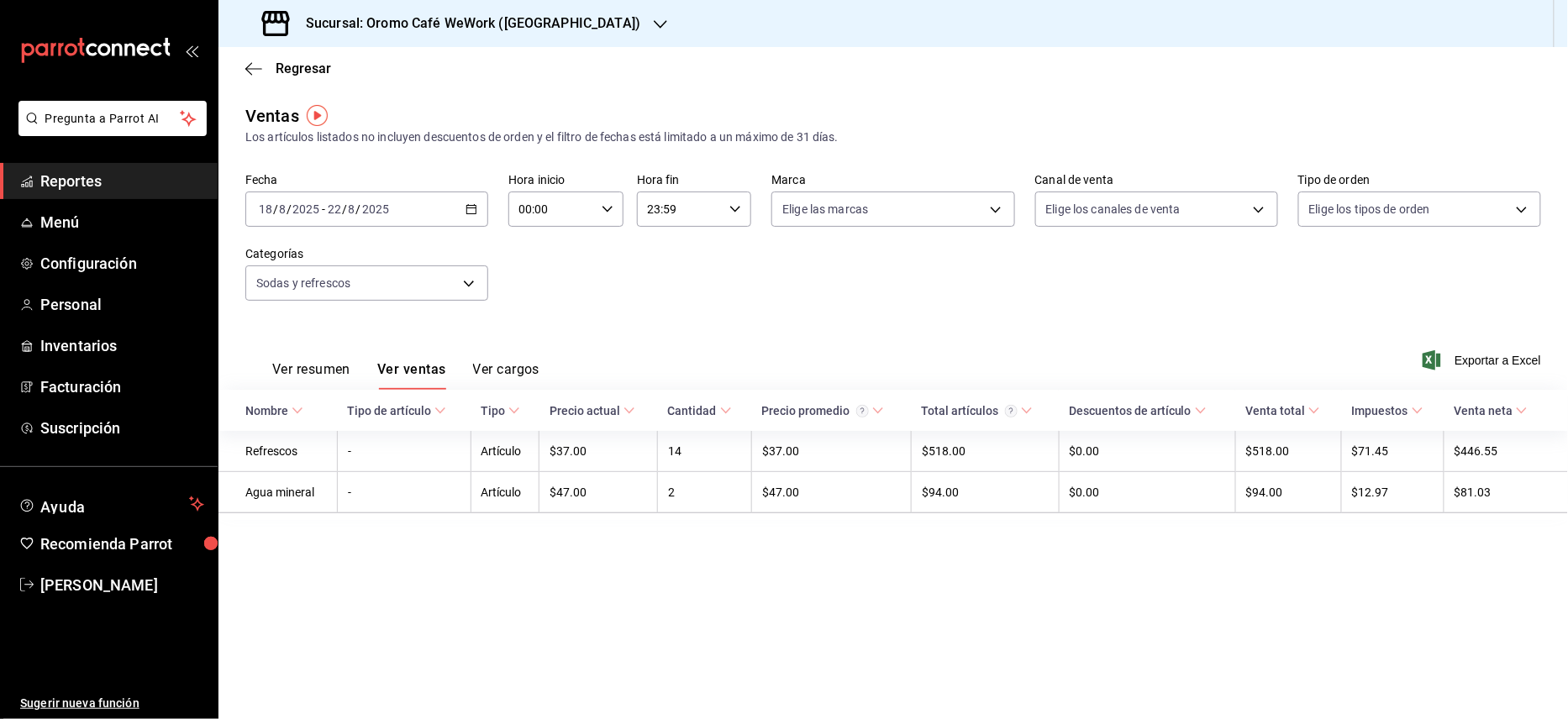
click at [514, 375] on button "Ver cargos" at bounding box center [506, 375] width 67 height 28
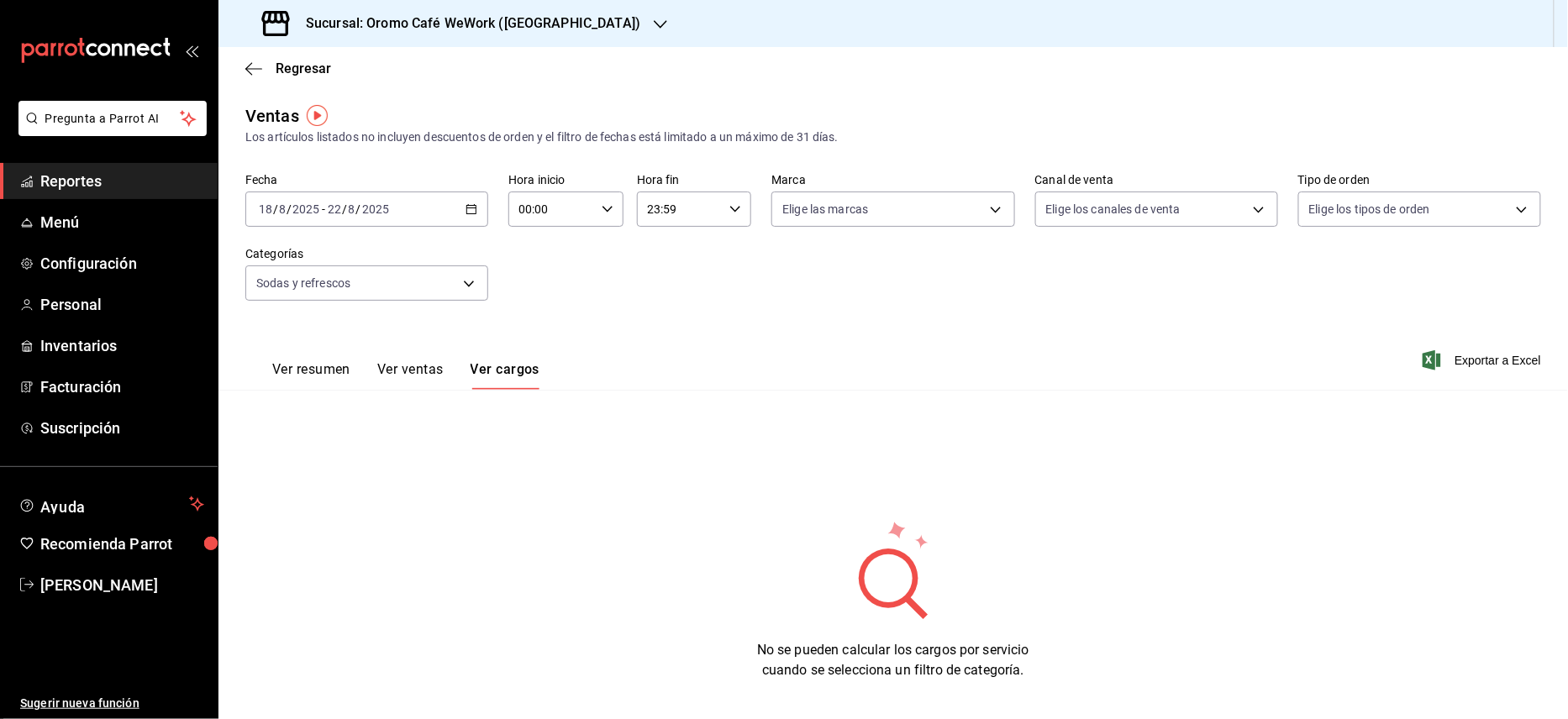
click at [411, 374] on button "Ver ventas" at bounding box center [410, 375] width 66 height 28
